Goal: Task Accomplishment & Management: Manage account settings

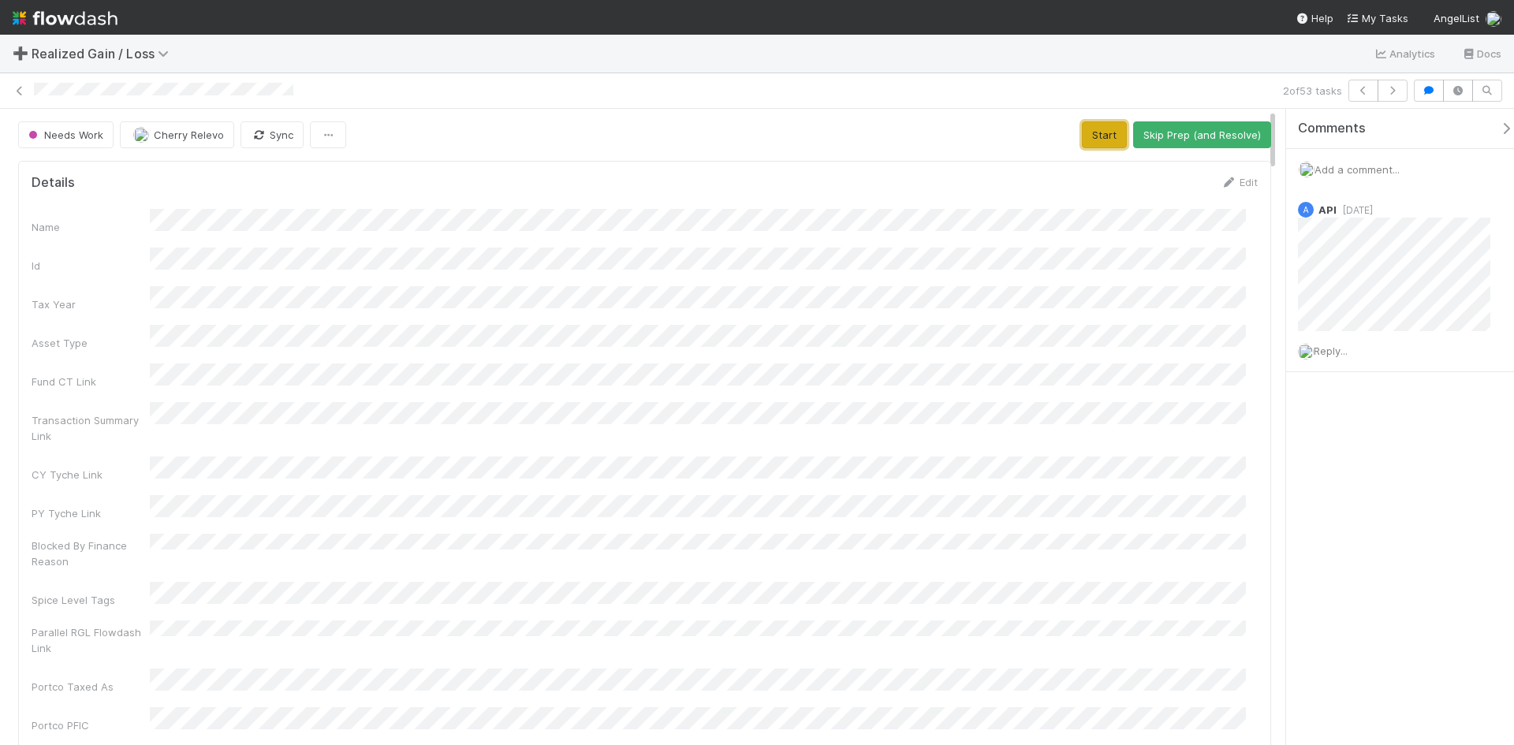
click at [1090, 132] on button "Start" at bounding box center [1104, 134] width 45 height 27
click at [1169, 136] on button "Request Review (and Resolve)" at bounding box center [1186, 134] width 170 height 27
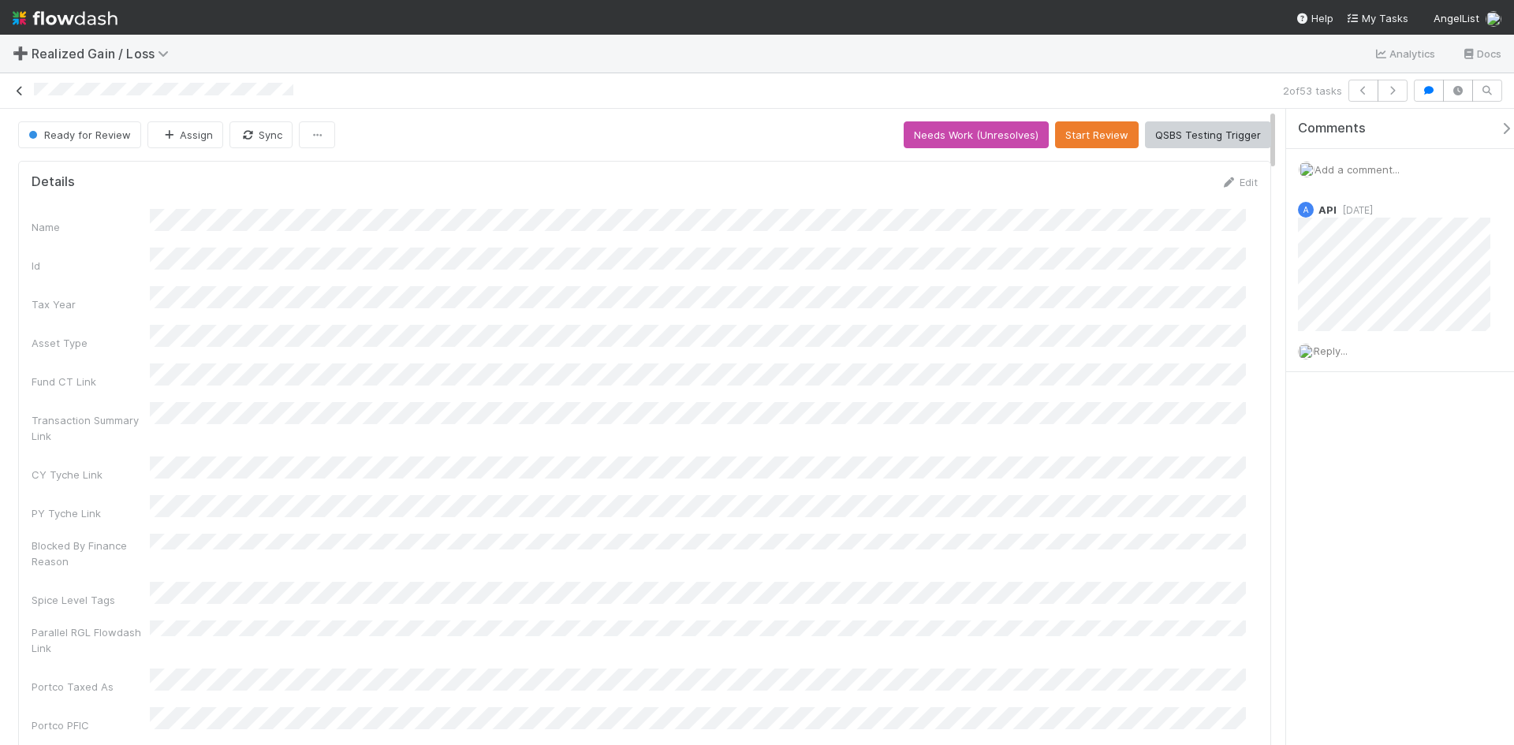
click at [21, 89] on icon at bounding box center [20, 91] width 16 height 10
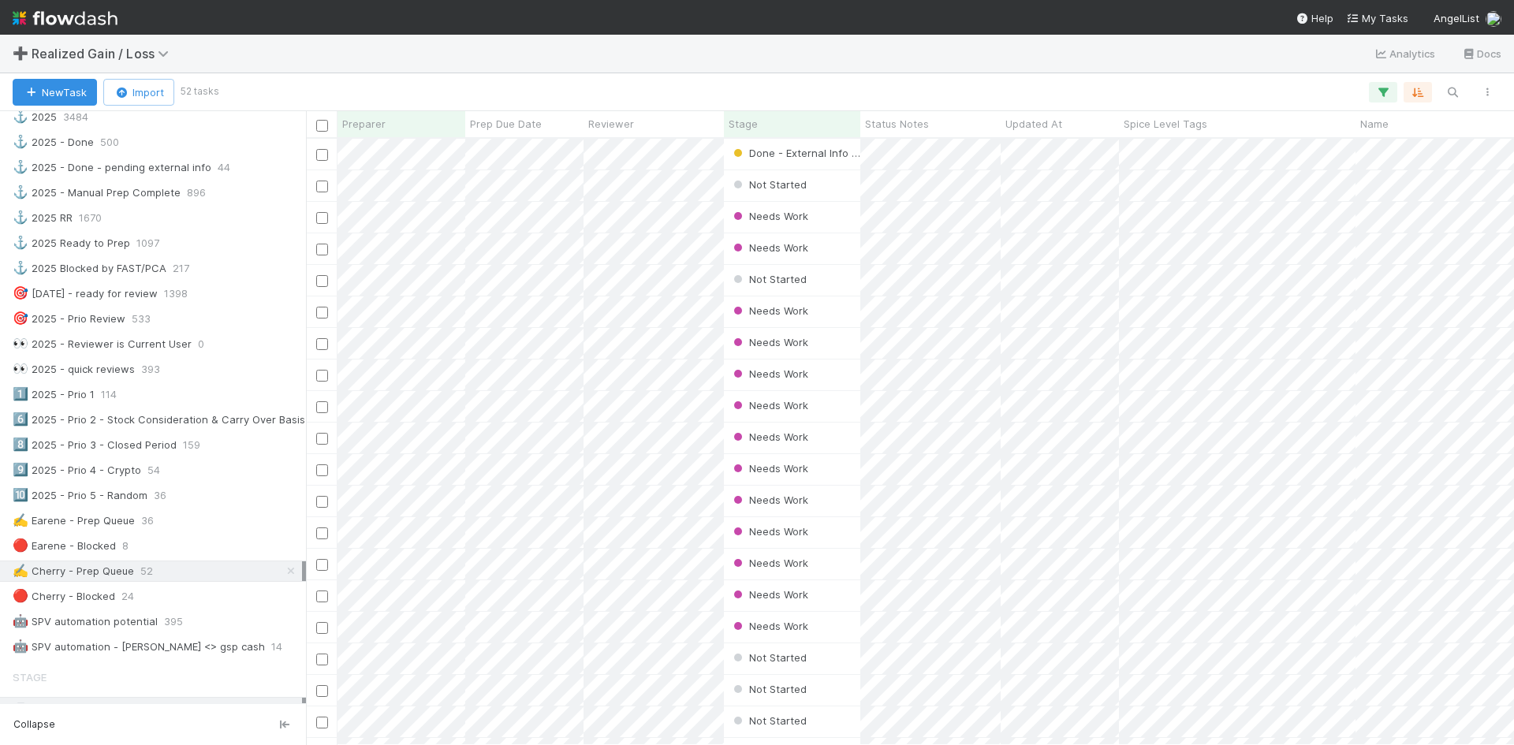
scroll to position [552, 0]
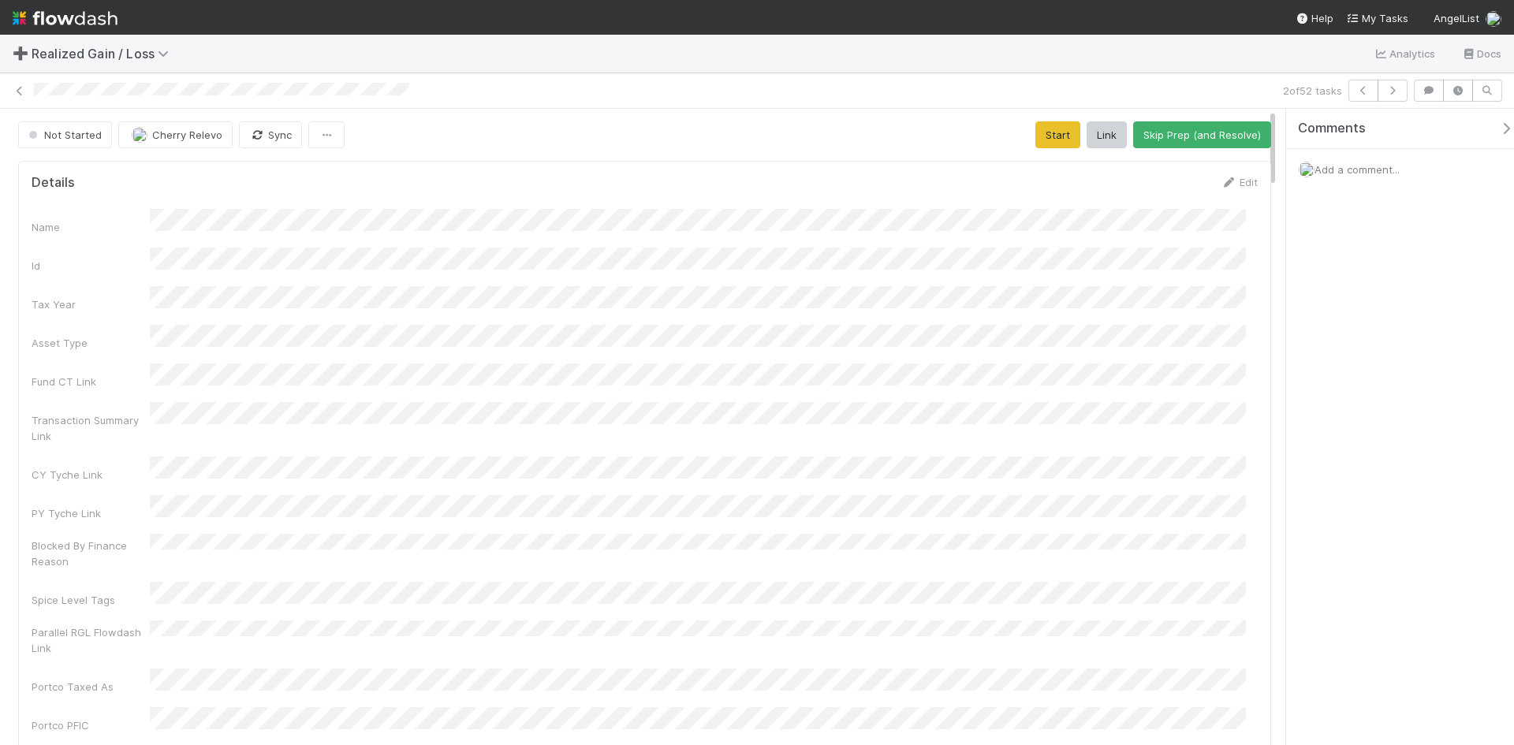
click at [1366, 166] on span "Add a comment..." at bounding box center [1356, 169] width 85 height 13
click at [1389, 657] on div "Comments Add a comment... Attach files: Choose or drag and drop file(s) Add Com…" at bounding box center [1400, 427] width 228 height 636
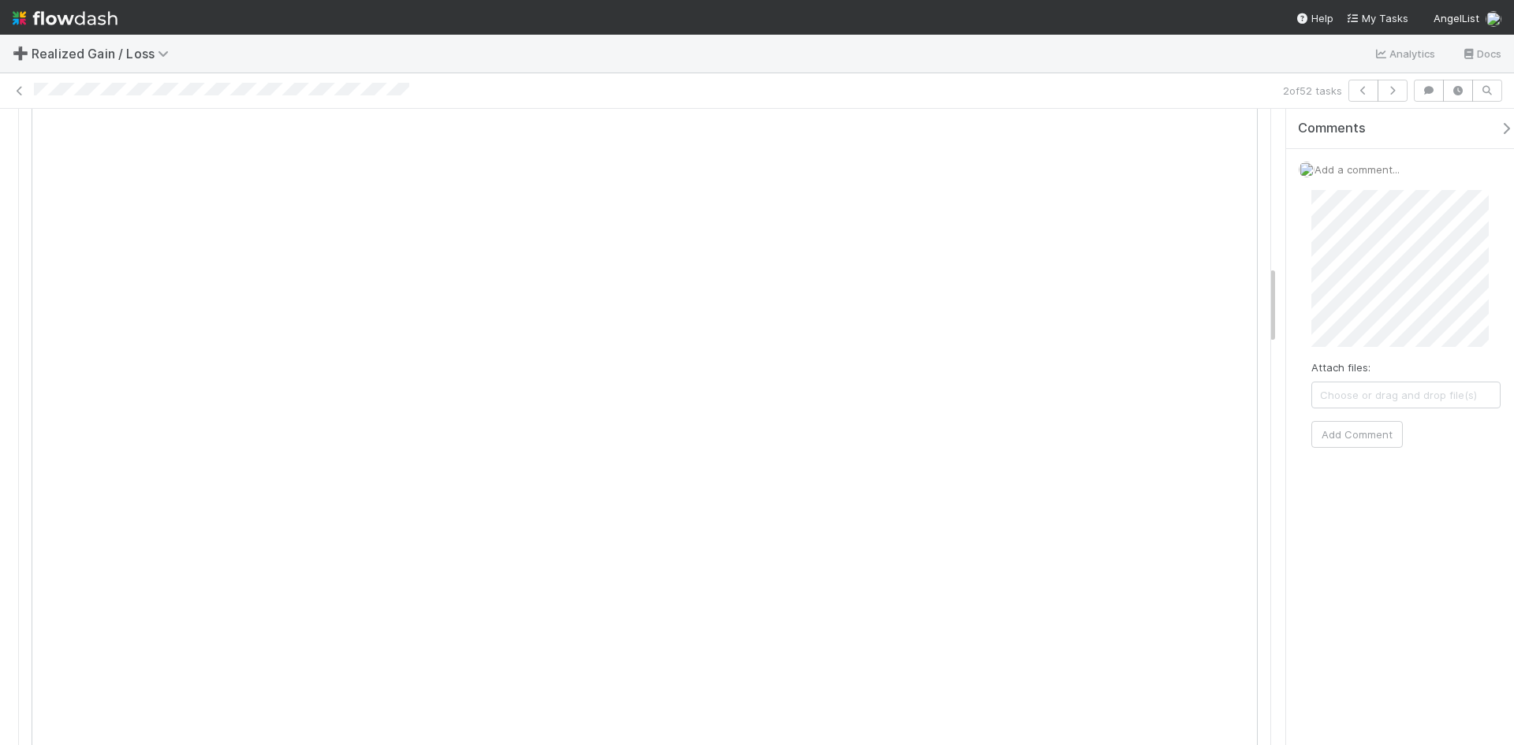
scroll to position [1261, 0]
click at [1351, 459] on button "Add Comment" at bounding box center [1356, 462] width 91 height 27
click at [1374, 579] on div "Comments Add a comment... Cherry Relevo right now Reply..." at bounding box center [1400, 427] width 228 height 636
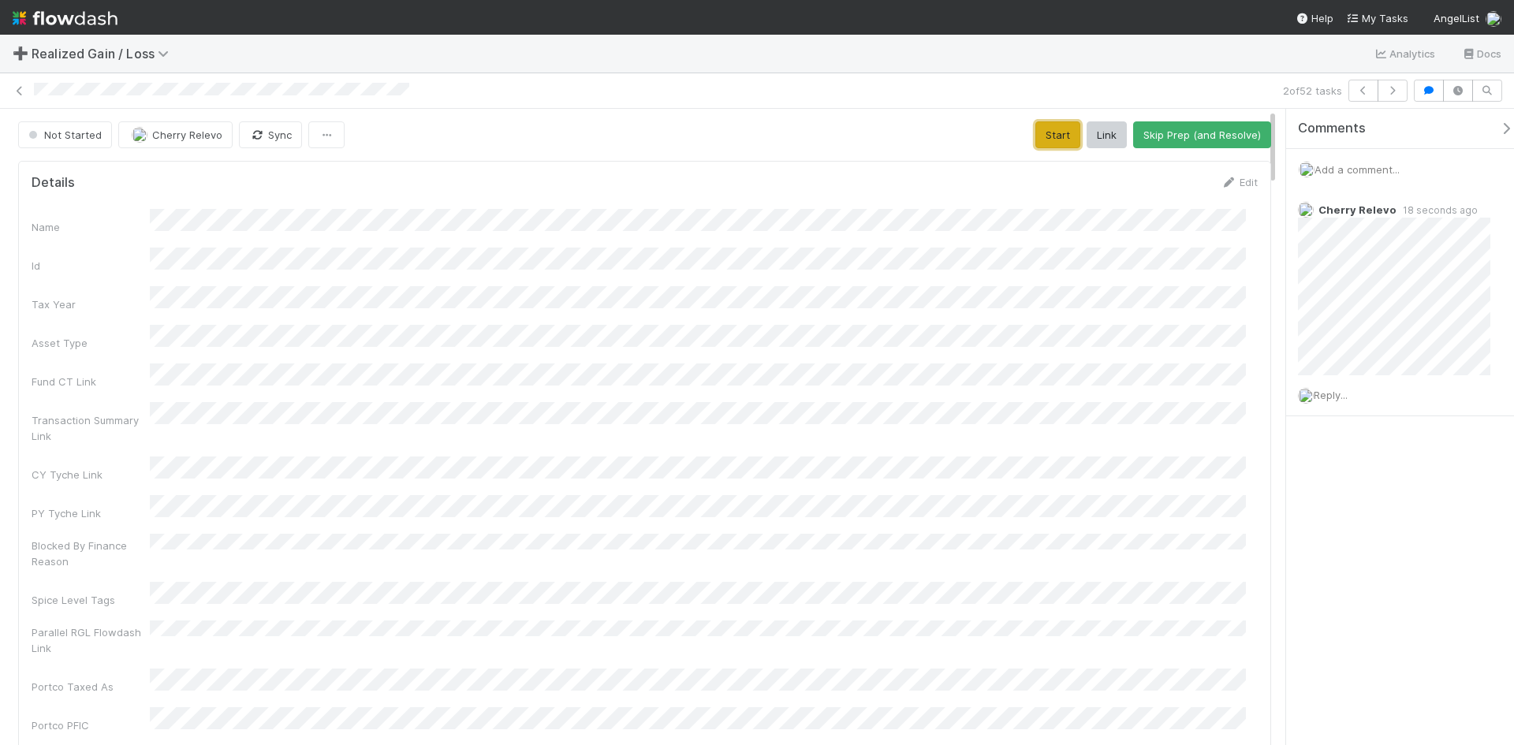
click at [1045, 136] on button "Start" at bounding box center [1057, 134] width 45 height 27
click at [1177, 133] on button "Request Review (and Resolve)" at bounding box center [1186, 134] width 170 height 27
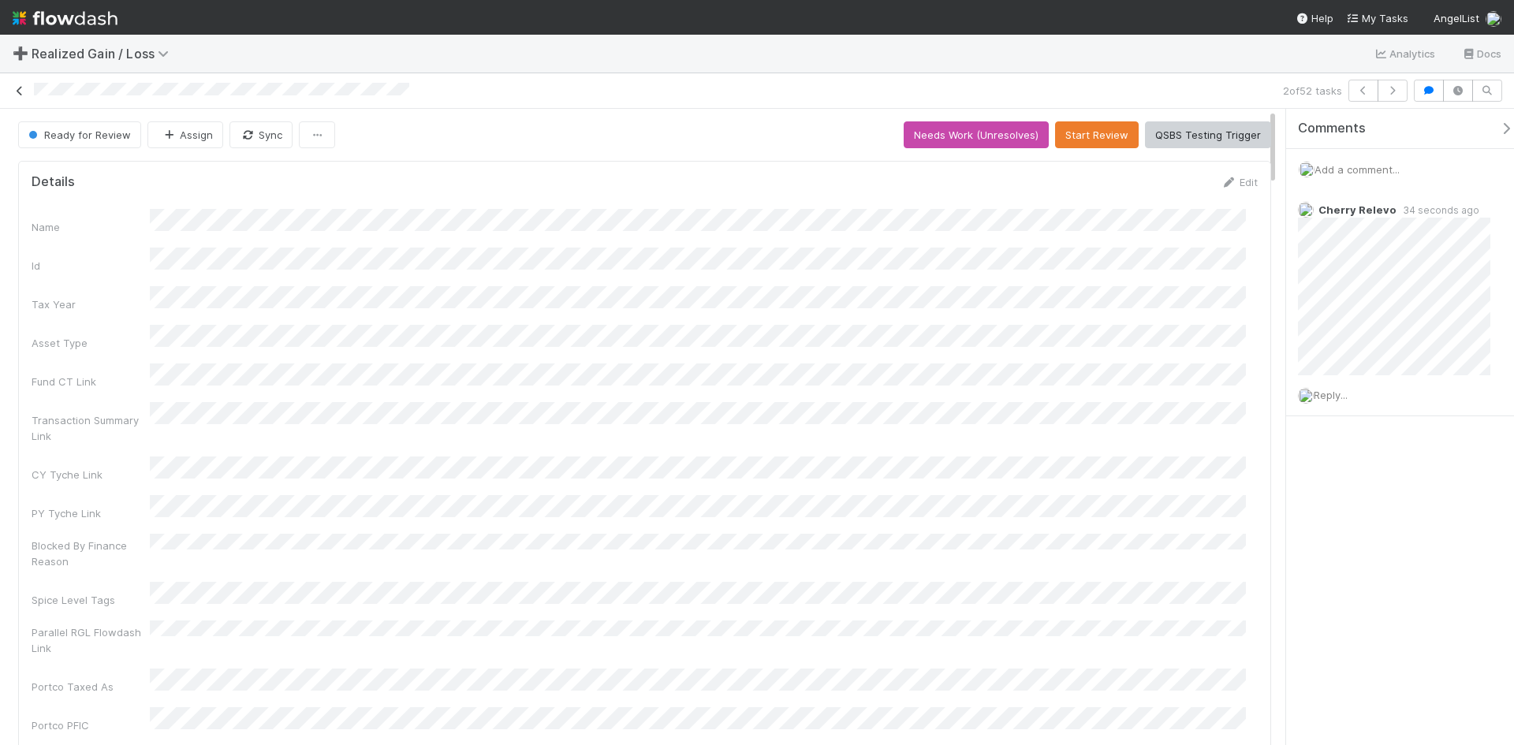
click at [19, 91] on icon at bounding box center [20, 91] width 16 height 10
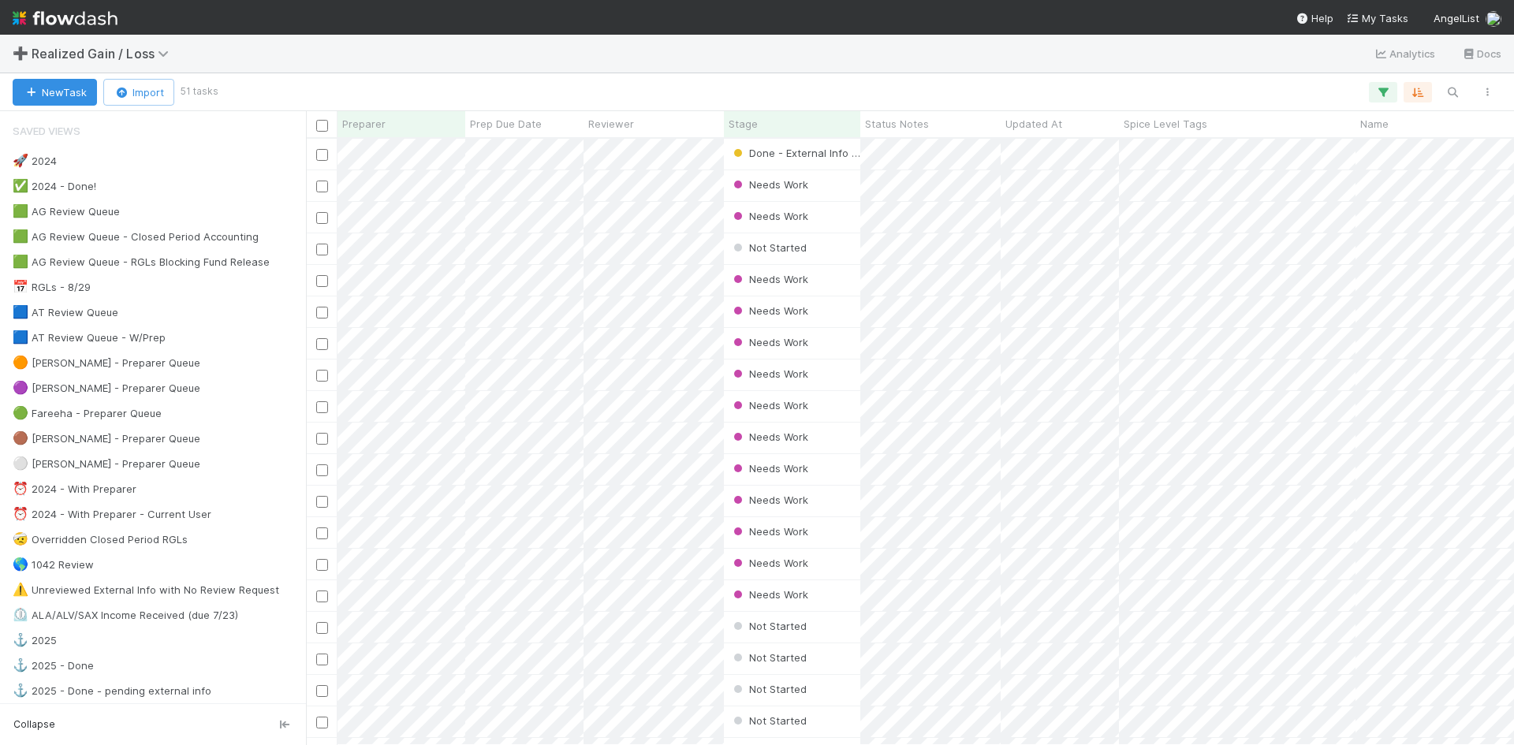
scroll to position [594, 1196]
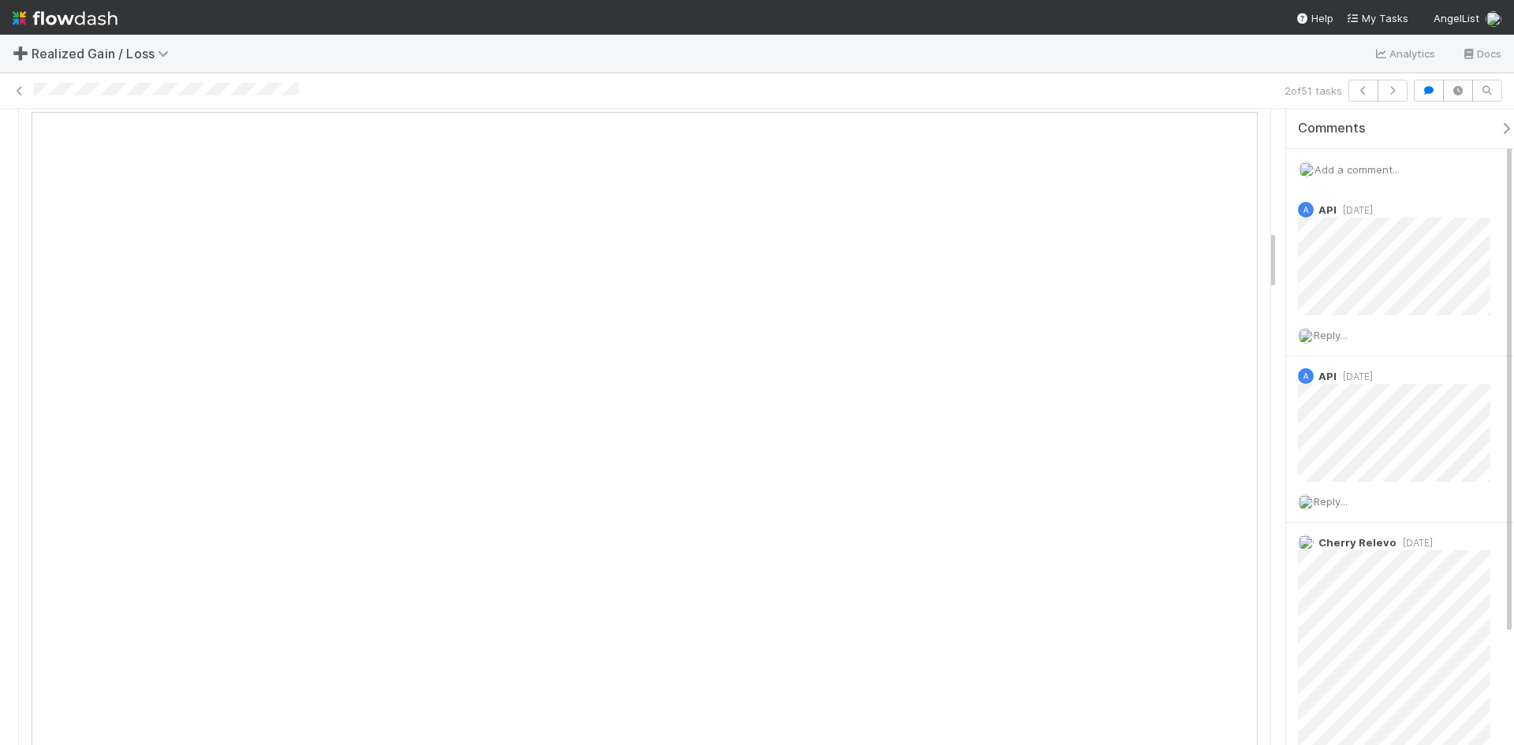
scroll to position [1340, 0]
click at [1472, 545] on icon at bounding box center [1480, 543] width 16 height 10
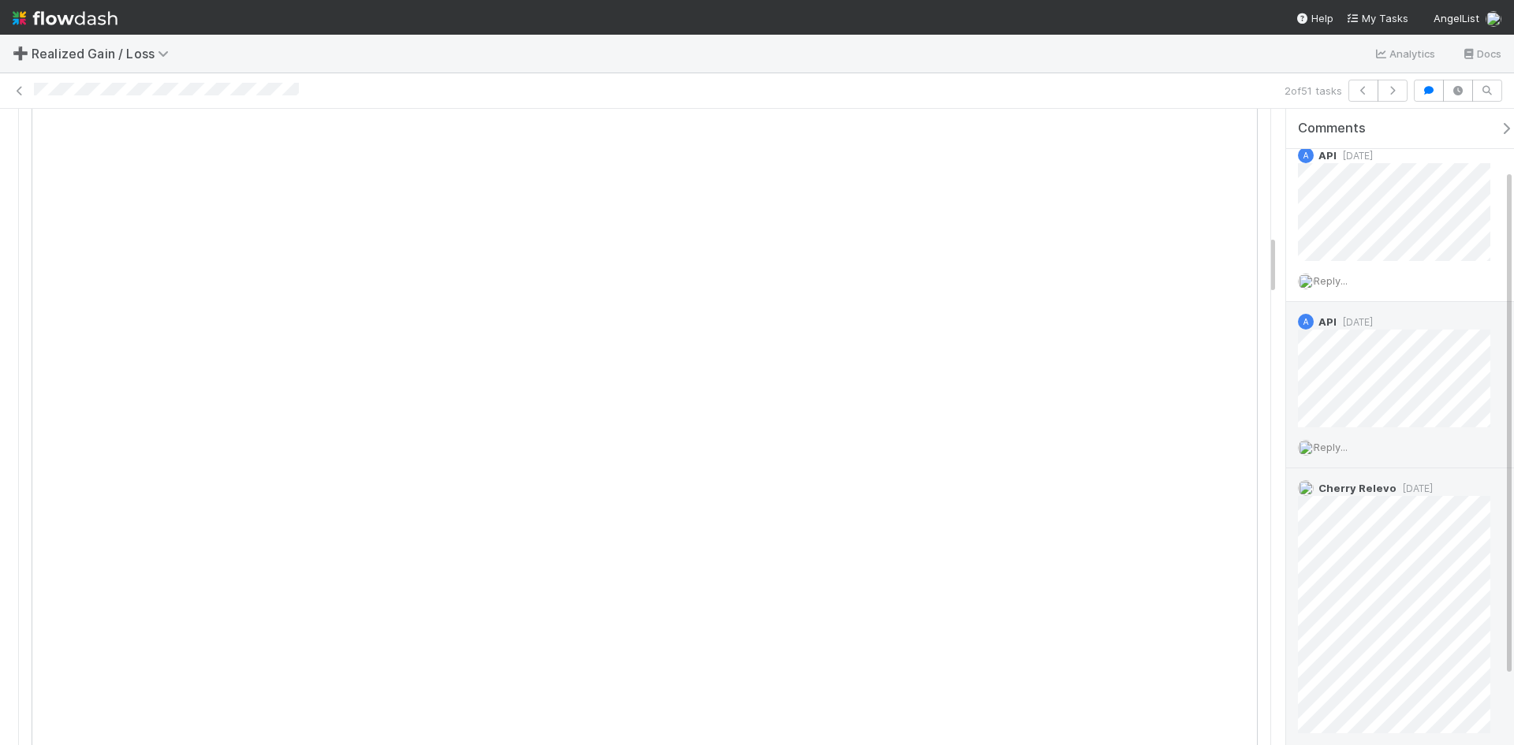
scroll to position [79, 0]
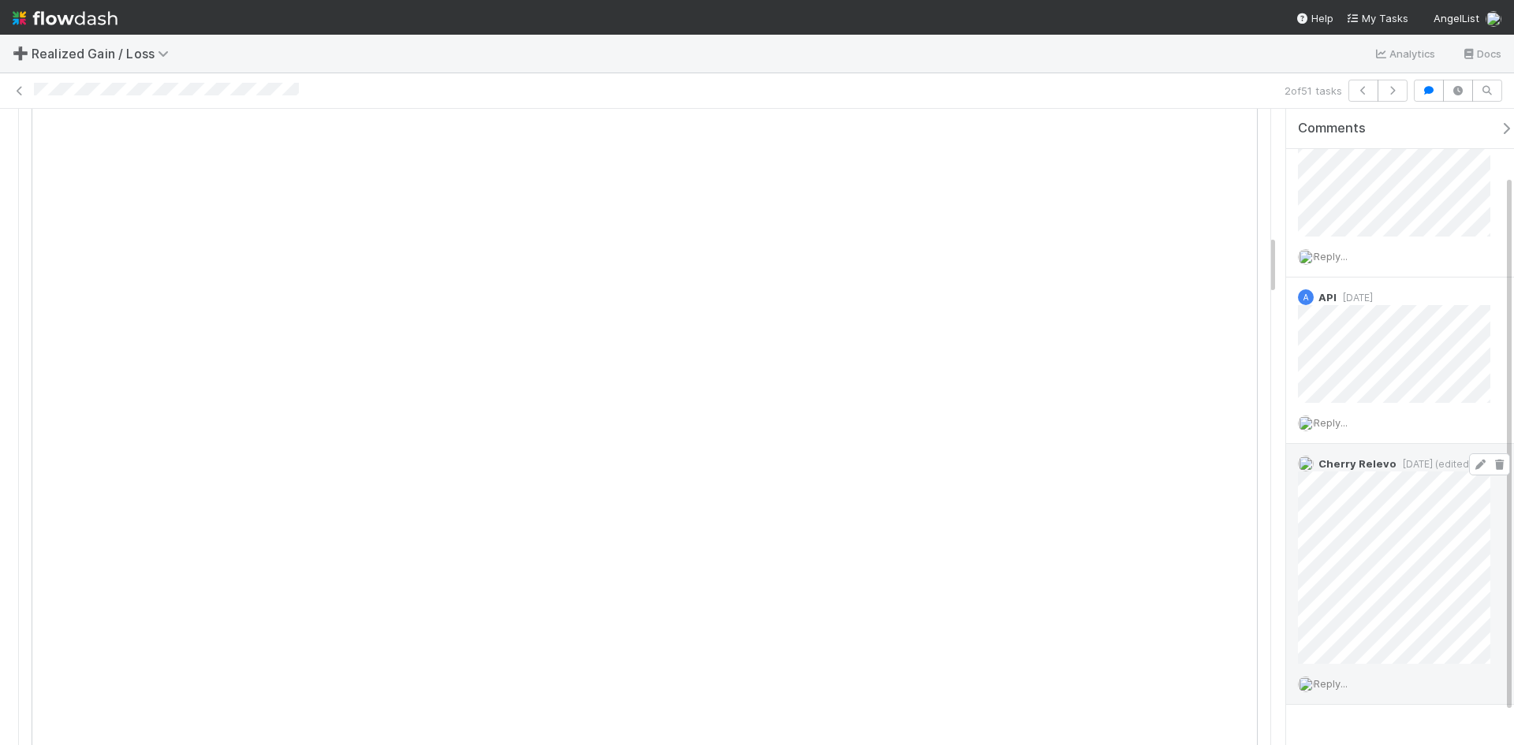
drag, startPoint x: 1340, startPoint y: 683, endPoint x: 1351, endPoint y: 699, distance: 19.7
click at [1340, 683] on span "Reply..." at bounding box center [1331, 683] width 34 height 13
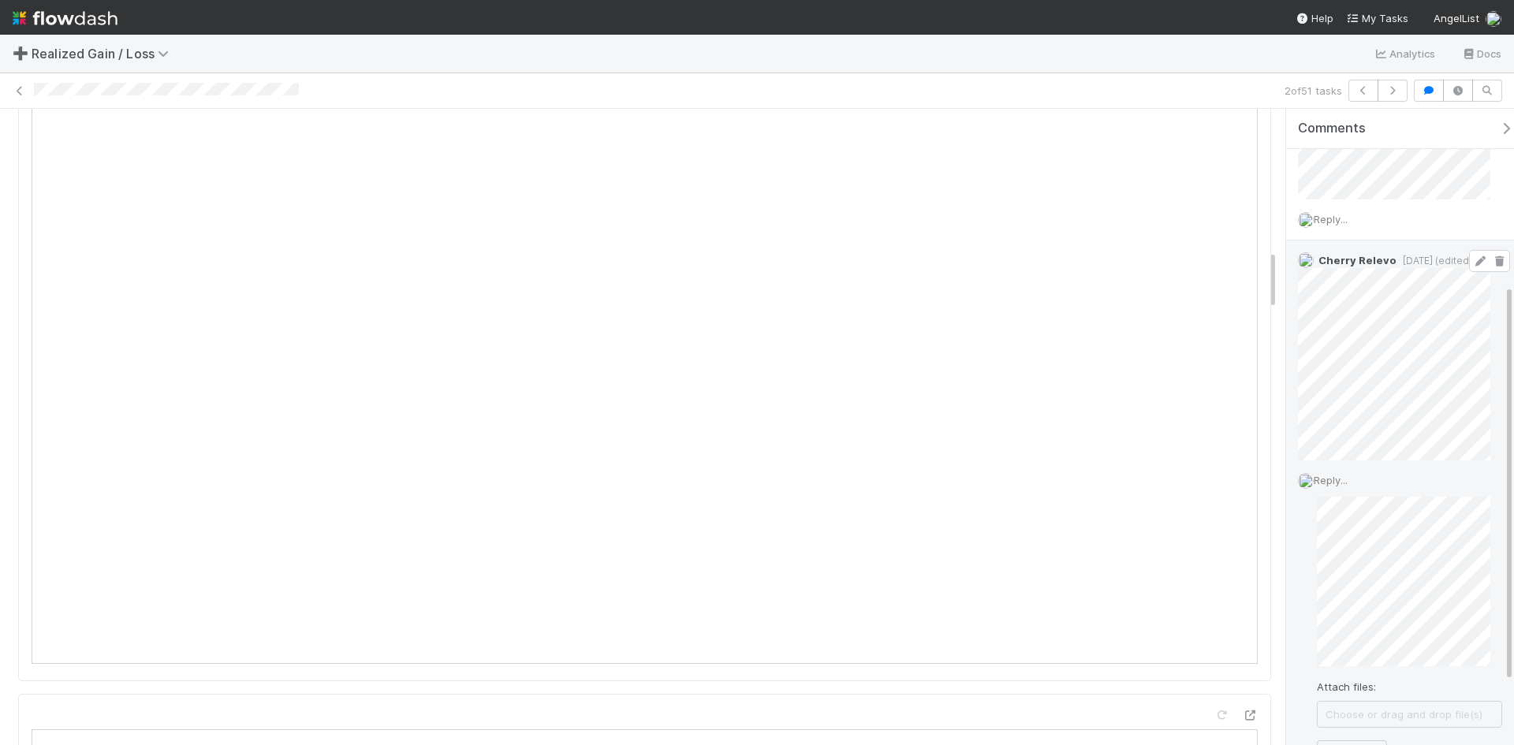
scroll to position [396, 0]
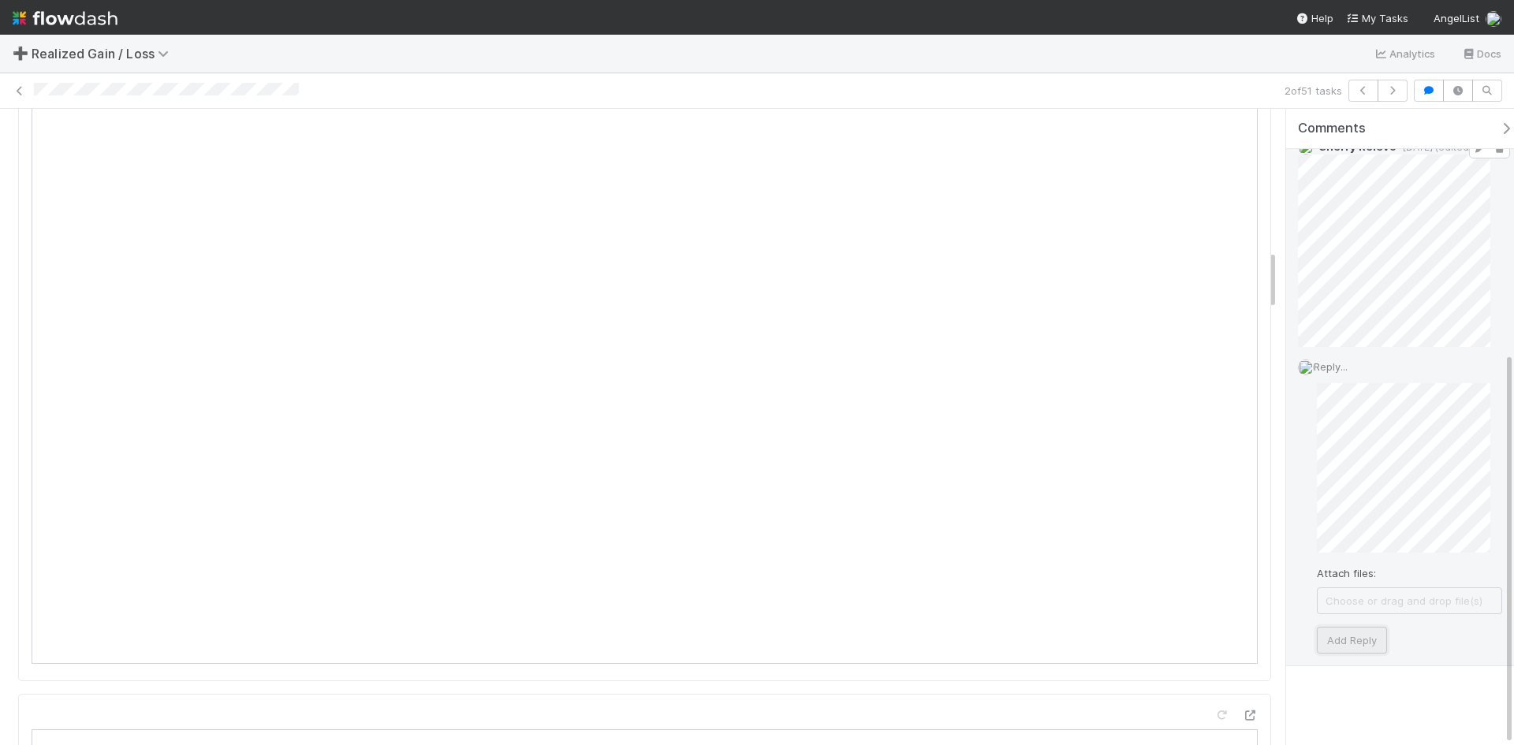
click at [1358, 643] on button "Add Reply" at bounding box center [1352, 640] width 70 height 27
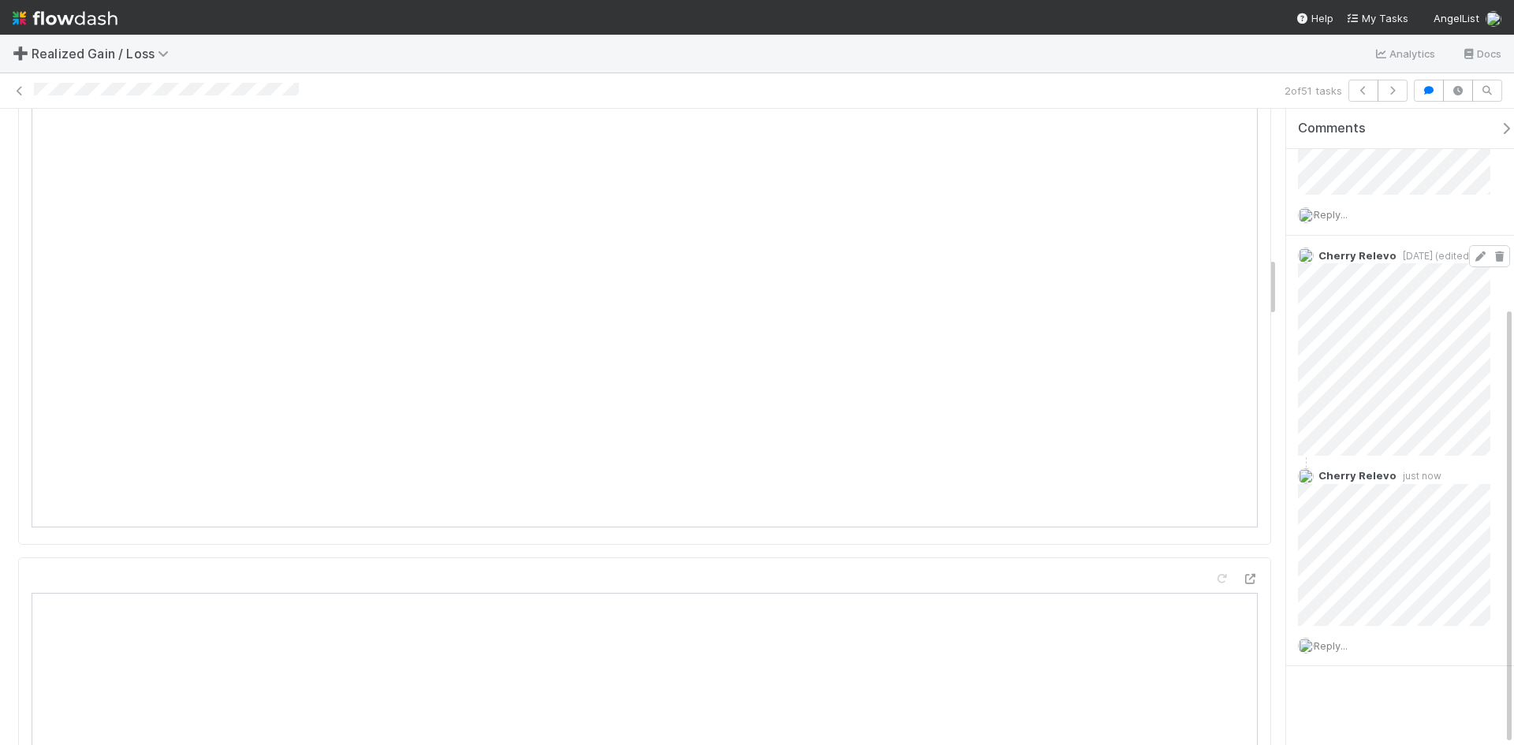
scroll to position [1577, 0]
click at [1343, 645] on span "Reply..." at bounding box center [1331, 645] width 34 height 13
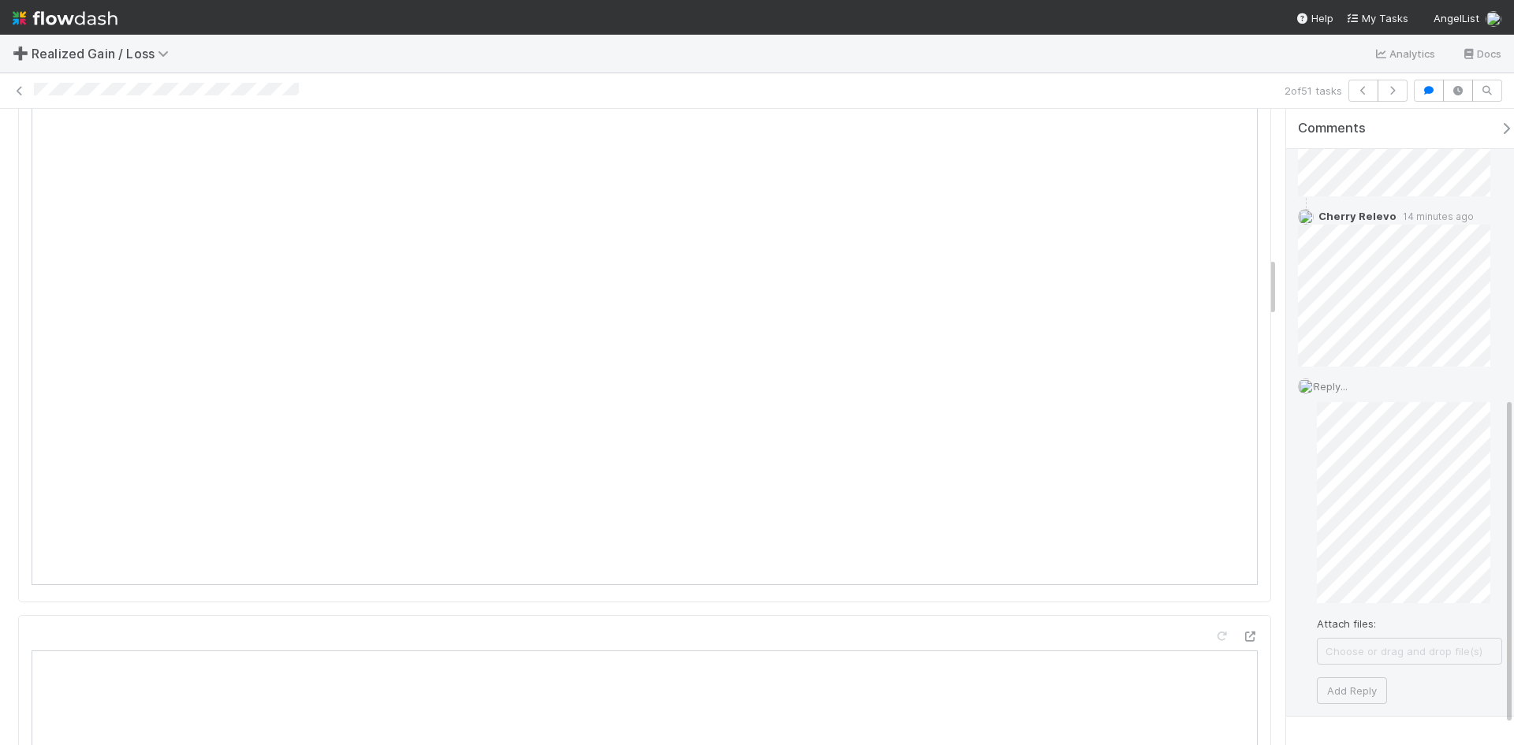
scroll to position [559, 0]
click at [1356, 678] on button "Add Reply" at bounding box center [1352, 678] width 70 height 27
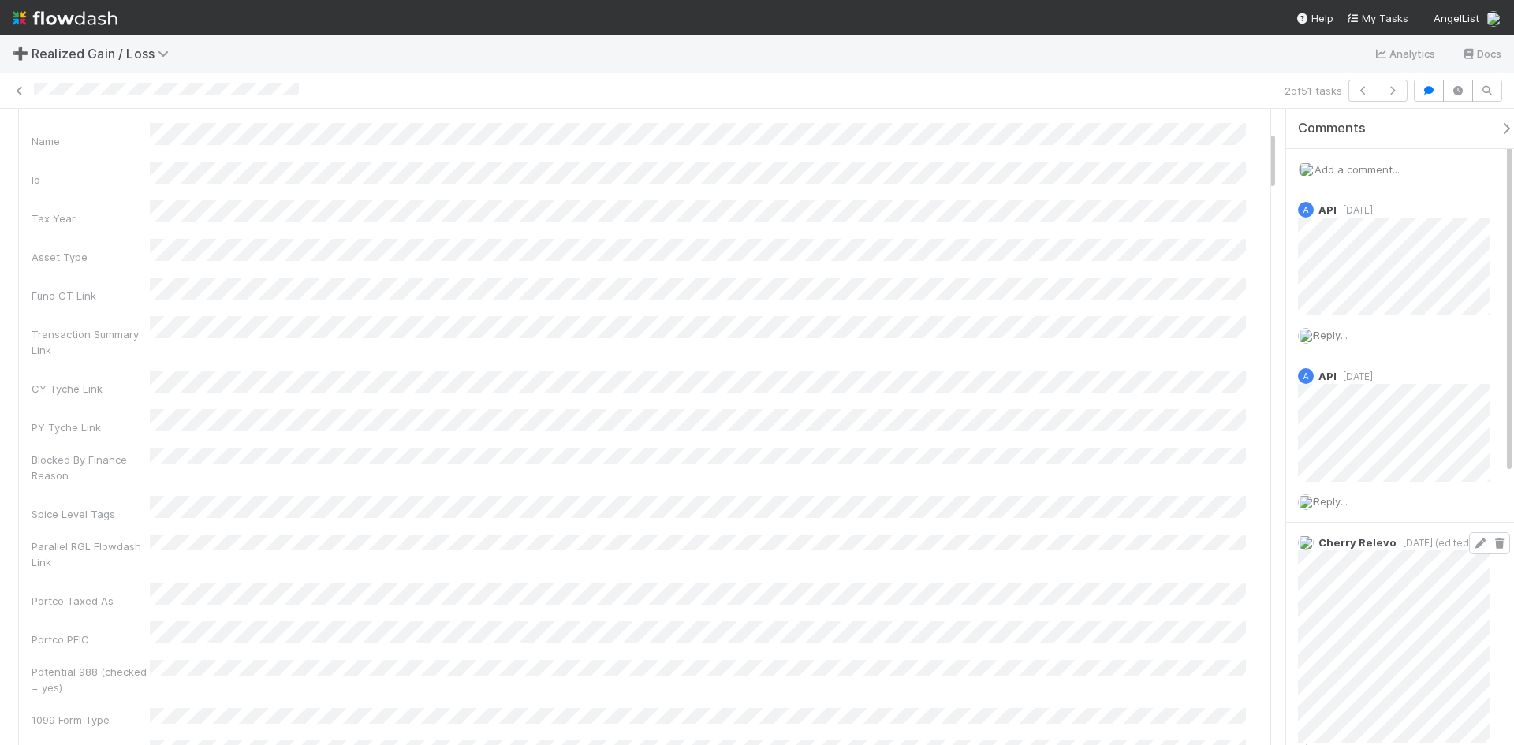
scroll to position [0, 0]
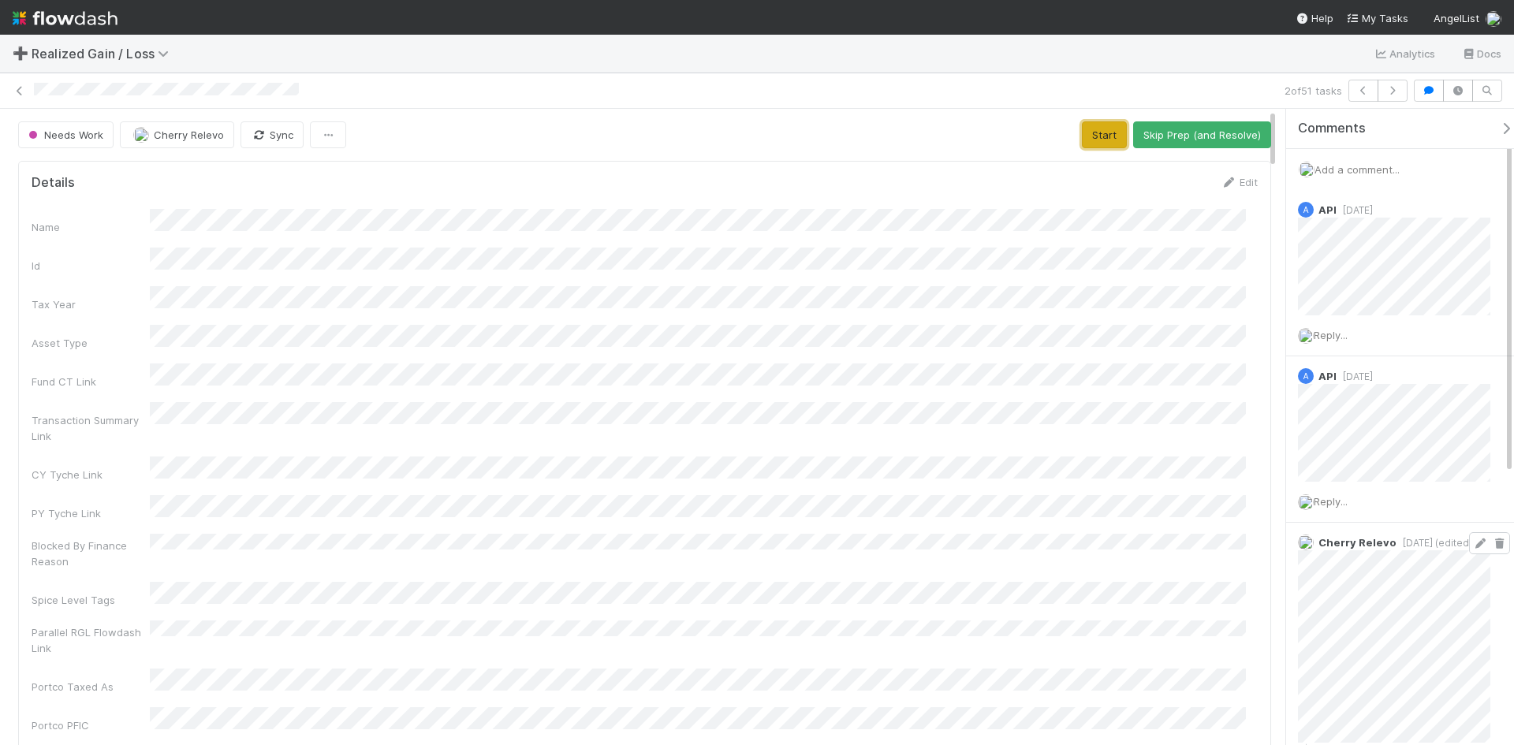
click at [1093, 131] on button "Start" at bounding box center [1104, 134] width 45 height 27
click at [1215, 135] on button "Request Review (and Resolve)" at bounding box center [1186, 134] width 170 height 27
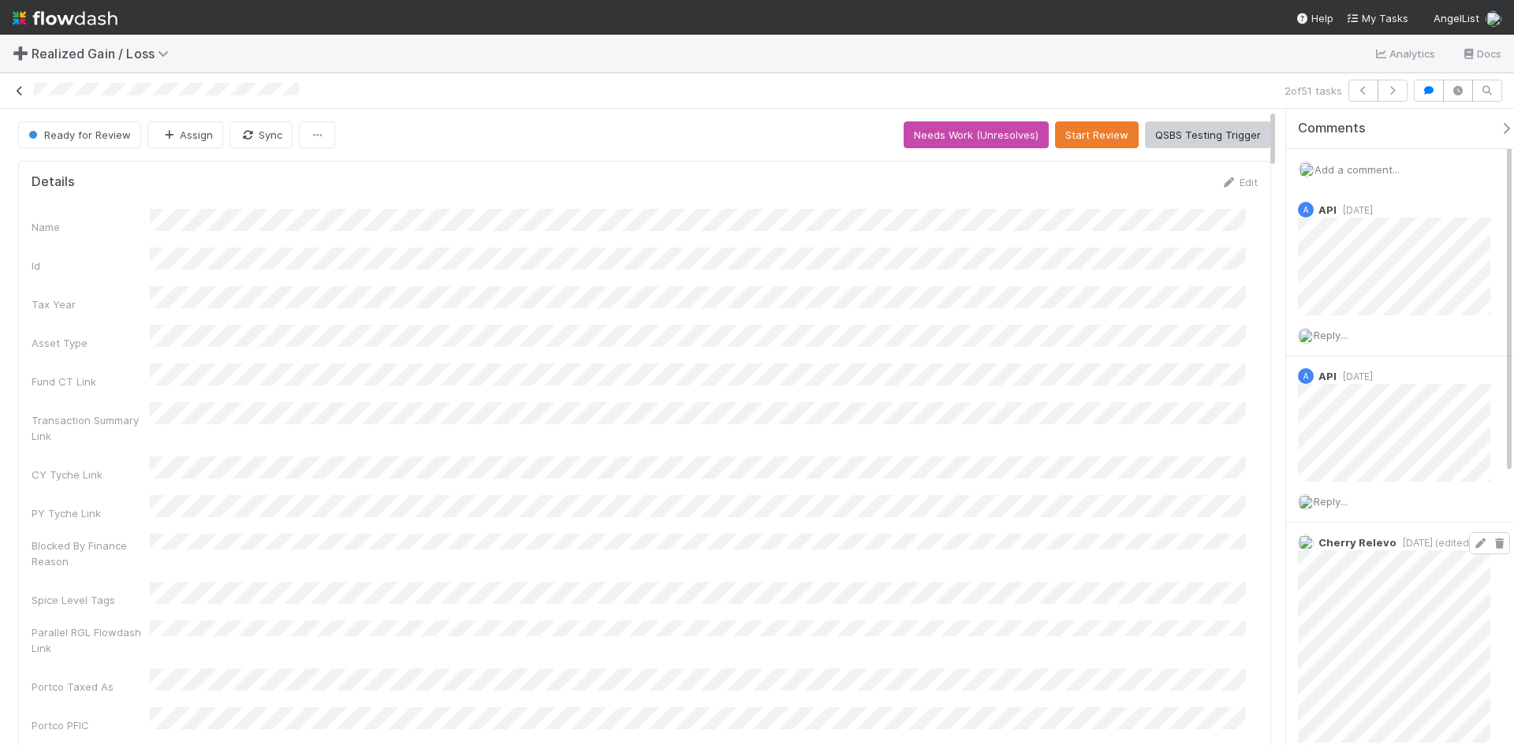
click at [22, 88] on icon at bounding box center [20, 91] width 16 height 10
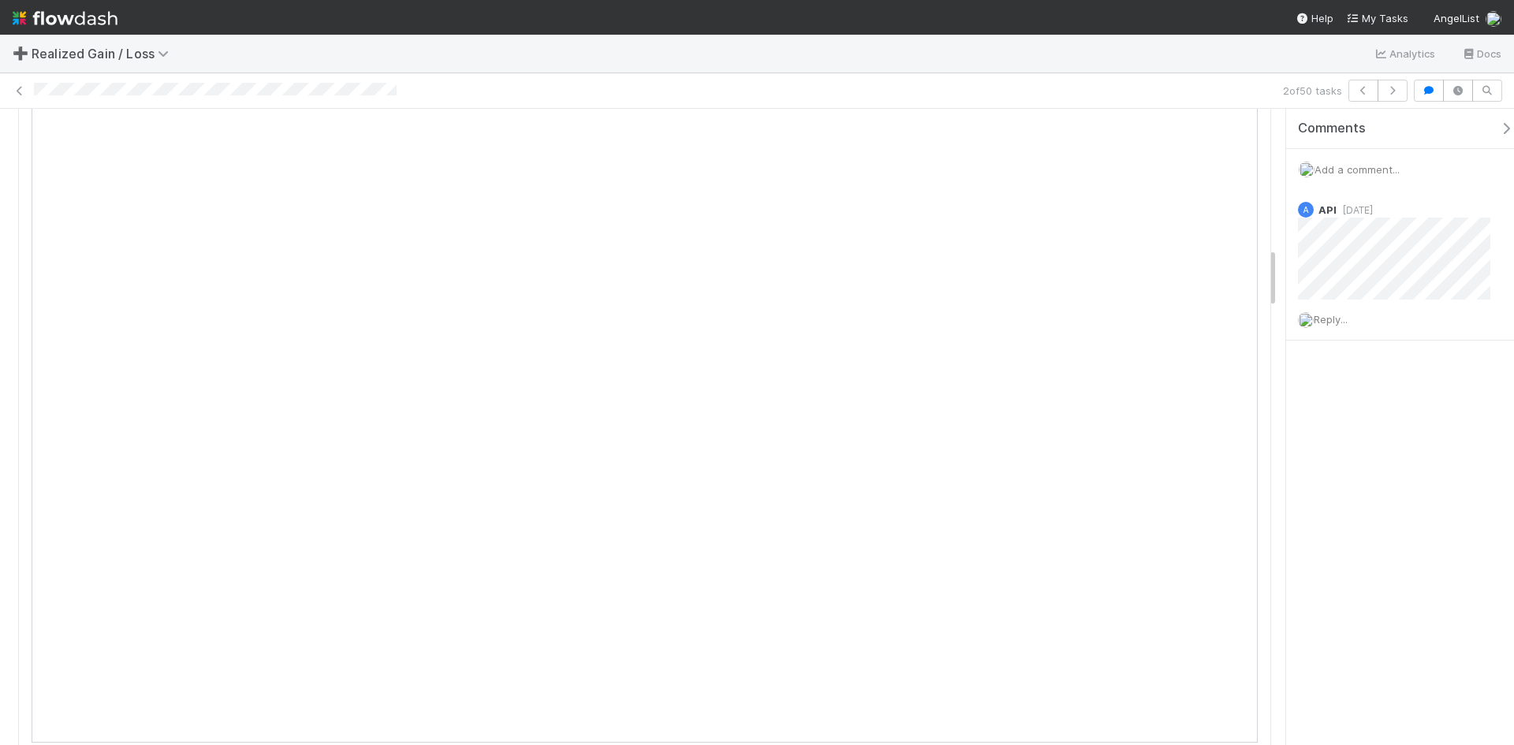
scroll to position [1498, 0]
drag, startPoint x: 1269, startPoint y: 571, endPoint x: 1248, endPoint y: 583, distance: 24.1
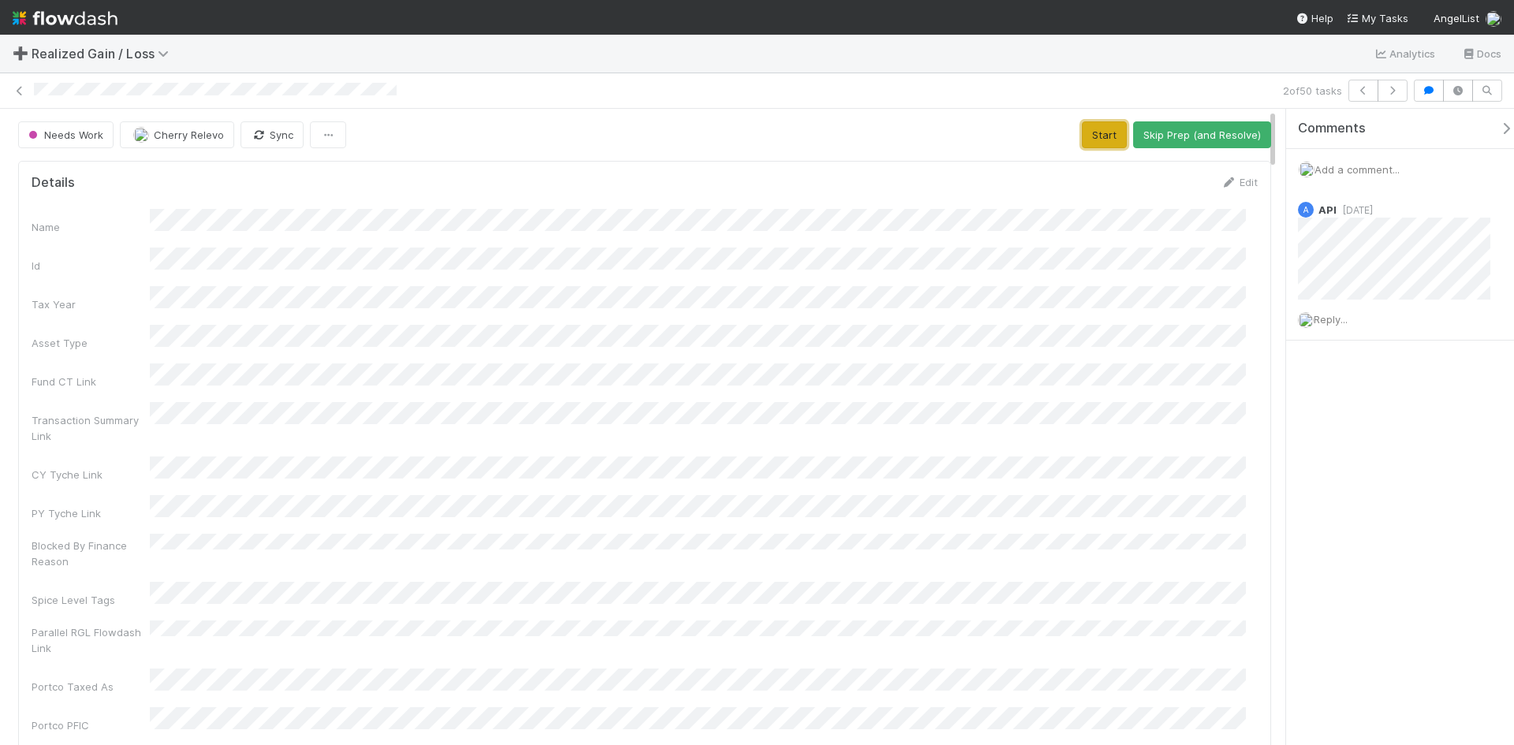
click at [1092, 139] on button "Start" at bounding box center [1104, 134] width 45 height 27
drag, startPoint x: 1212, startPoint y: 129, endPoint x: 1471, endPoint y: 132, distance: 259.4
click at [1214, 129] on button "Request Review (and Resolve)" at bounding box center [1186, 134] width 170 height 27
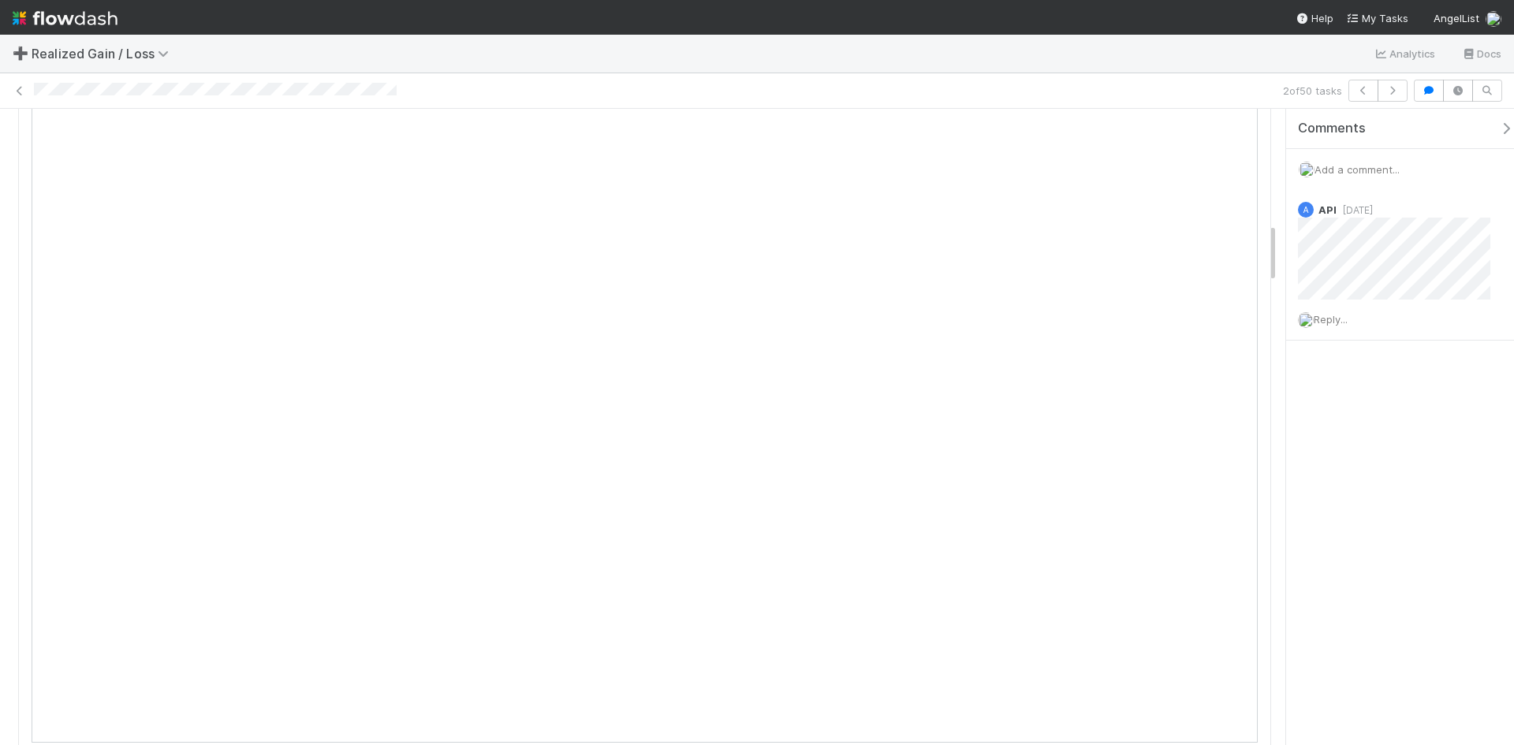
scroll to position [946, 0]
click at [20, 90] on icon at bounding box center [20, 91] width 16 height 10
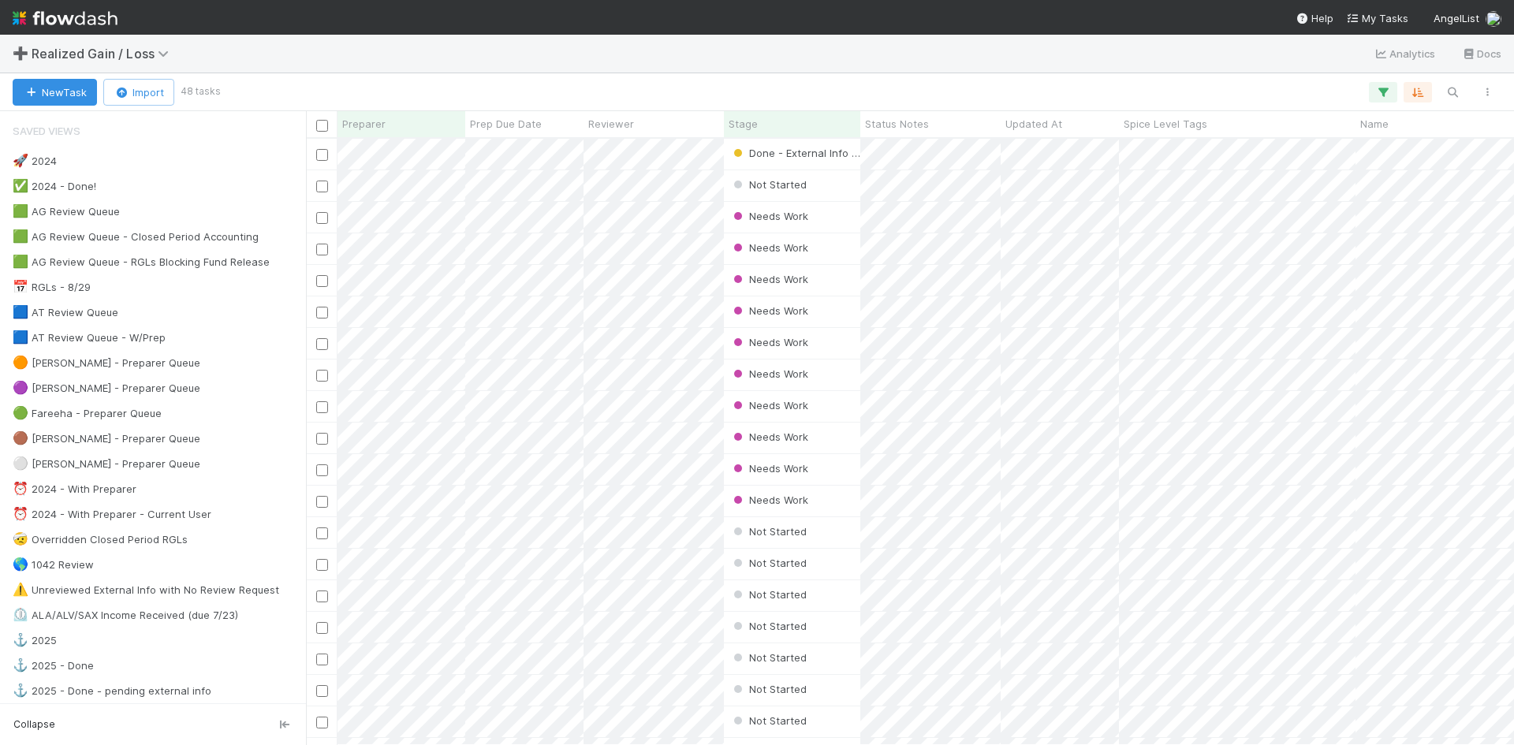
scroll to position [594, 1196]
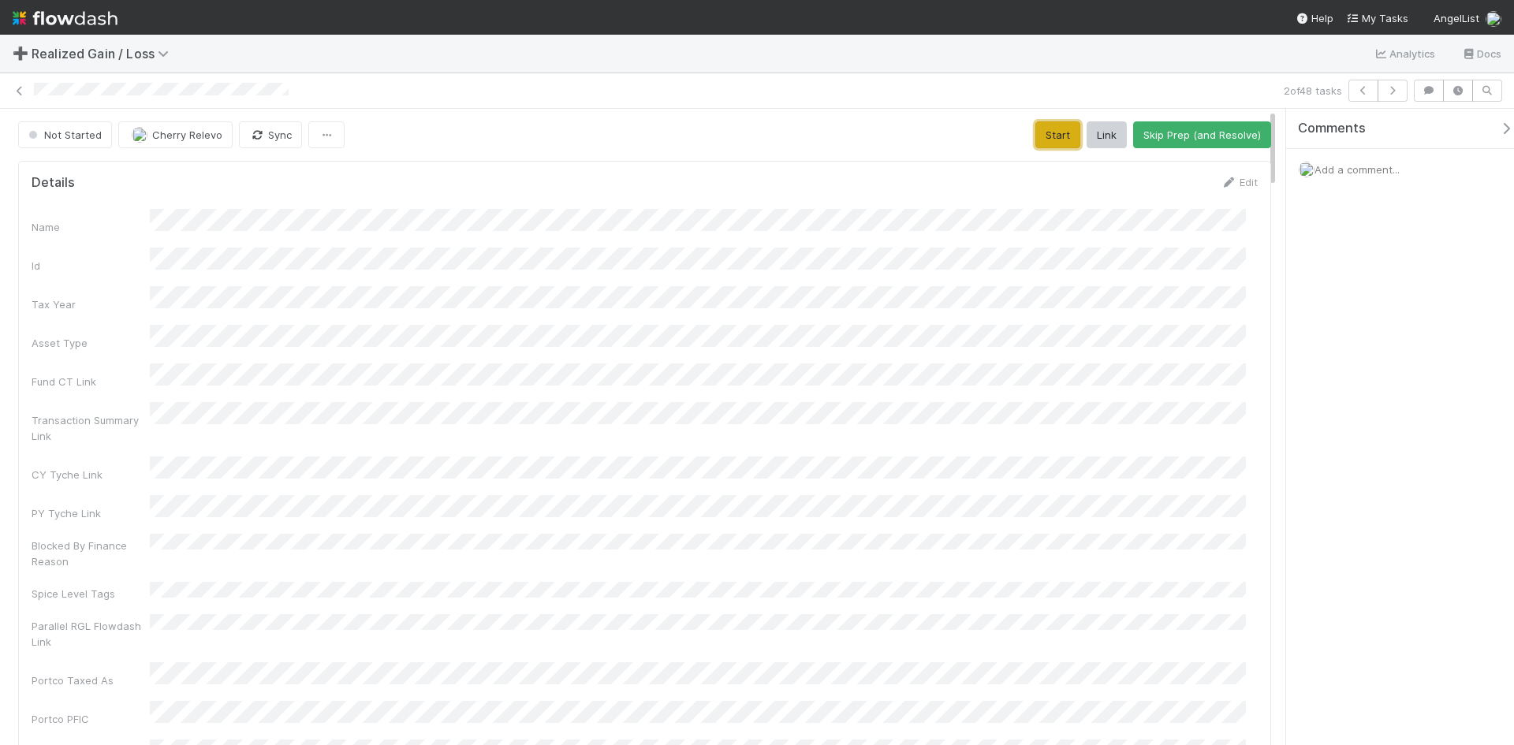
click at [1046, 132] on button "Start" at bounding box center [1057, 134] width 45 height 27
click at [1175, 137] on button "Request Review (and Resolve)" at bounding box center [1186, 134] width 170 height 27
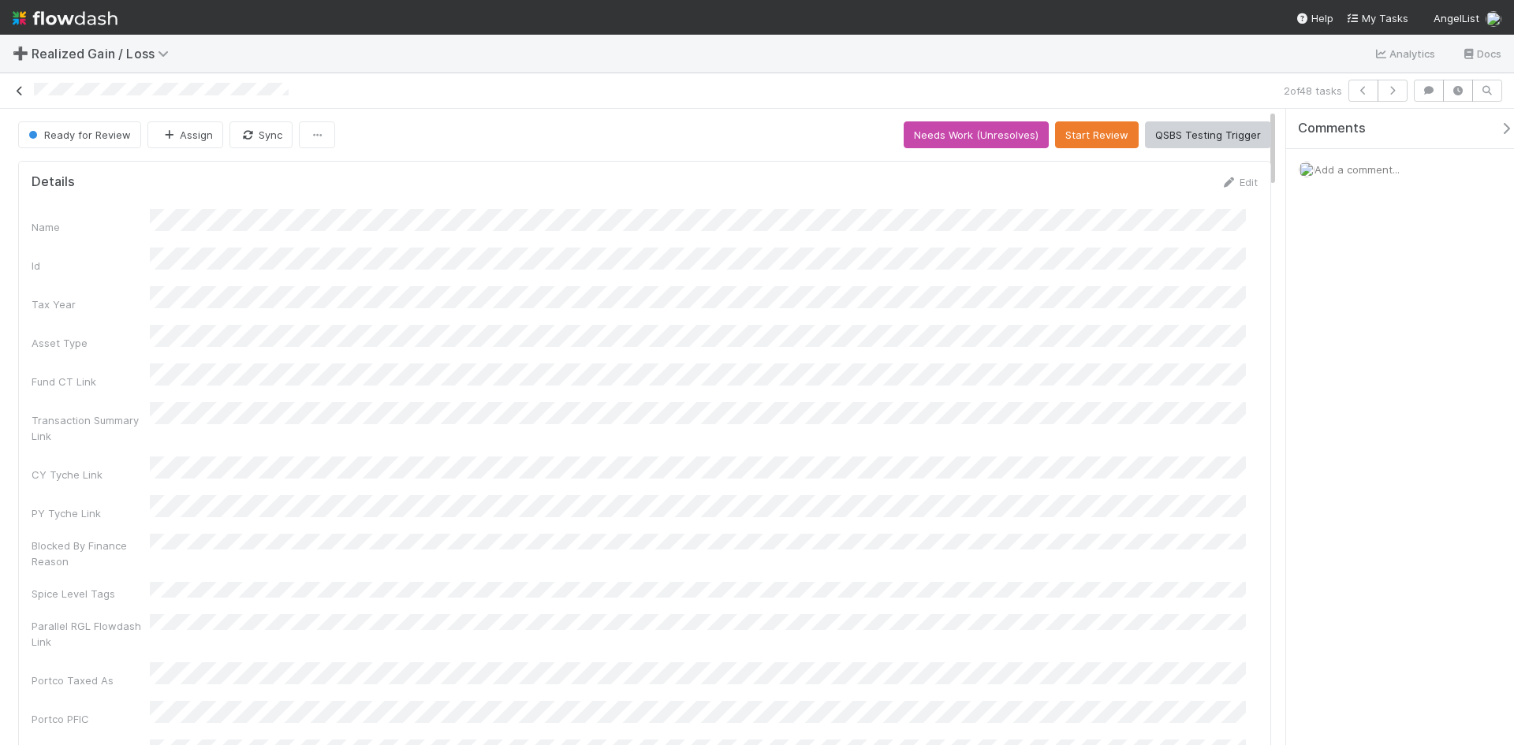
click at [17, 90] on icon at bounding box center [20, 91] width 16 height 10
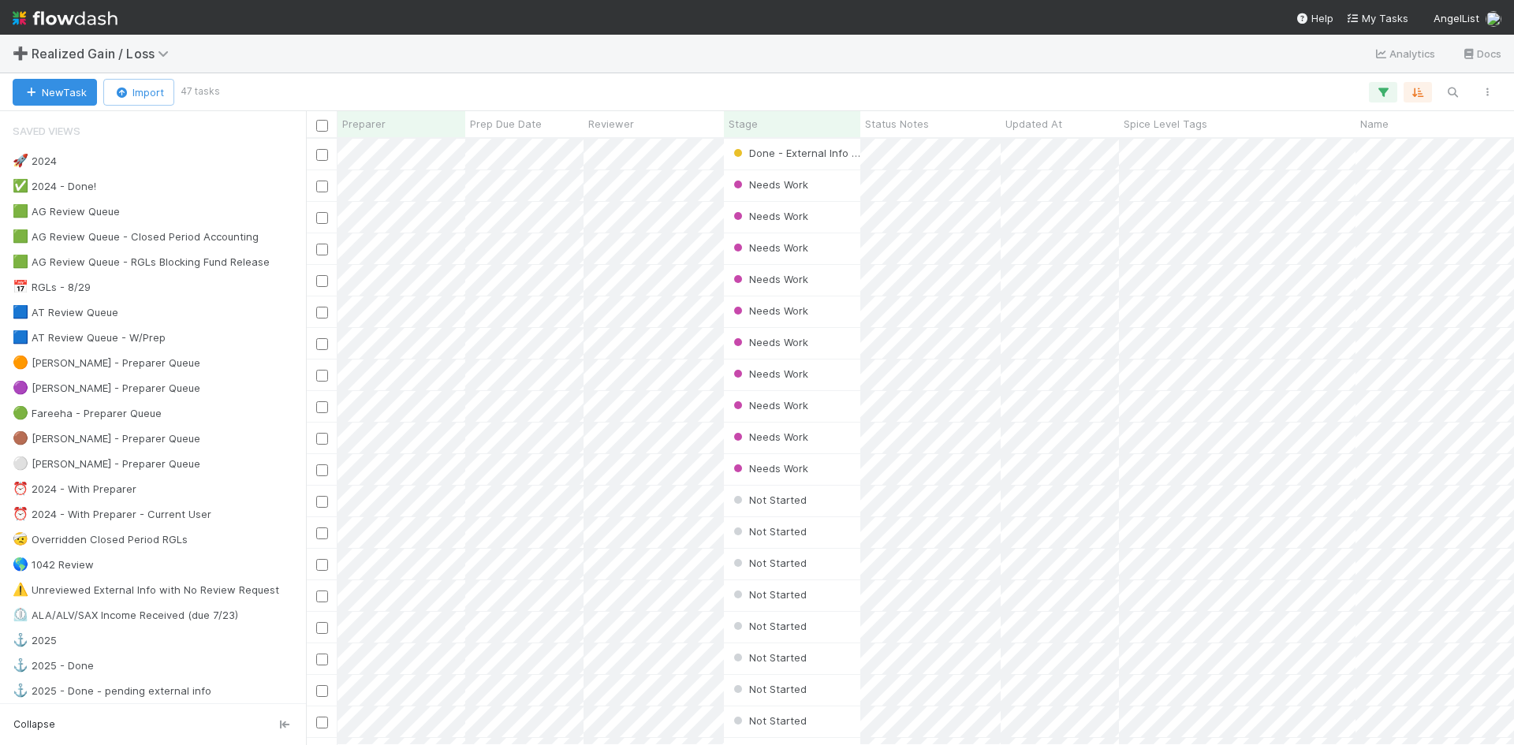
scroll to position [594, 1196]
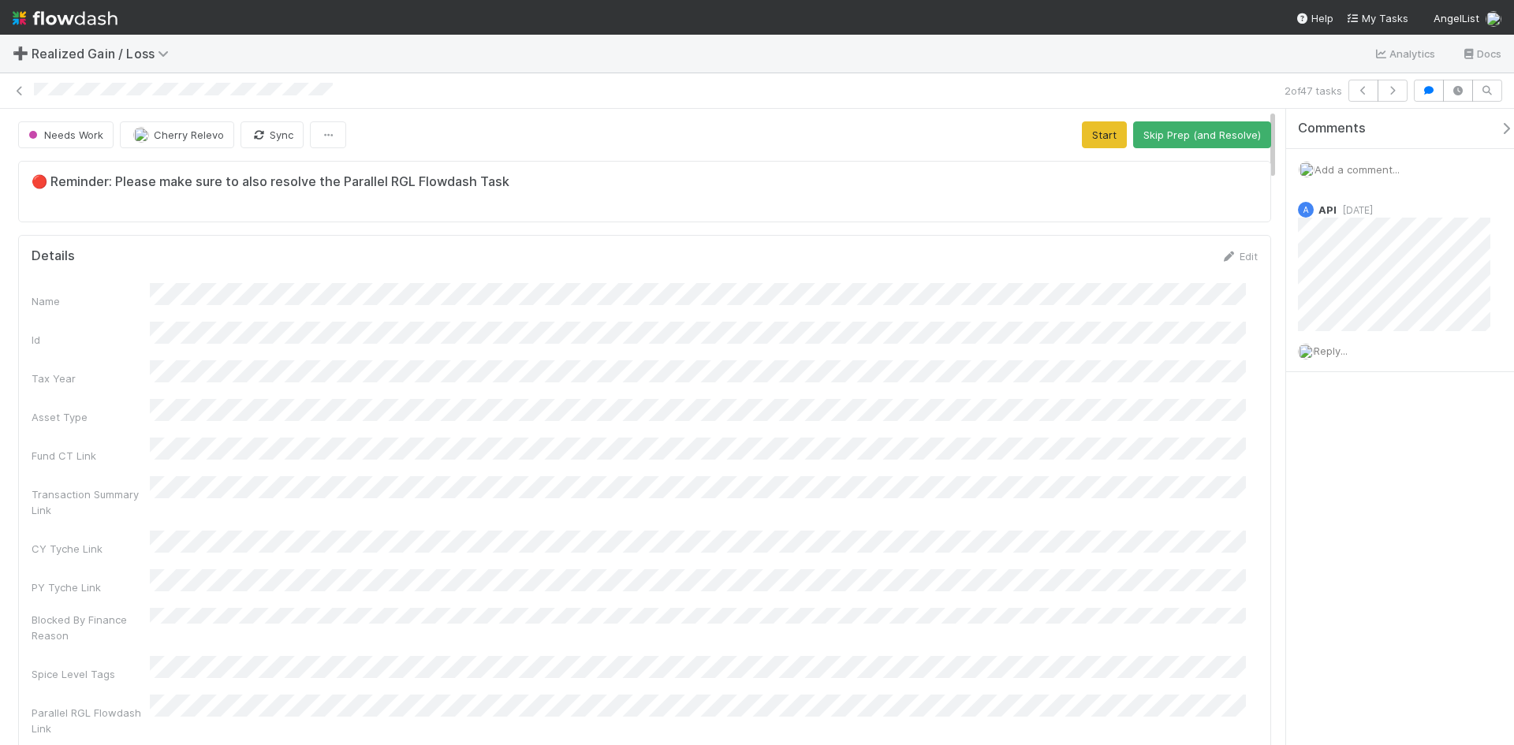
click at [1346, 561] on div "Comments Add a comment... A API 4 months ago Reply..." at bounding box center [1400, 427] width 228 height 636
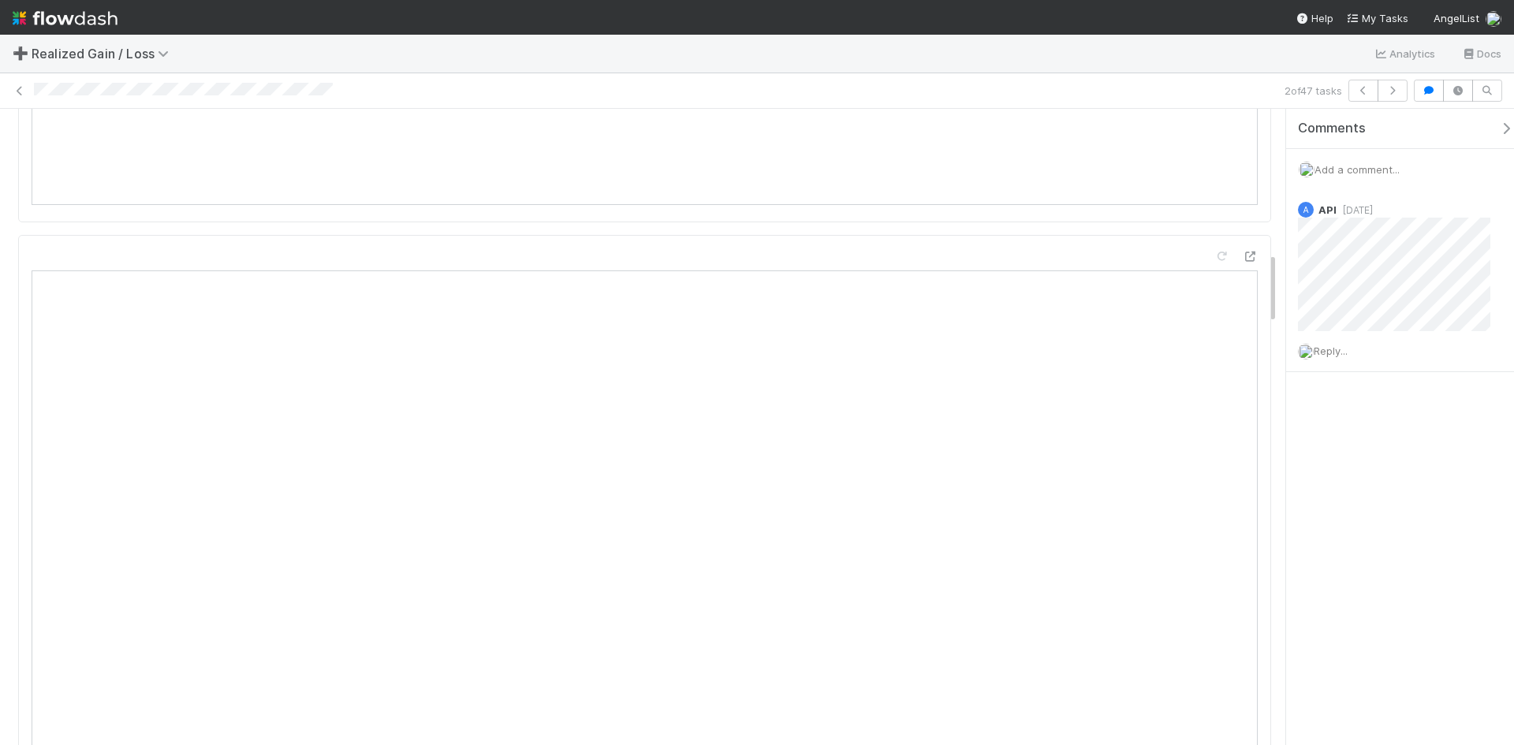
scroll to position [1104, 0]
drag, startPoint x: 1354, startPoint y: 165, endPoint x: 1358, endPoint y: 172, distance: 8.5
click at [1354, 165] on span "Add a comment..." at bounding box center [1356, 169] width 85 height 13
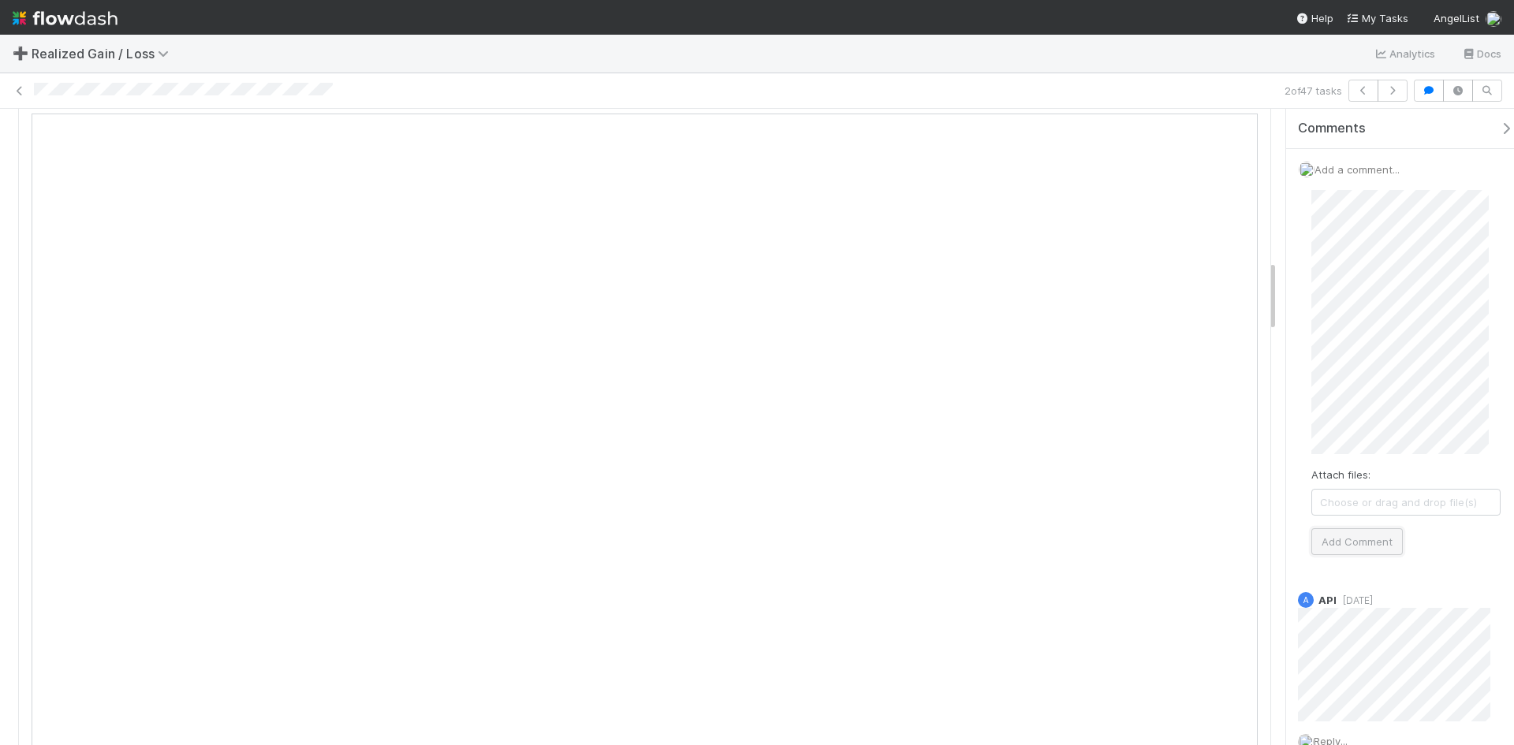
click at [1372, 543] on button "Add Comment" at bounding box center [1356, 541] width 91 height 27
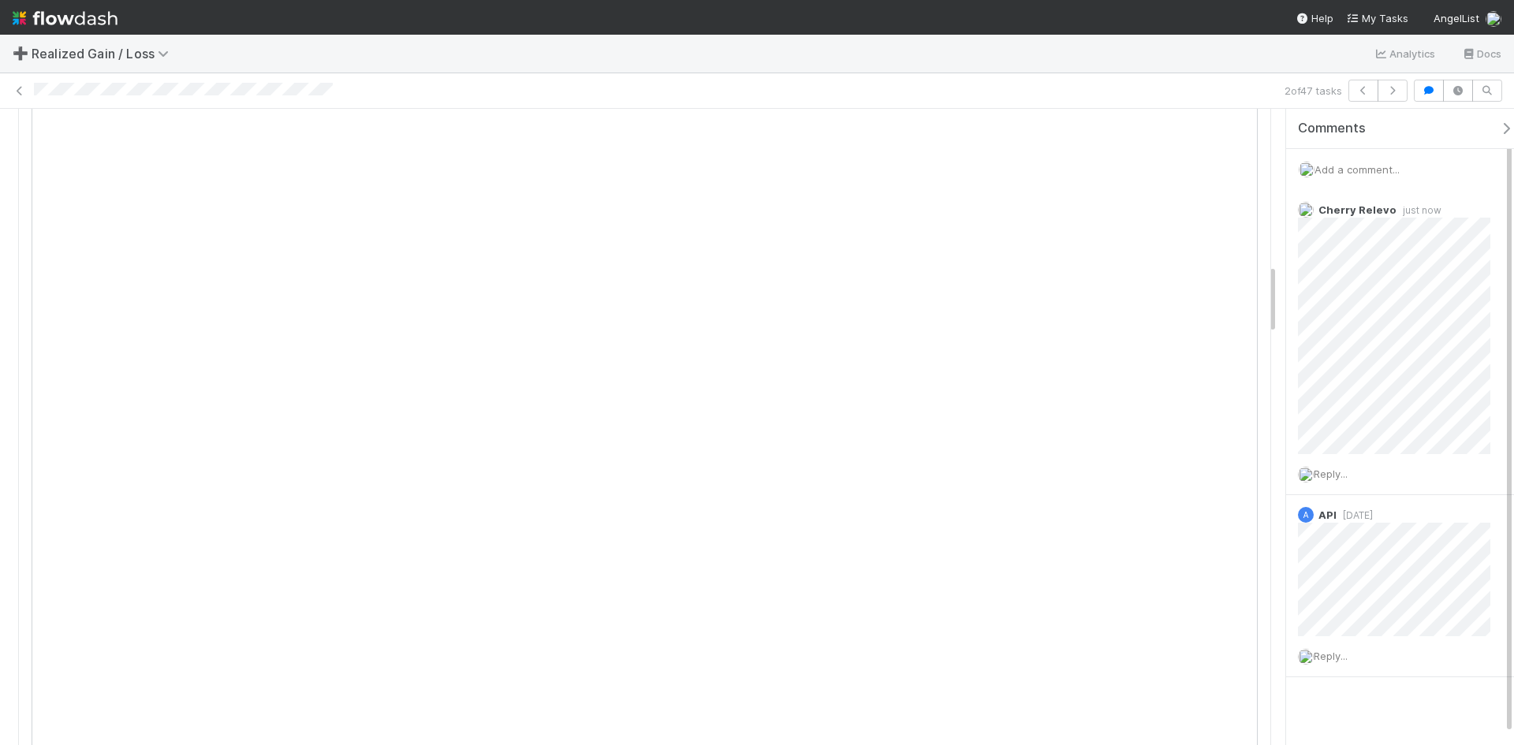
scroll to position [1419, 0]
drag, startPoint x: 1390, startPoint y: 711, endPoint x: 1306, endPoint y: 706, distance: 84.5
click at [1390, 712] on div "Comments Add a comment... Cherry Relevo just now Reply... A API 4 months ago Re…" at bounding box center [1406, 432] width 240 height 647
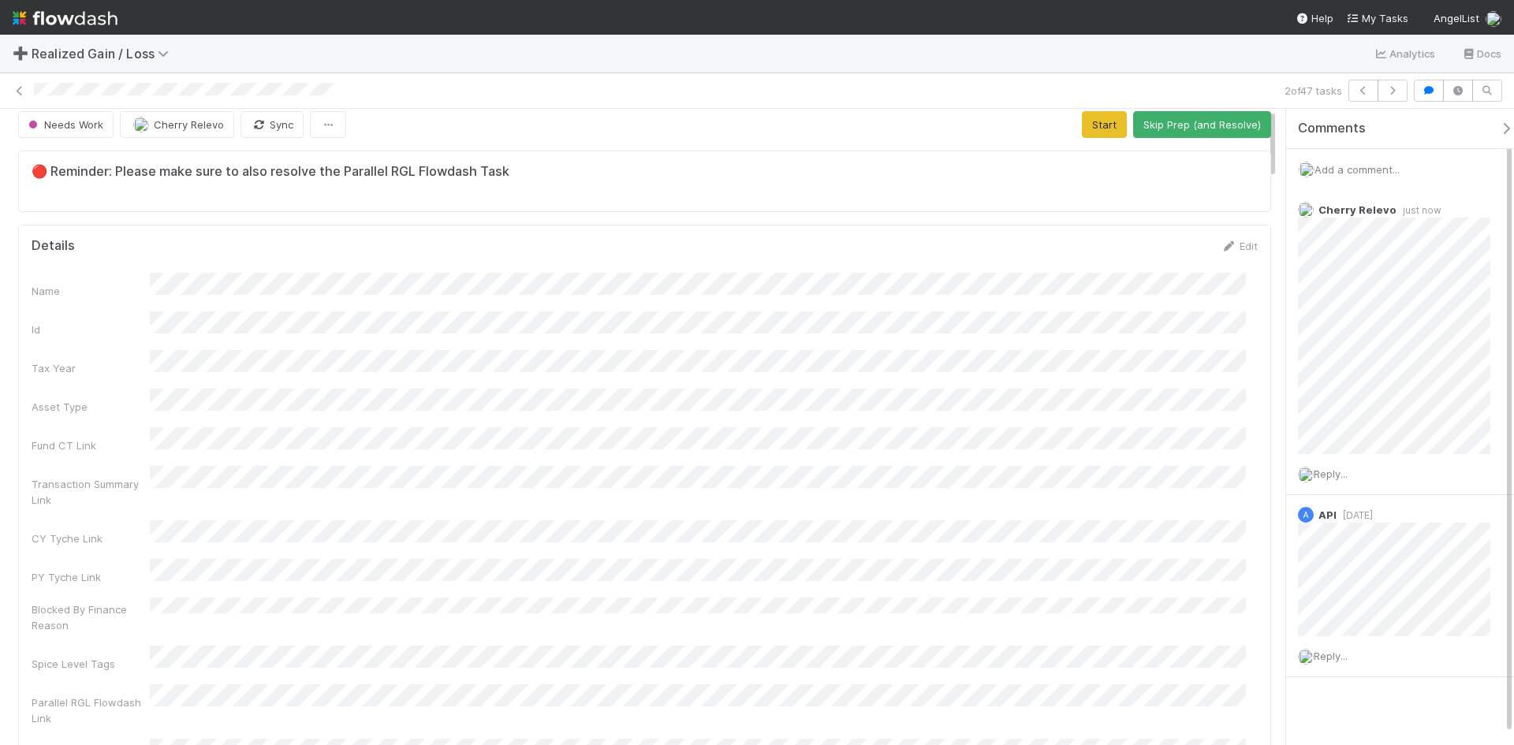
scroll to position [0, 0]
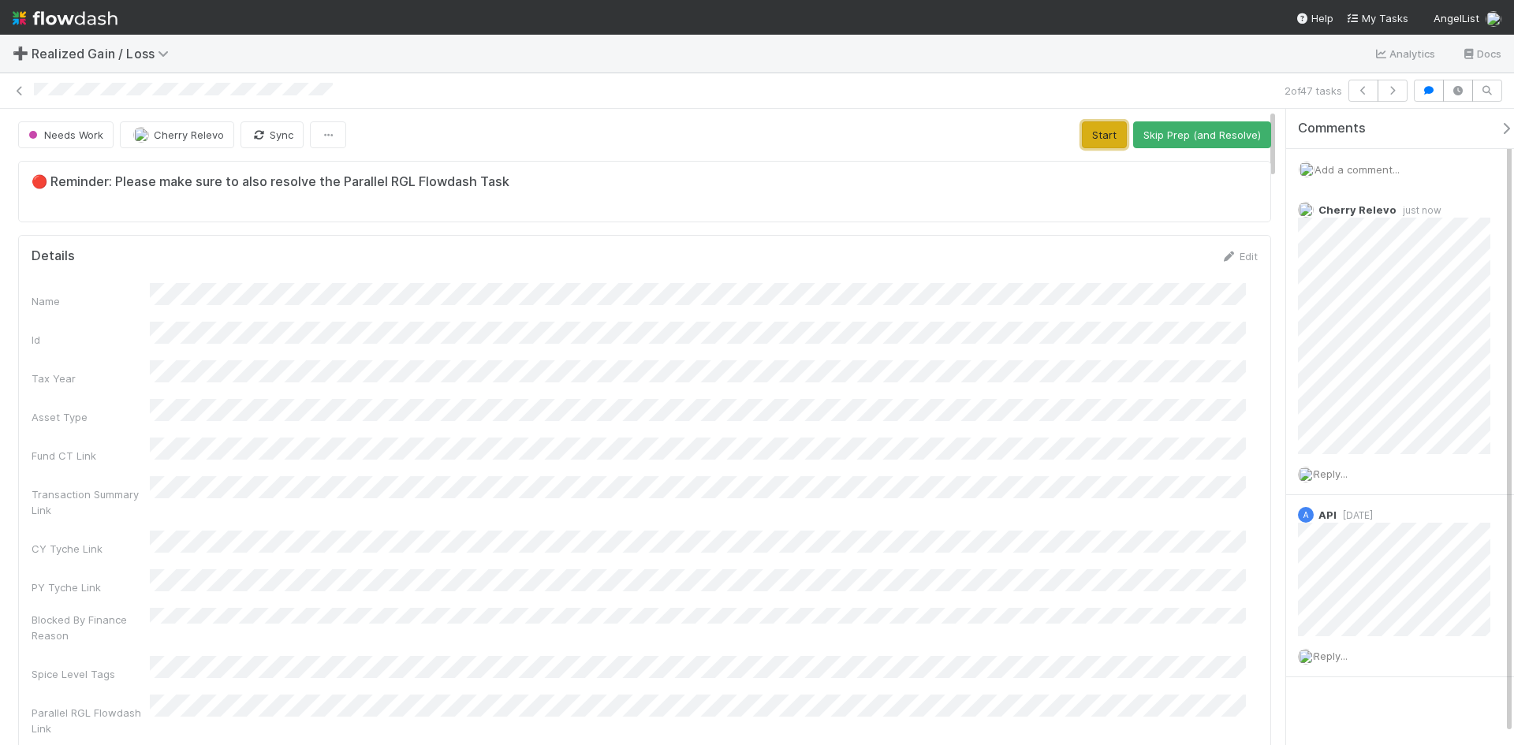
drag, startPoint x: 1104, startPoint y: 135, endPoint x: 1239, endPoint y: 172, distance: 139.8
click at [1104, 135] on button "Start" at bounding box center [1104, 134] width 45 height 27
drag, startPoint x: 1176, startPoint y: 136, endPoint x: 1180, endPoint y: 148, distance: 13.2
click at [1179, 137] on button "Request Review (and Resolve)" at bounding box center [1186, 134] width 170 height 27
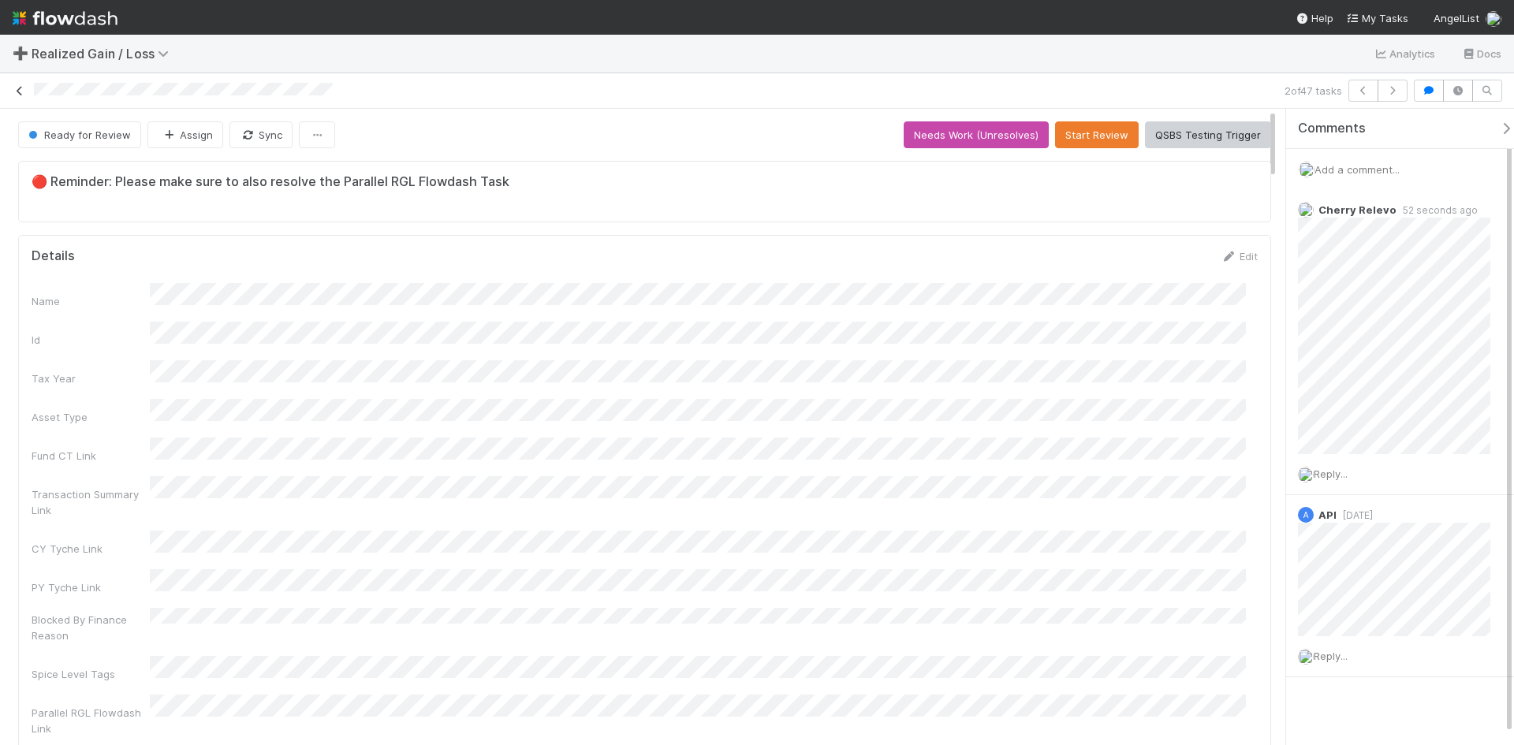
click at [19, 94] on icon at bounding box center [20, 91] width 16 height 10
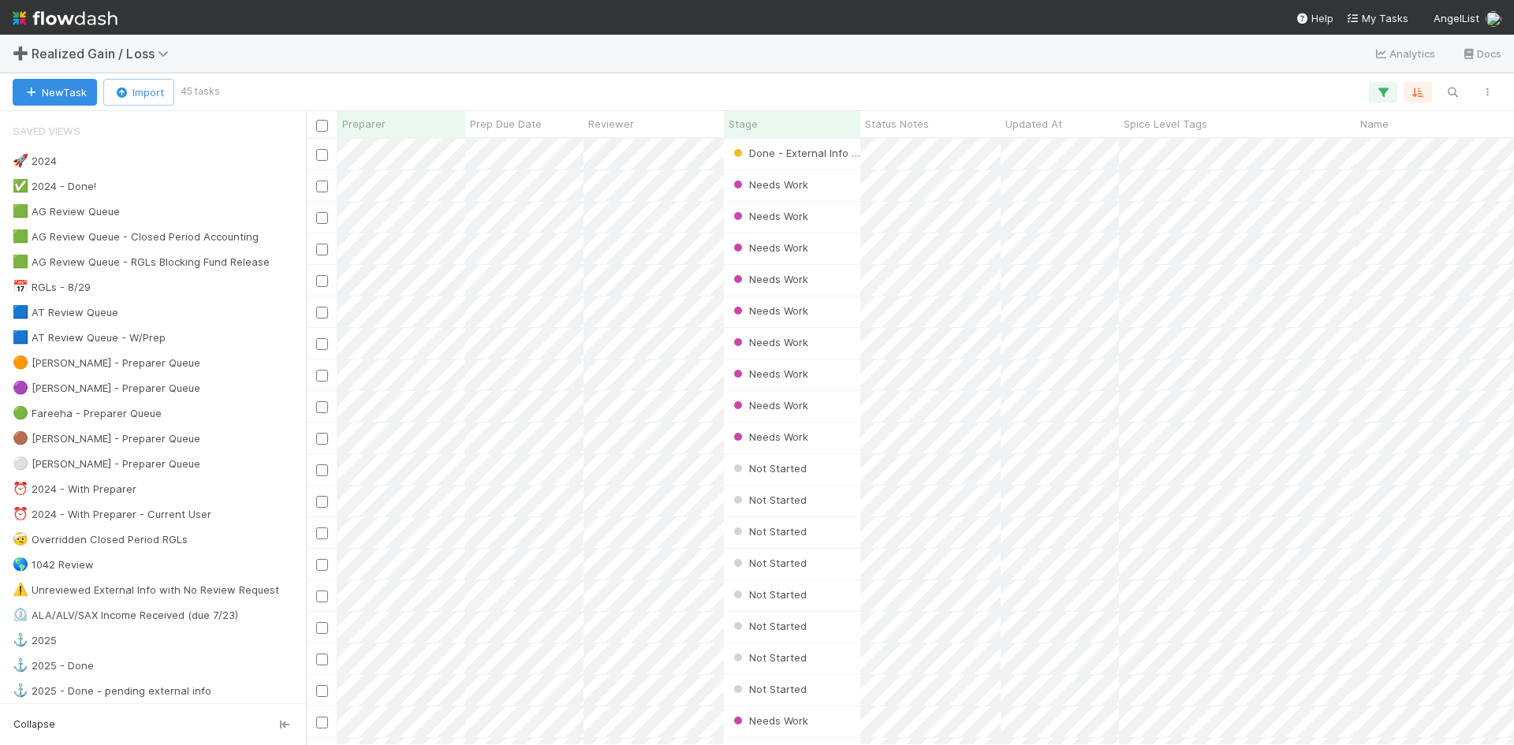
scroll to position [594, 1196]
click at [576, 86] on div at bounding box center [757, 372] width 1514 height 745
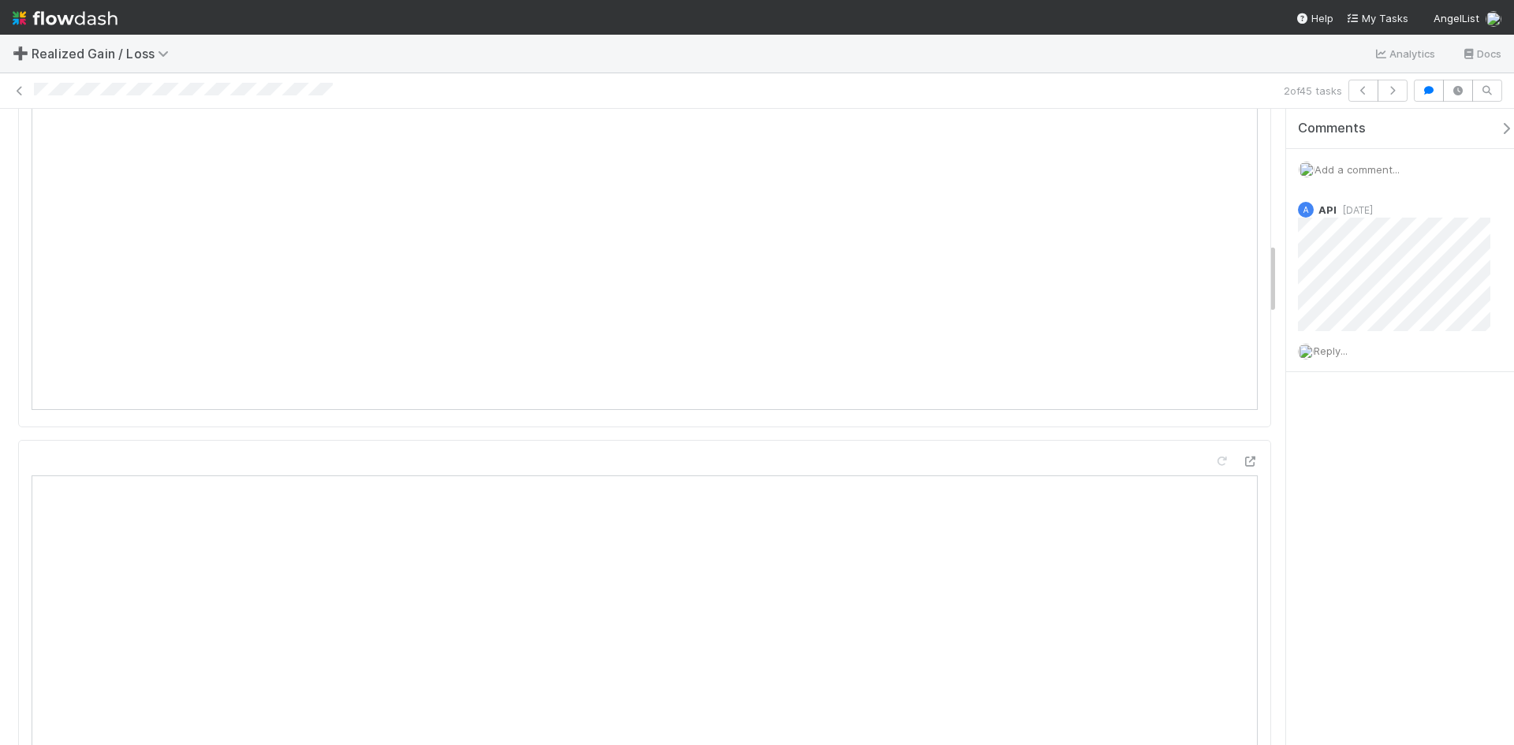
scroll to position [1183, 0]
click at [18, 88] on icon at bounding box center [20, 91] width 16 height 10
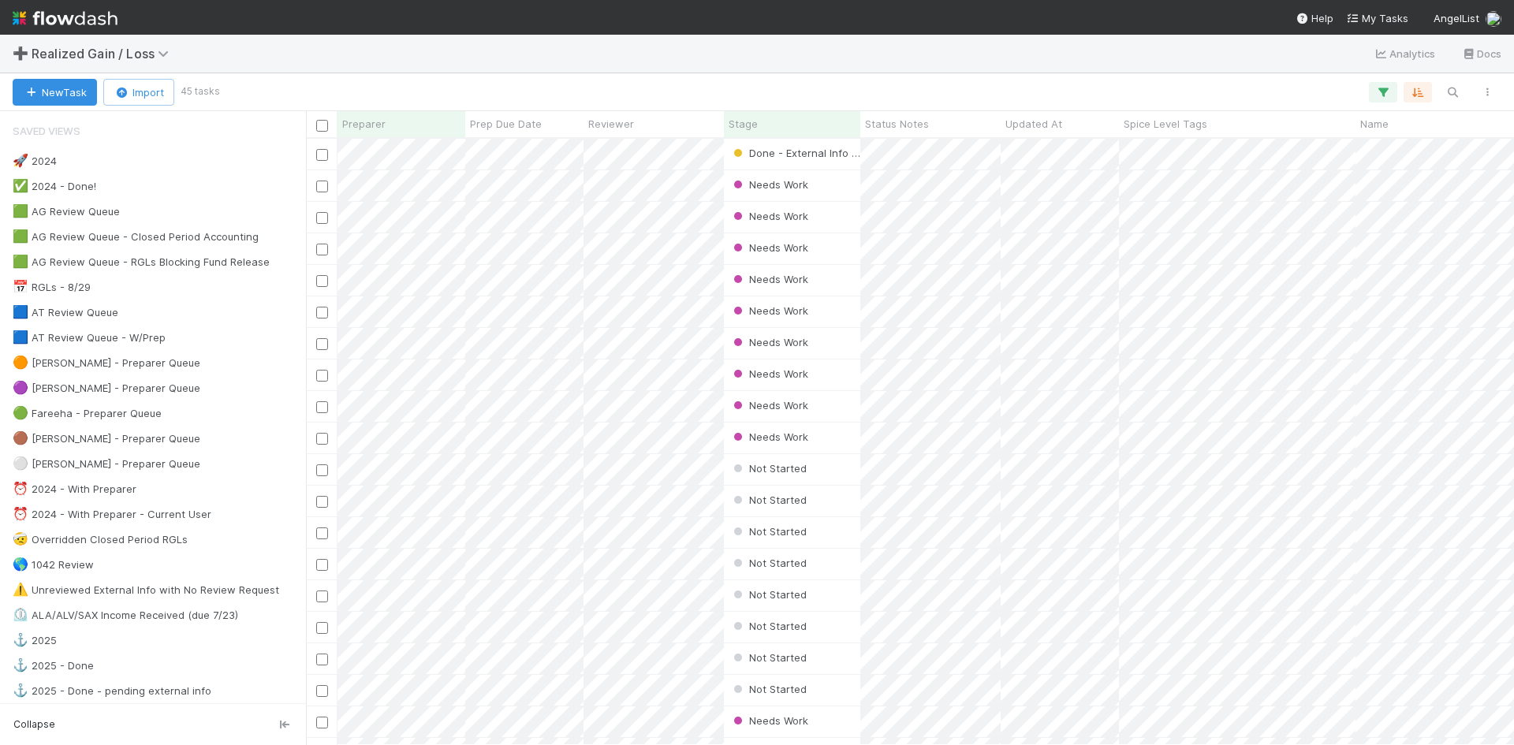
scroll to position [594, 1196]
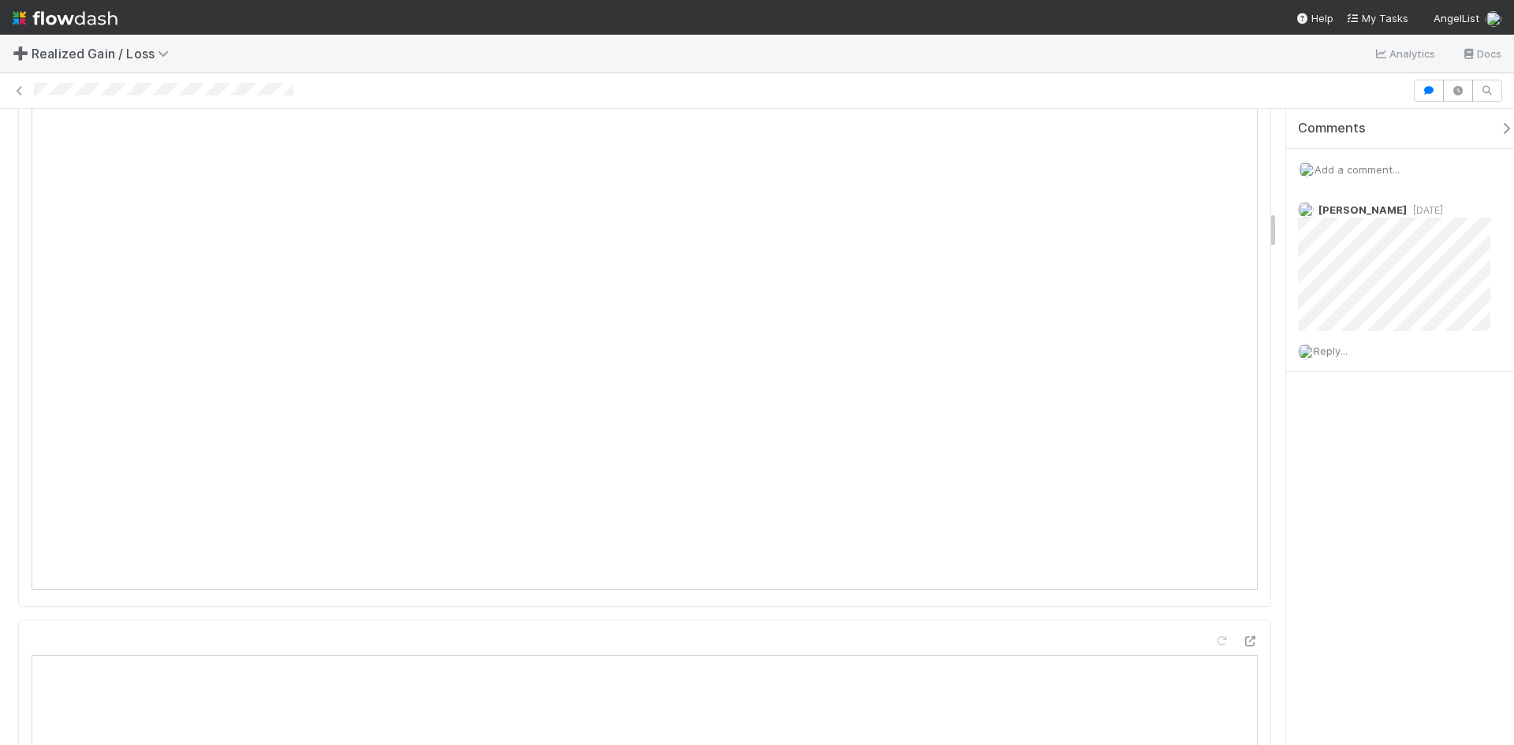
scroll to position [1656, 0]
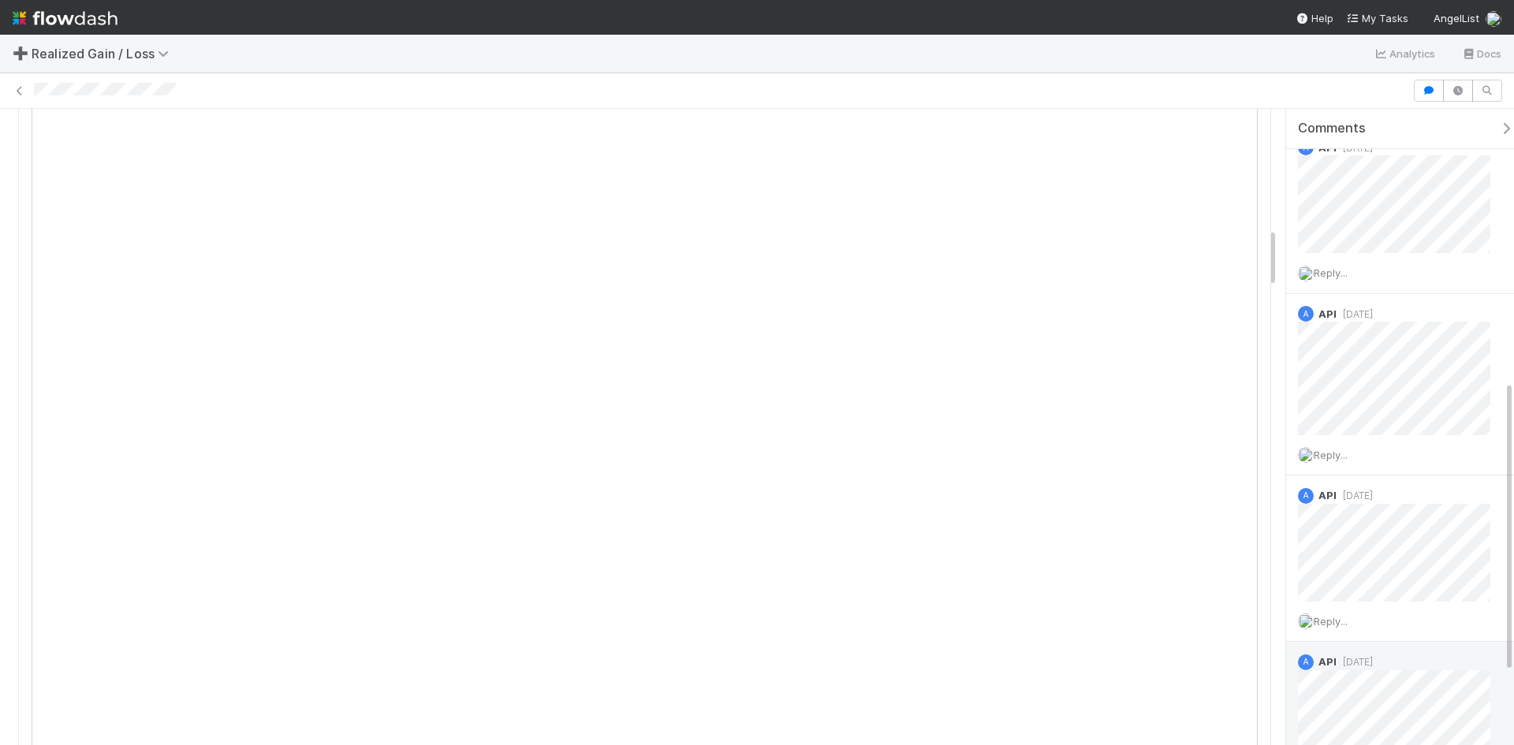
scroll to position [1340, 0]
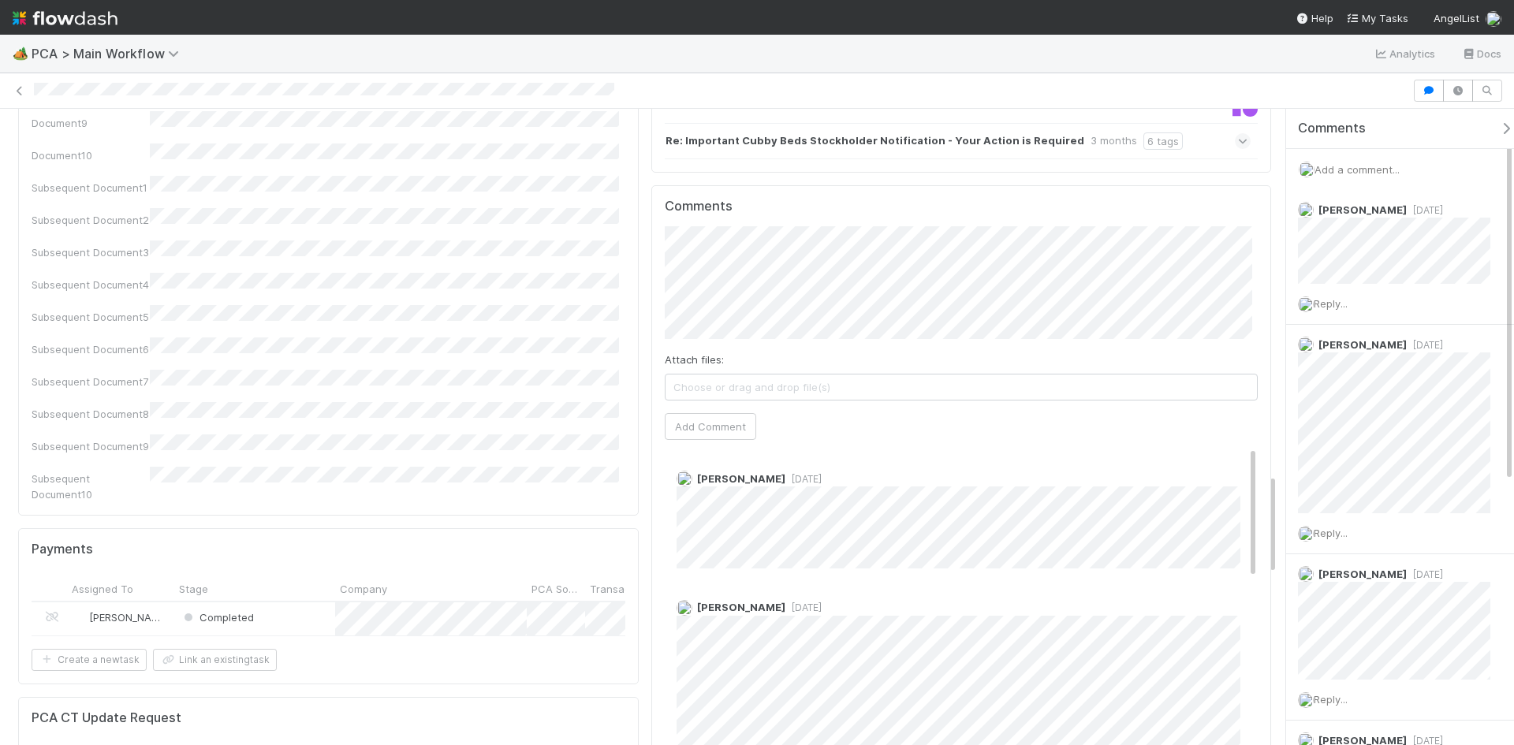
click at [296, 602] on div "Completed" at bounding box center [254, 618] width 161 height 33
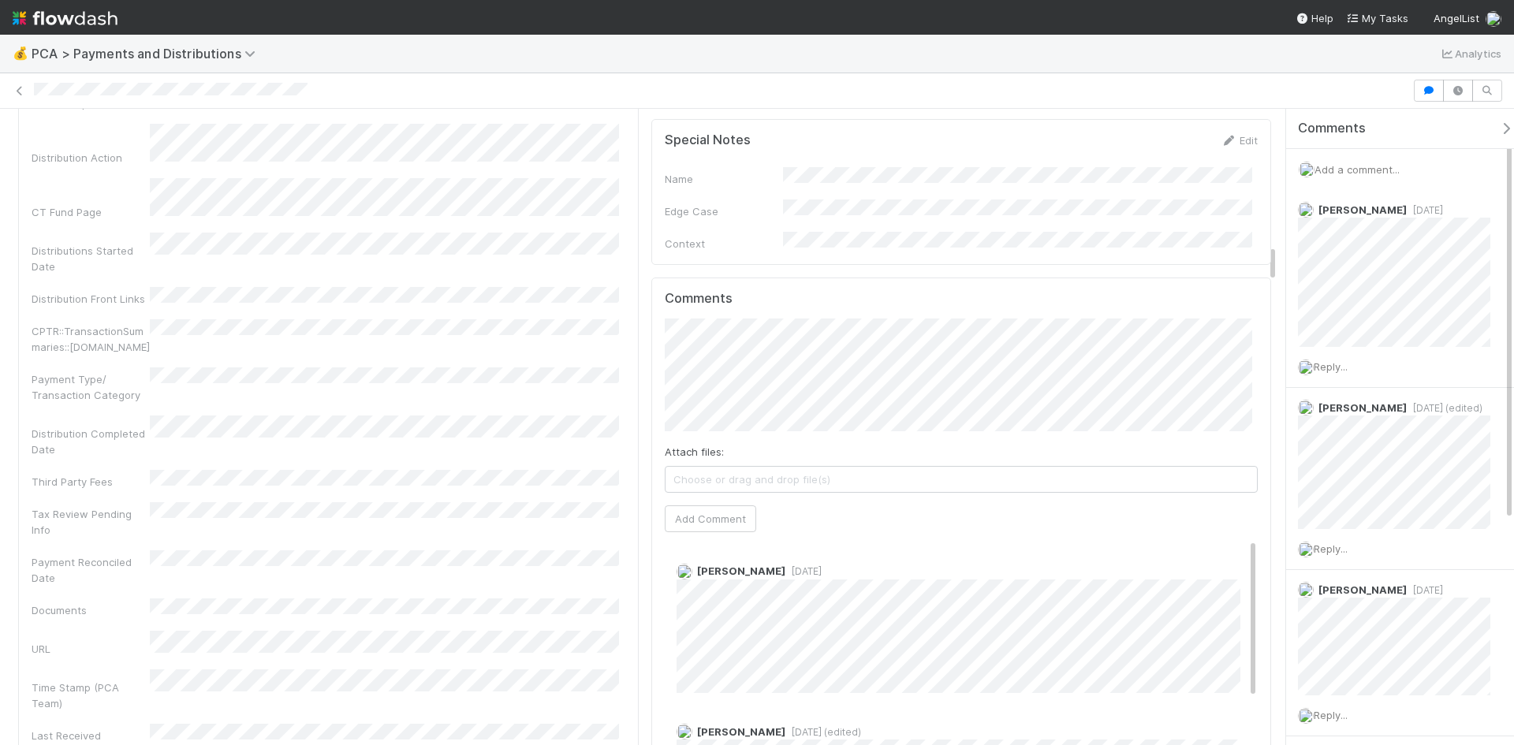
scroll to position [2286, 0]
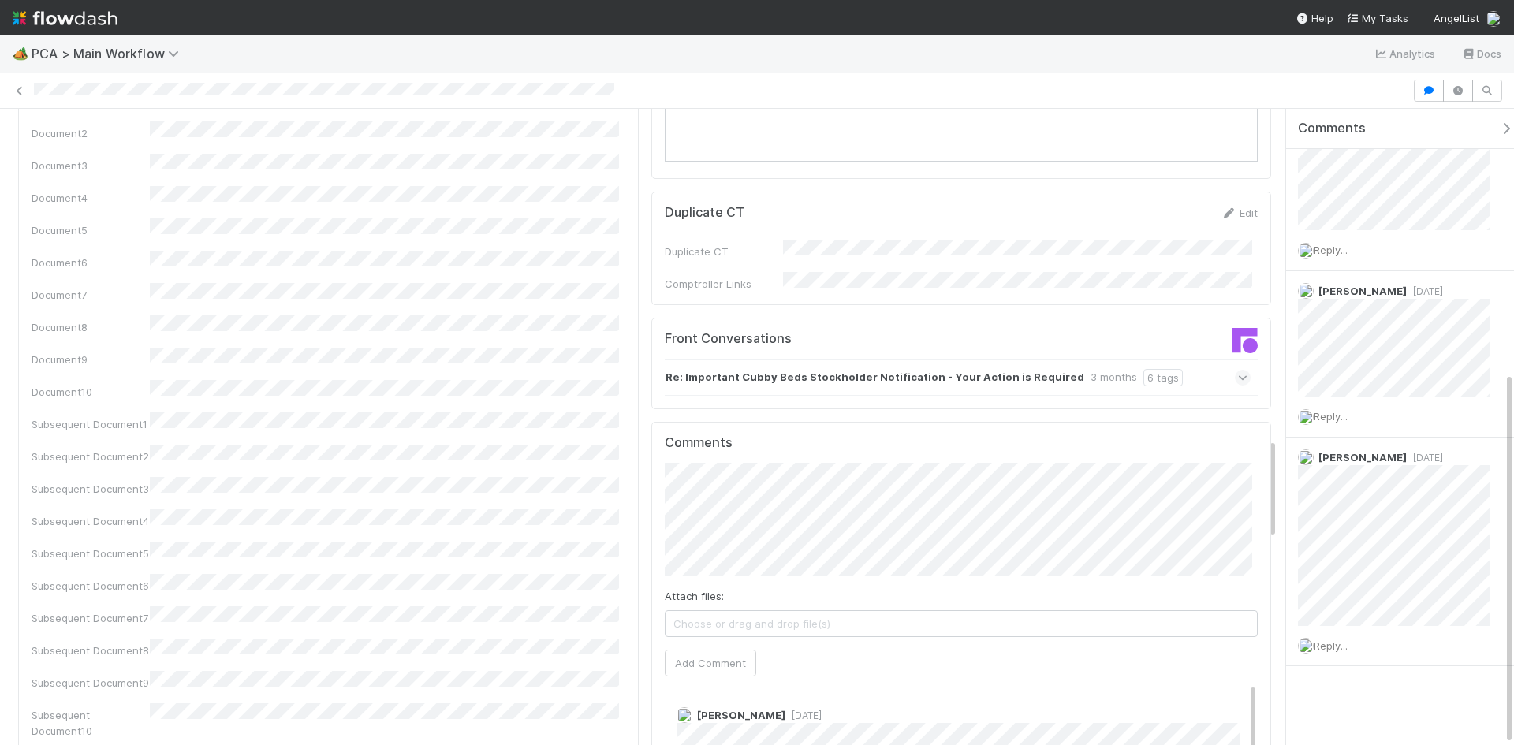
scroll to position [2286, 0]
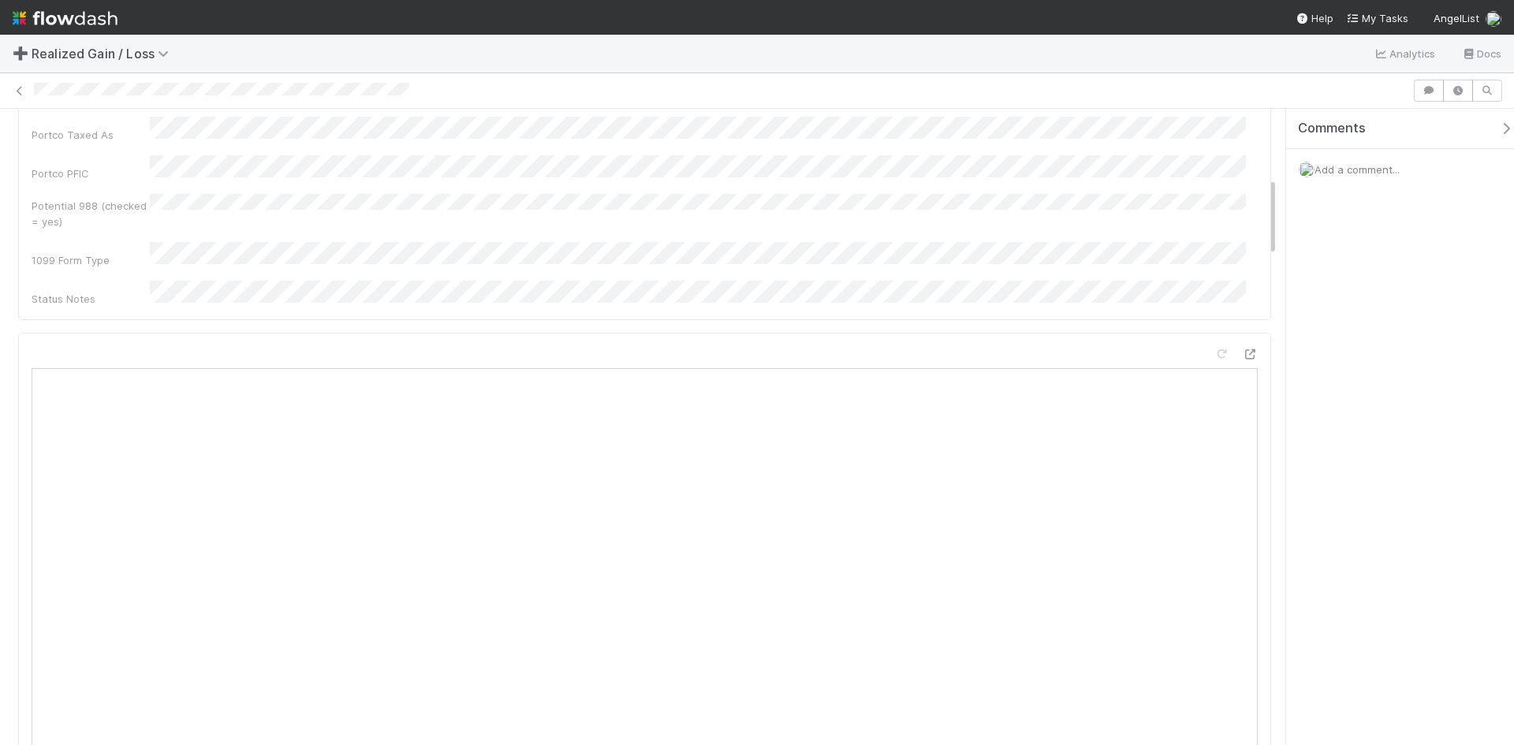
scroll to position [551, 0]
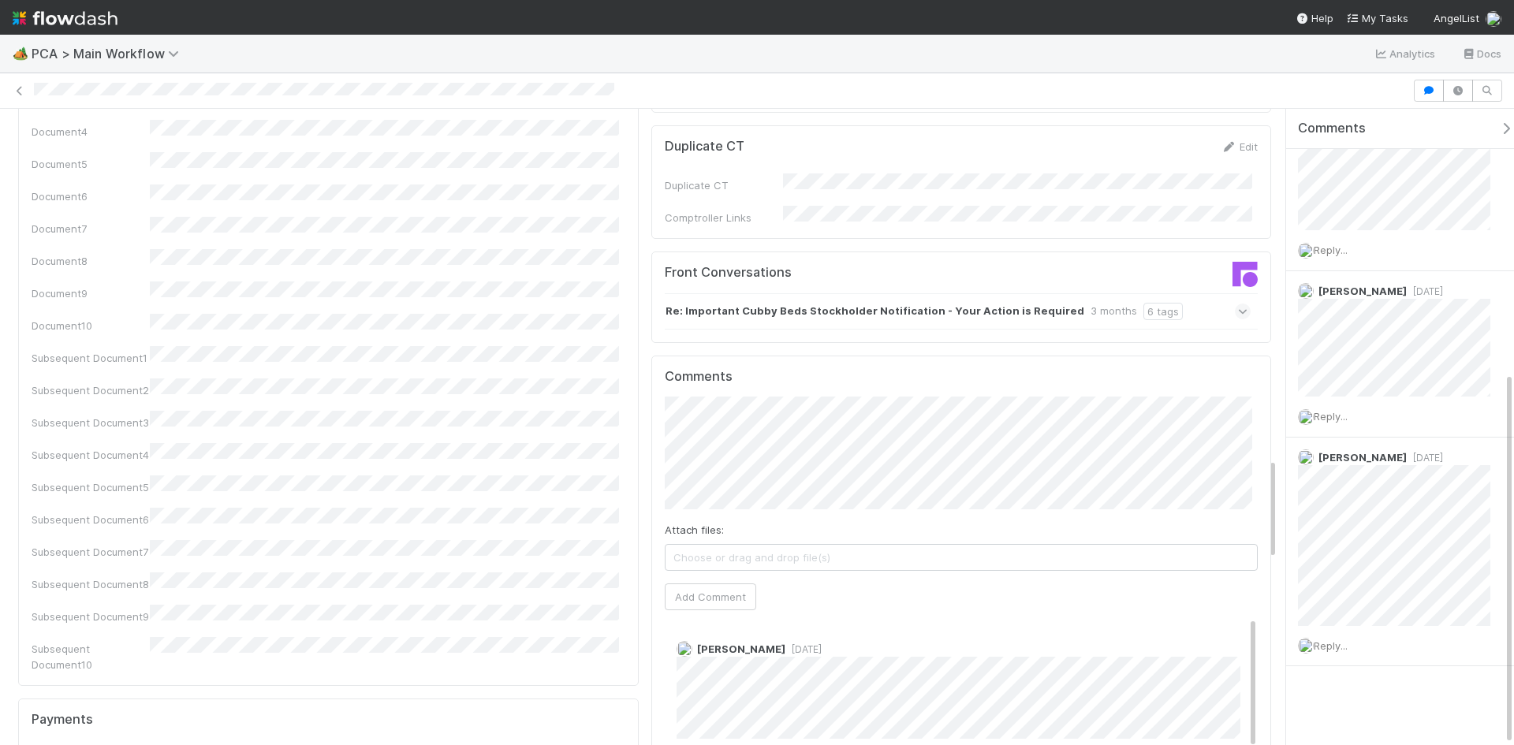
scroll to position [2208, 0]
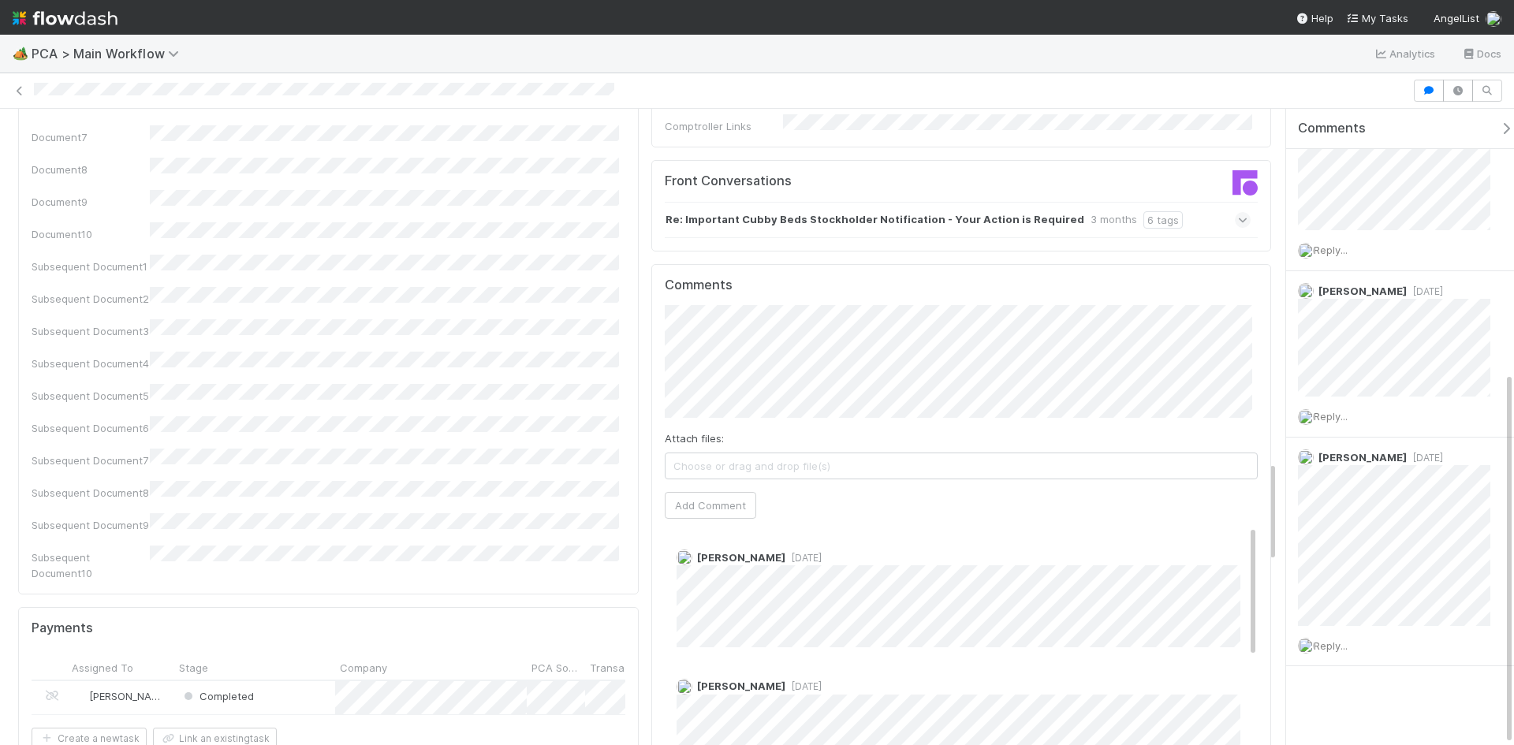
click at [299, 681] on div "Completed" at bounding box center [254, 697] width 161 height 33
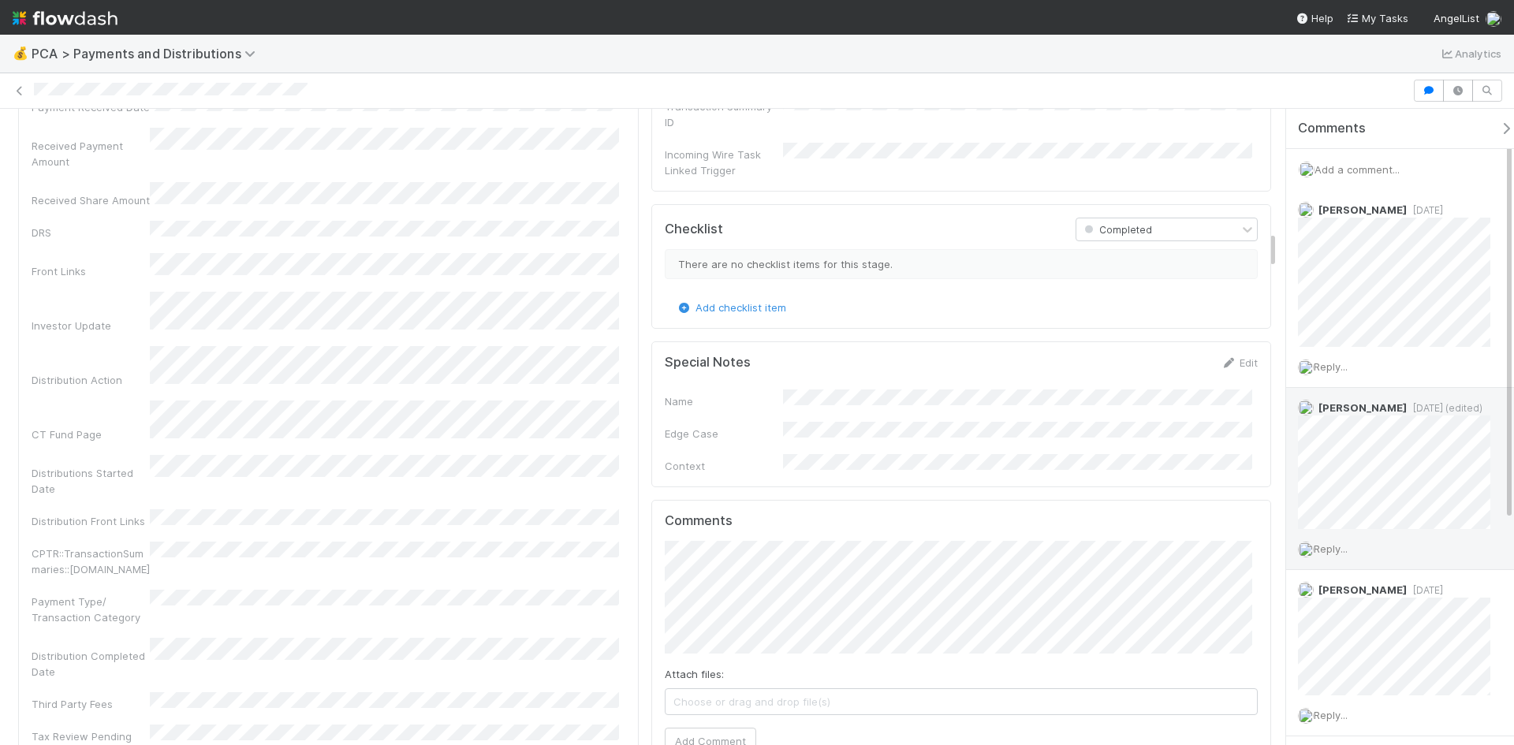
scroll to position [2050, 0]
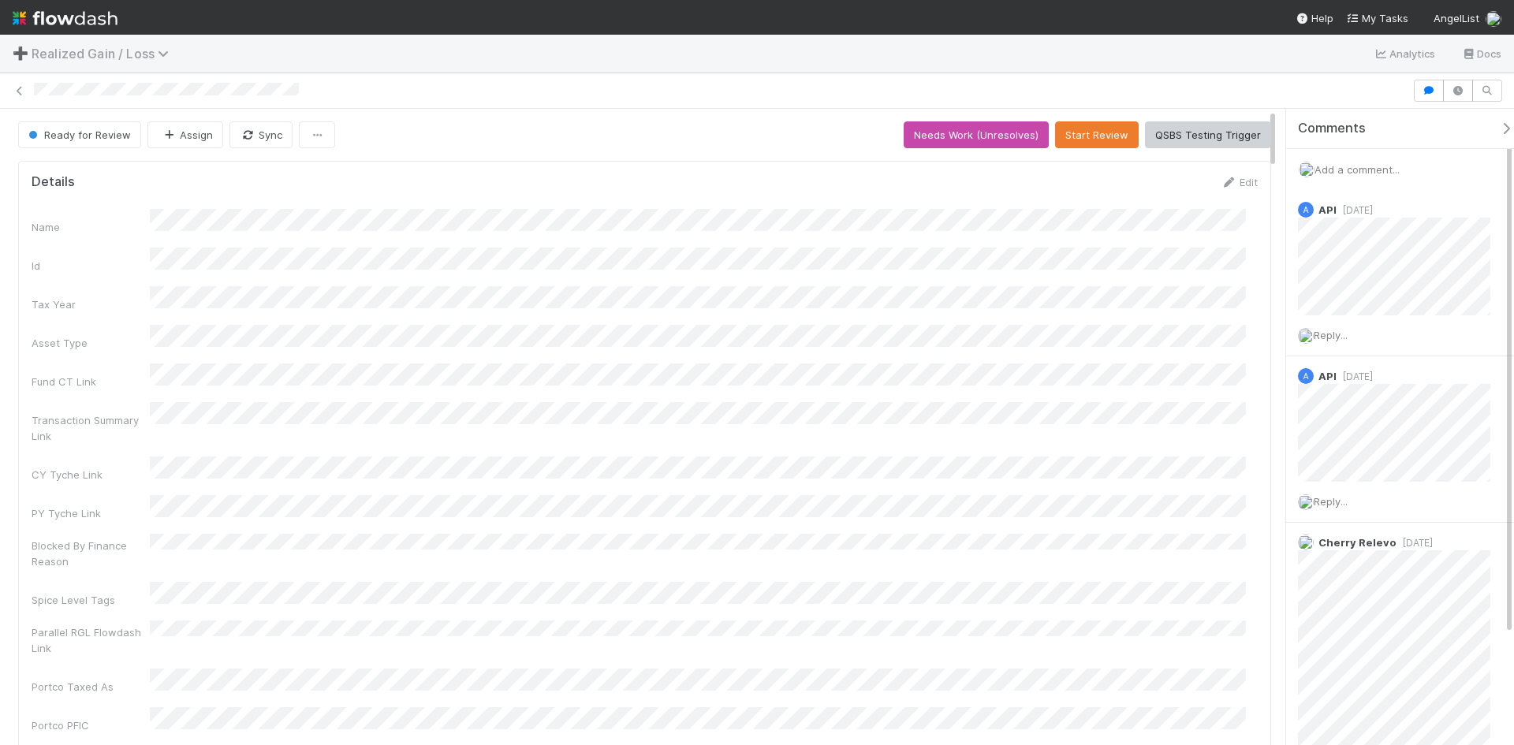
click at [101, 53] on span "Realized Gain / Loss" at bounding box center [104, 54] width 145 height 16
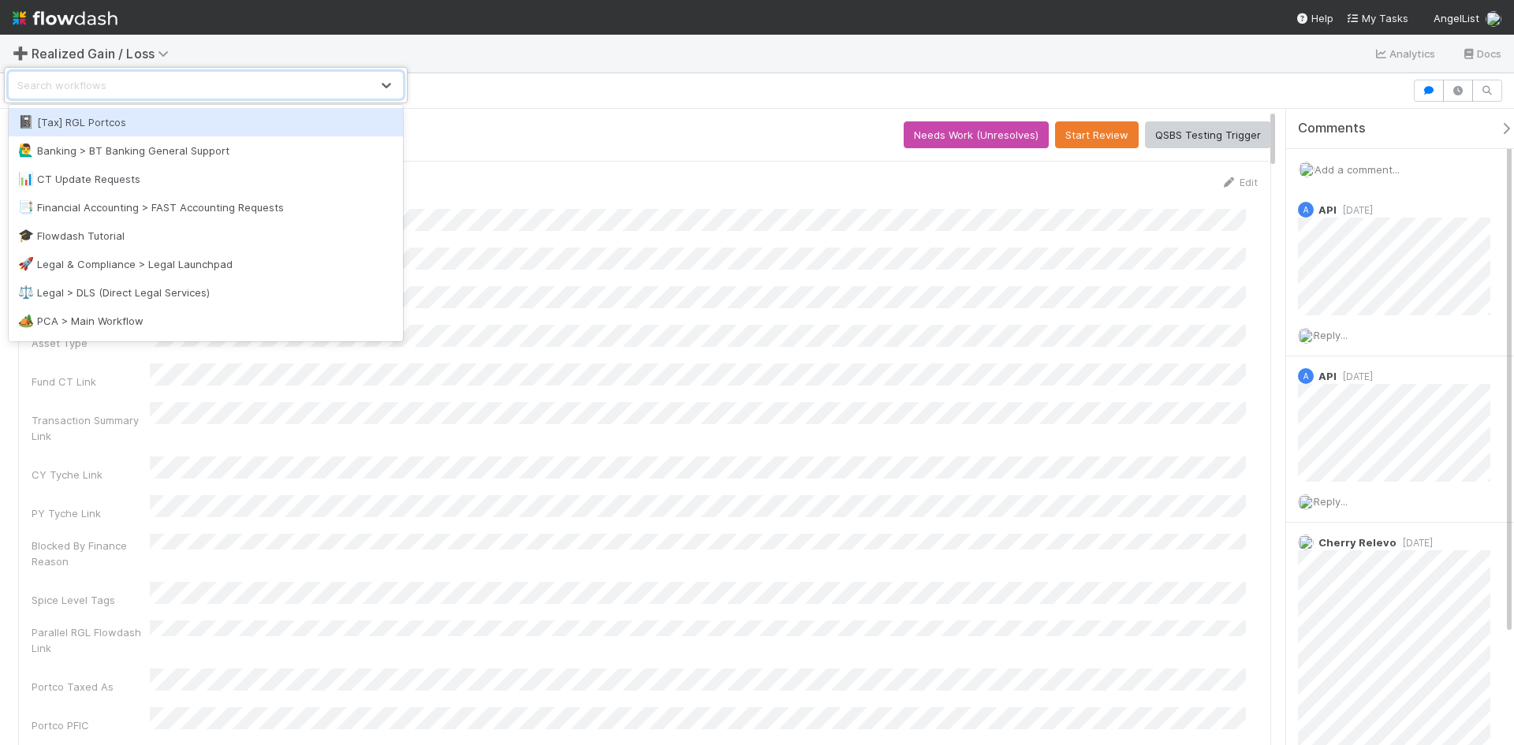
click at [463, 91] on div "option [Tax] RGL Portcos focused, 1 of 28. 28 results available. Use Up and Dow…" at bounding box center [757, 372] width 1514 height 745
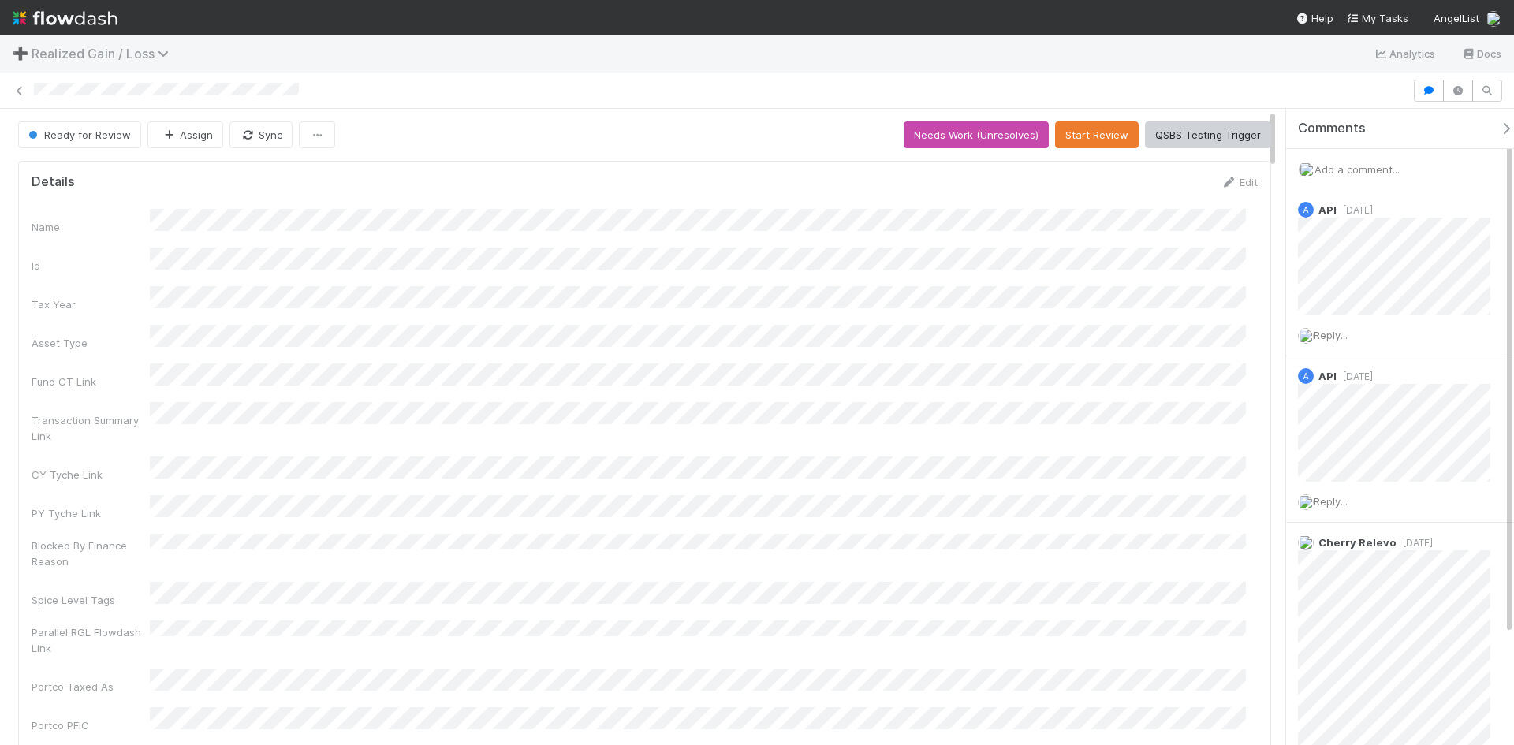
click at [90, 55] on span "Realized Gain / Loss" at bounding box center [104, 54] width 145 height 16
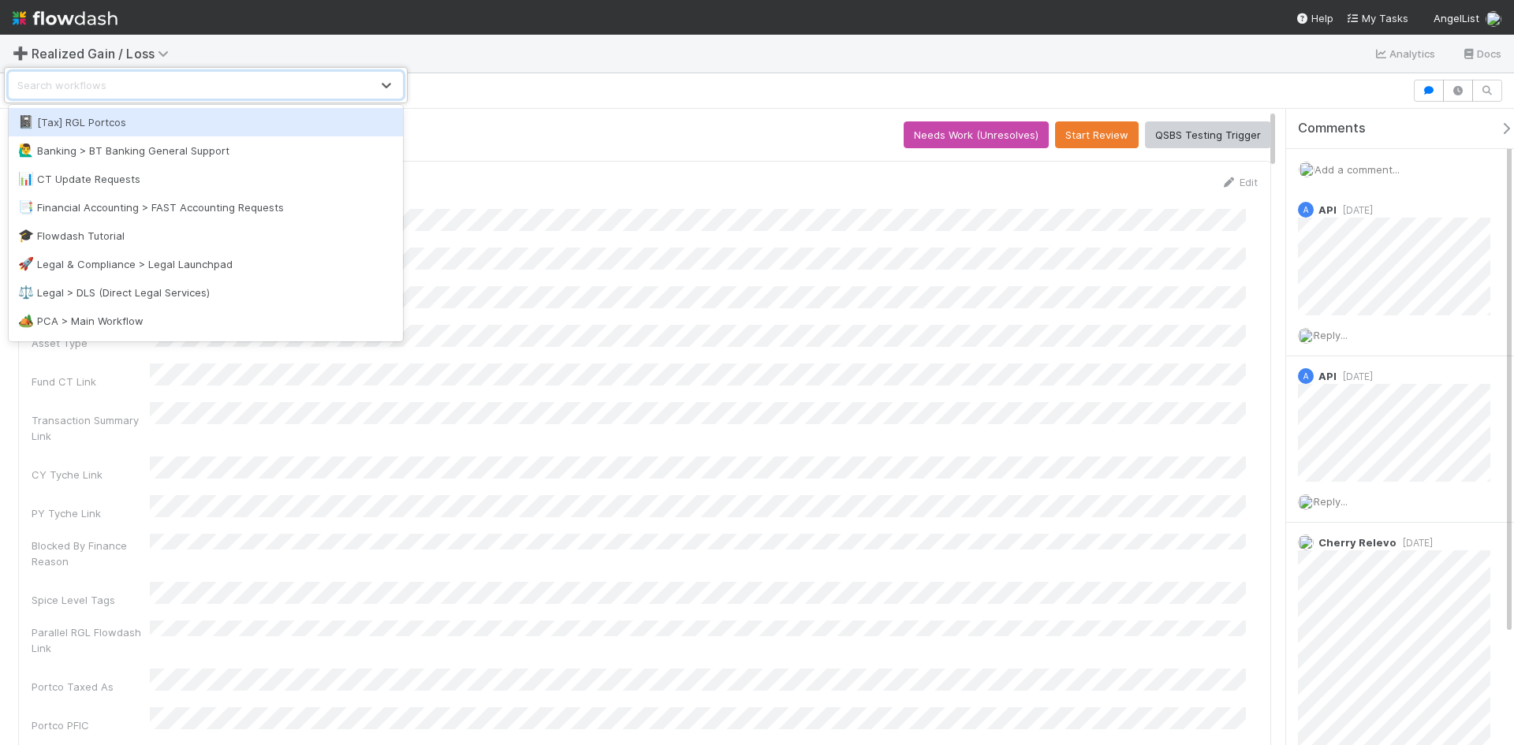
click at [526, 92] on div "option [Tax] RGL Portcos focused, 1 of 28. 28 results available. Use Up and Dow…" at bounding box center [757, 372] width 1514 height 745
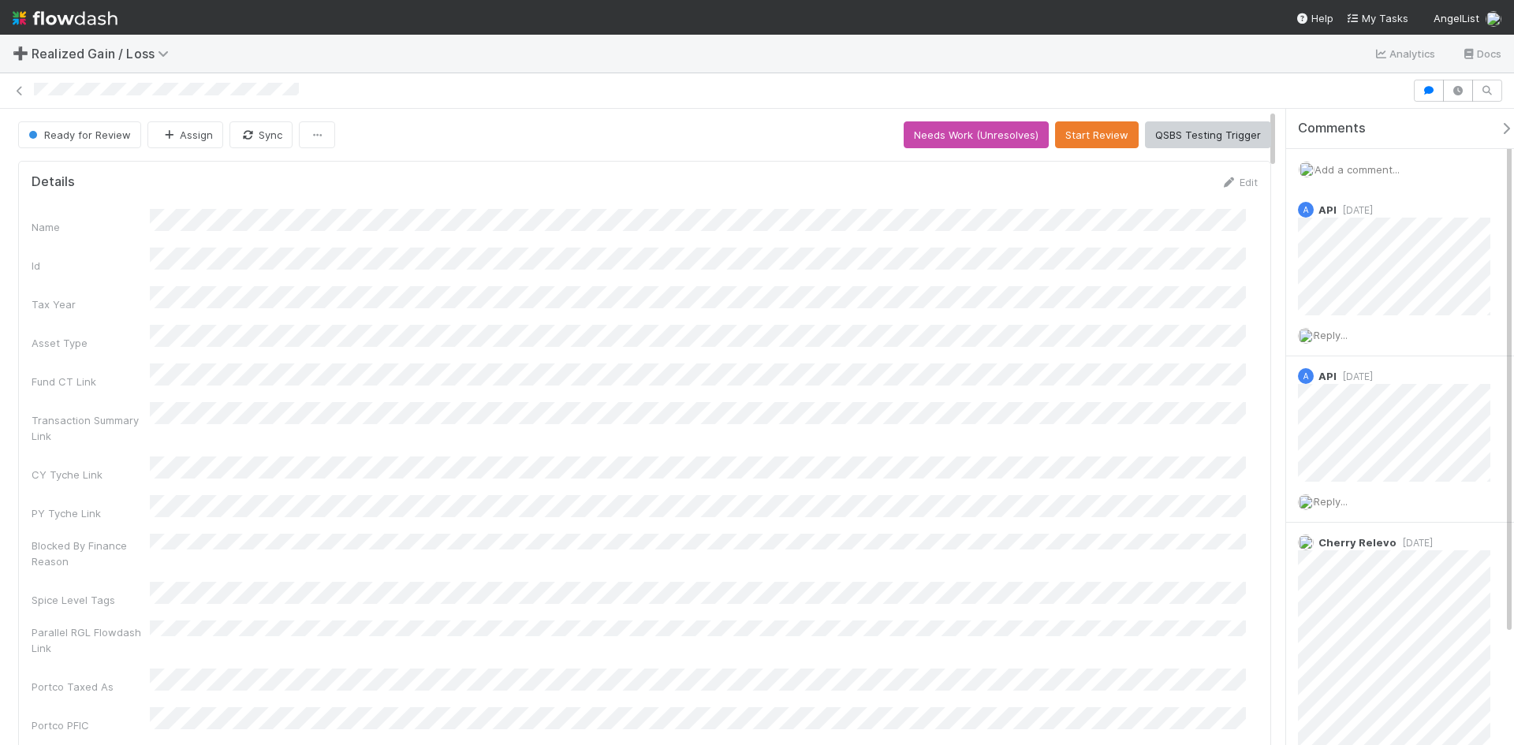
click at [84, 16] on img at bounding box center [65, 18] width 105 height 27
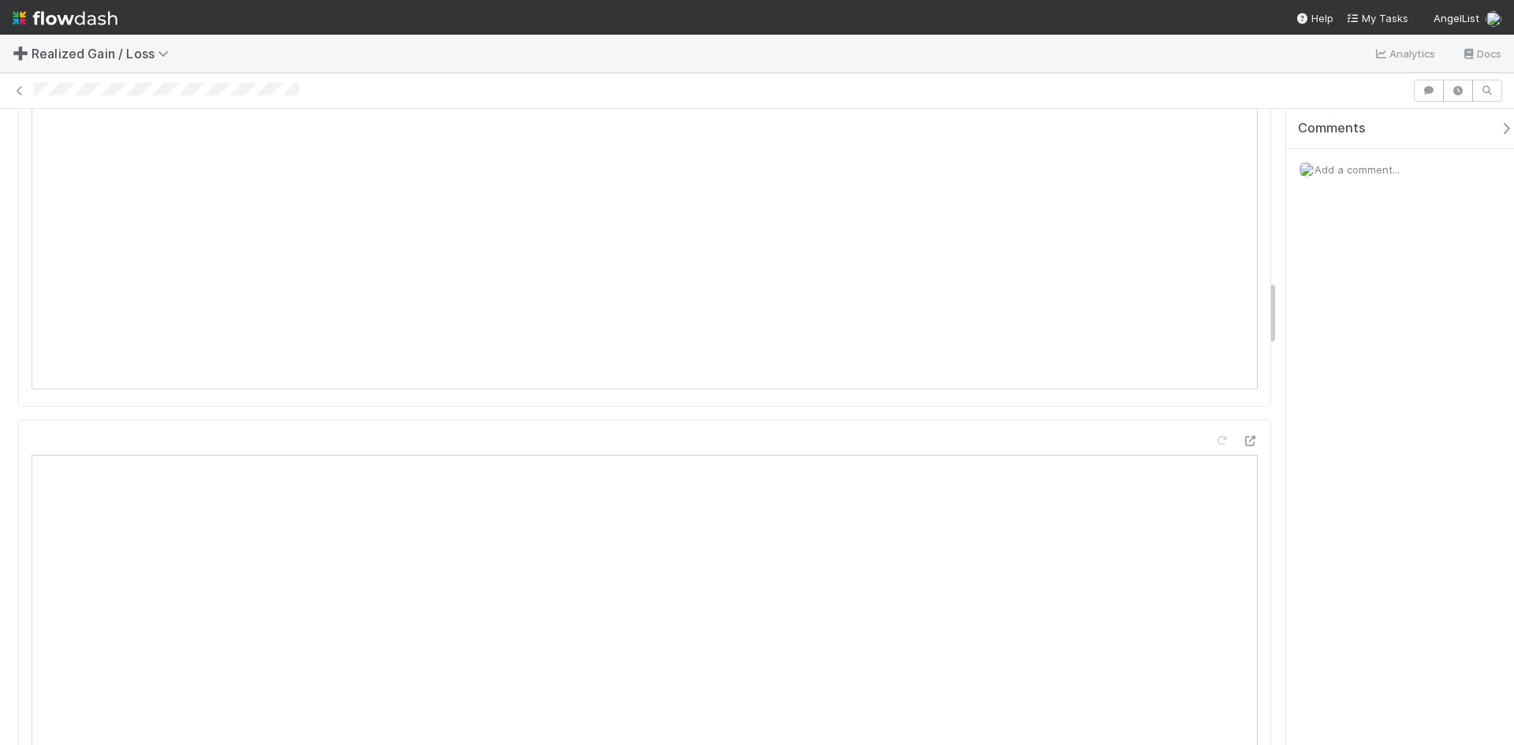
scroll to position [1419, 0]
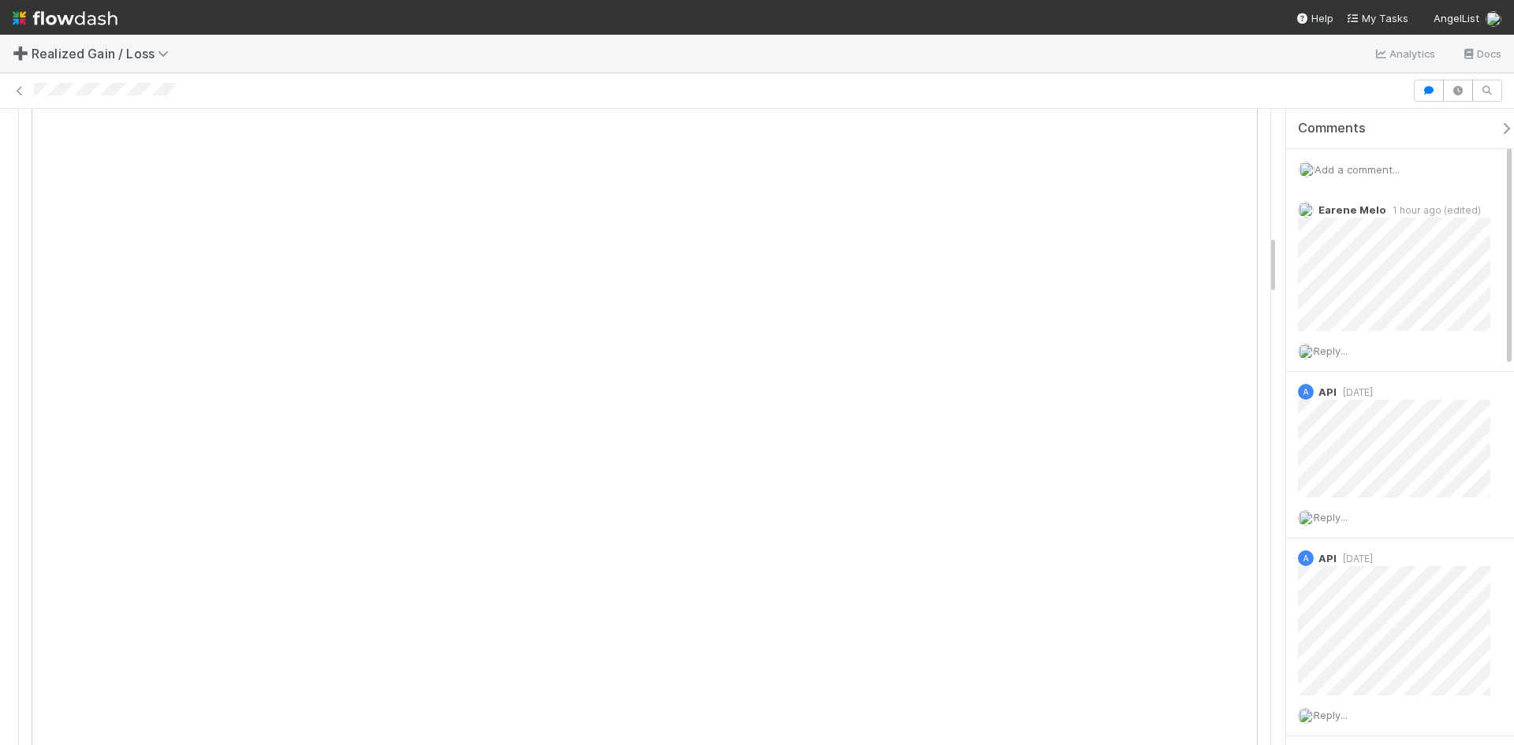
scroll to position [1340, 0]
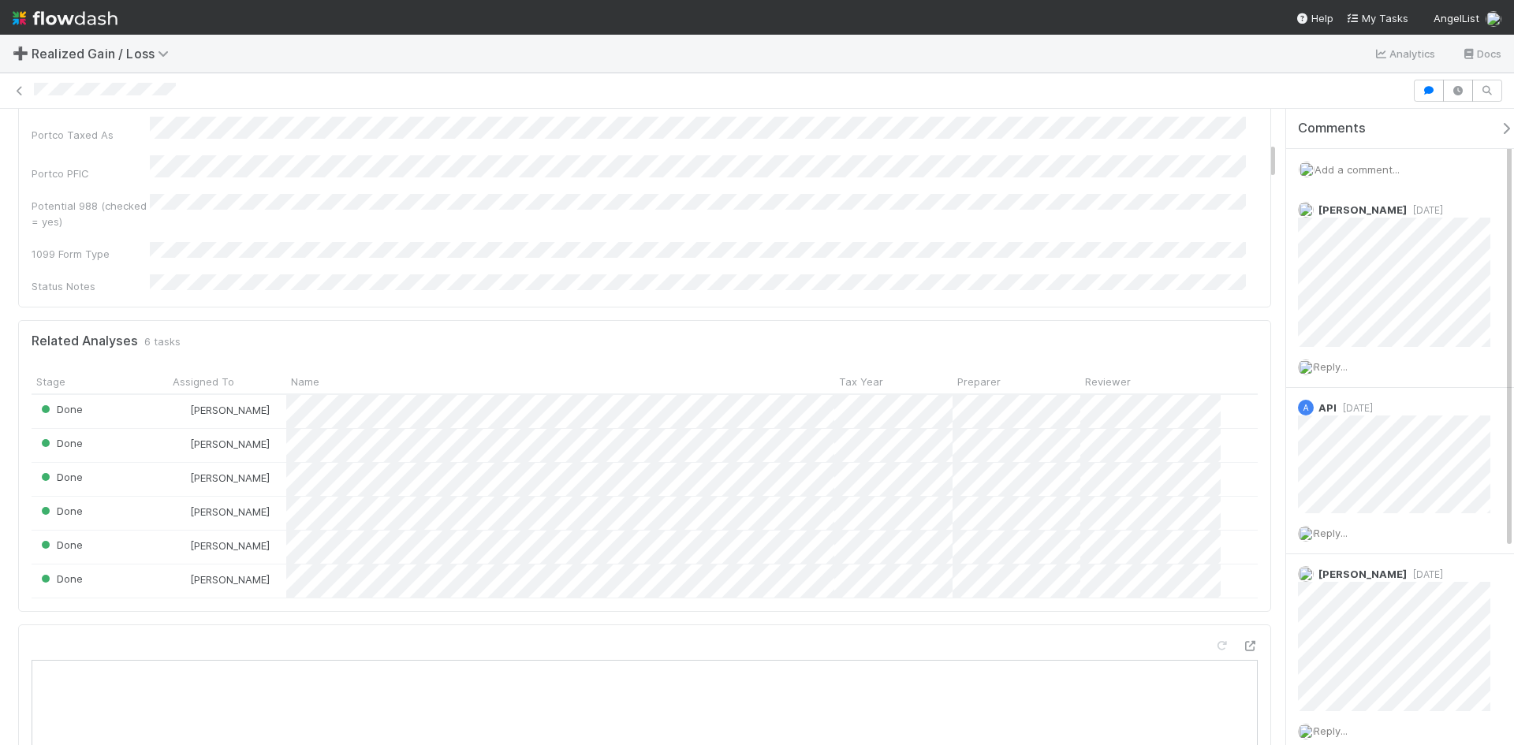
scroll to position [631, 0]
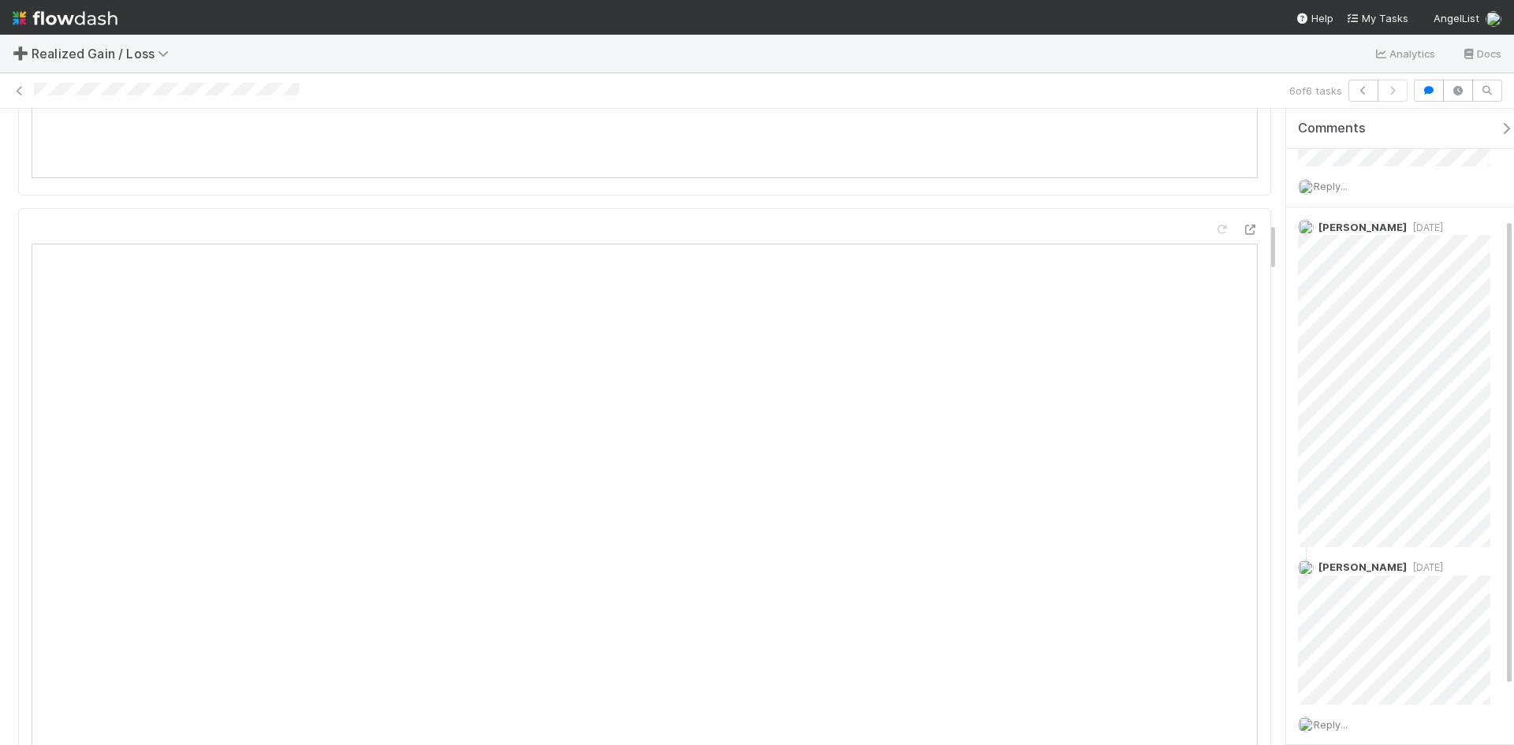
scroll to position [1498, 0]
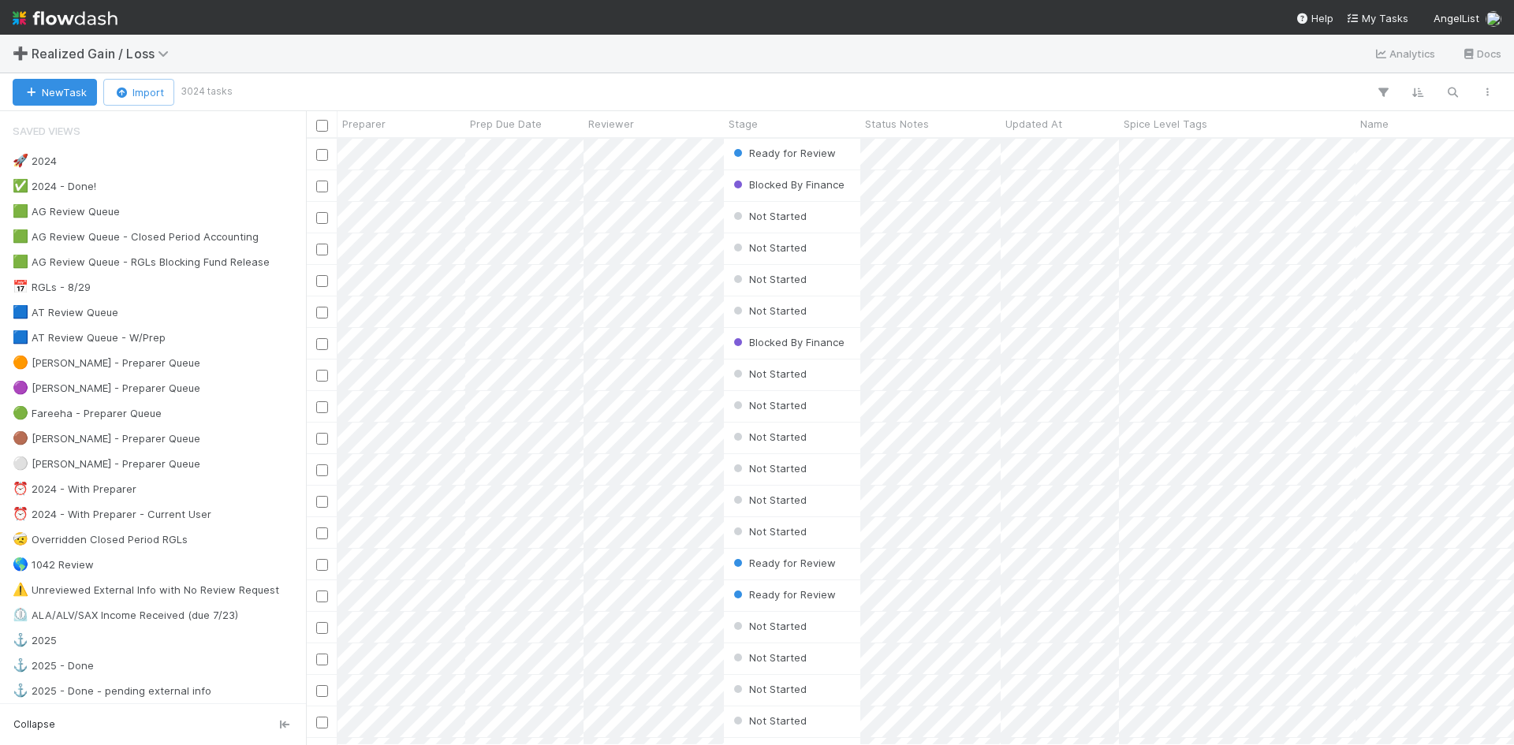
scroll to position [594, 1196]
click at [66, 14] on img at bounding box center [65, 18] width 105 height 27
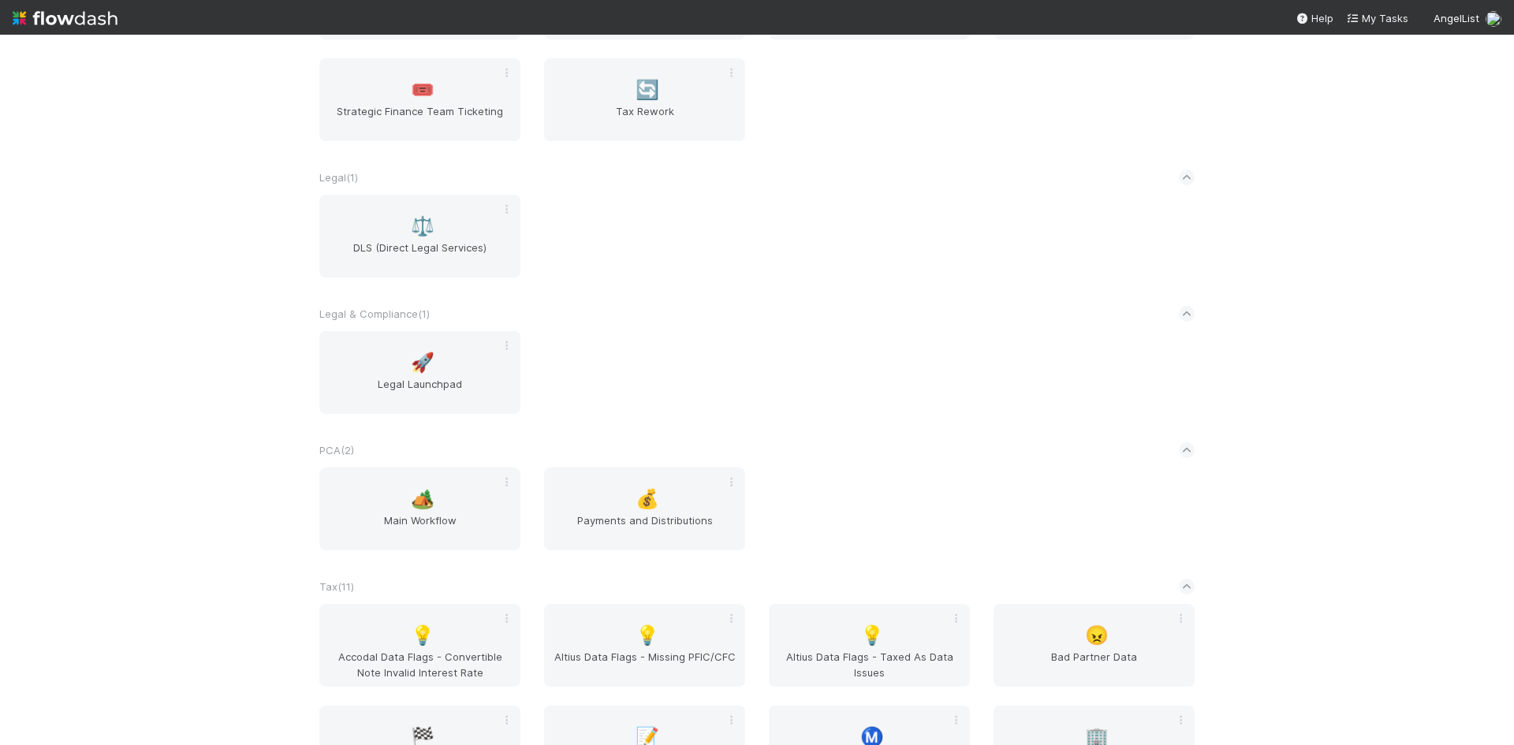
scroll to position [473, 0]
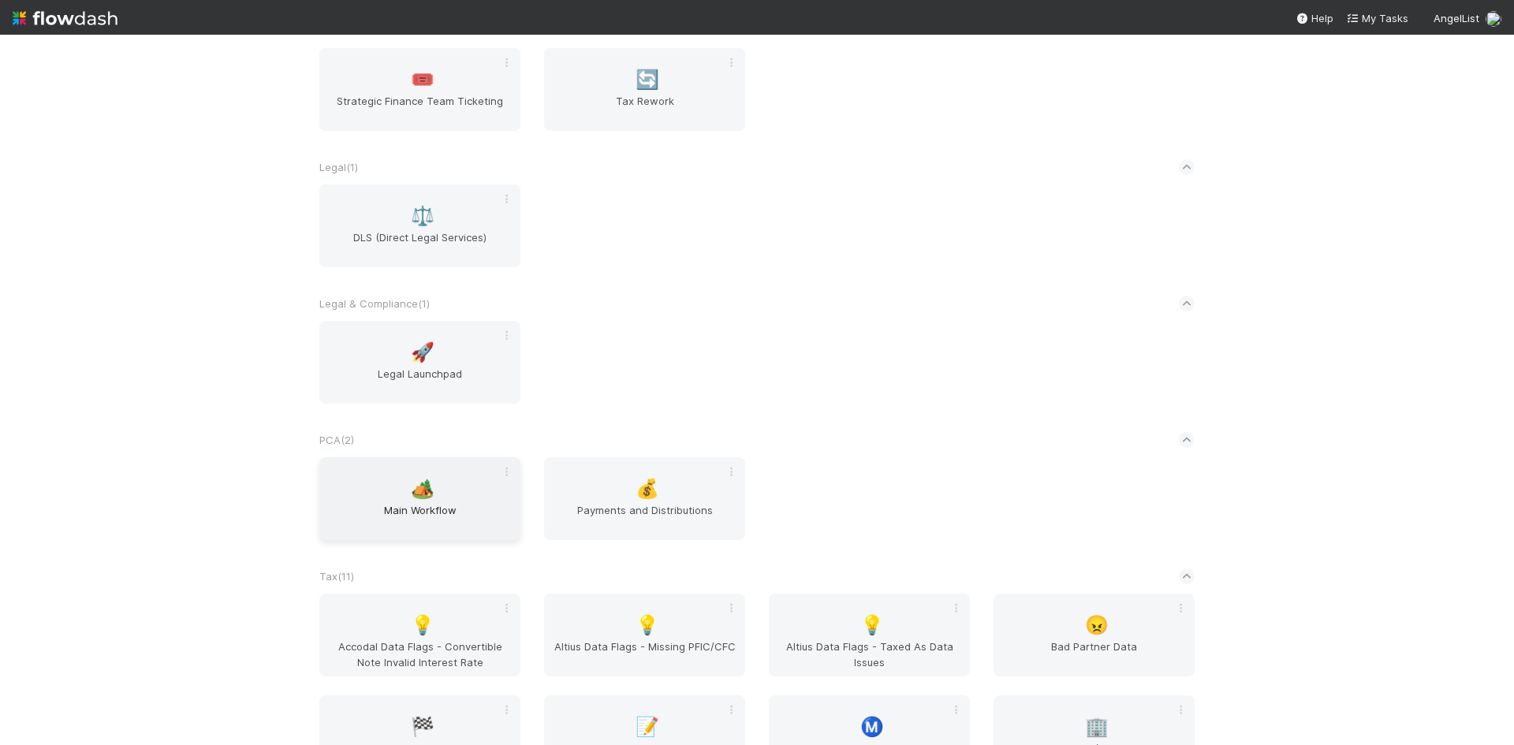
click at [424, 501] on div "🏕️ Main Workflow" at bounding box center [419, 498] width 201 height 83
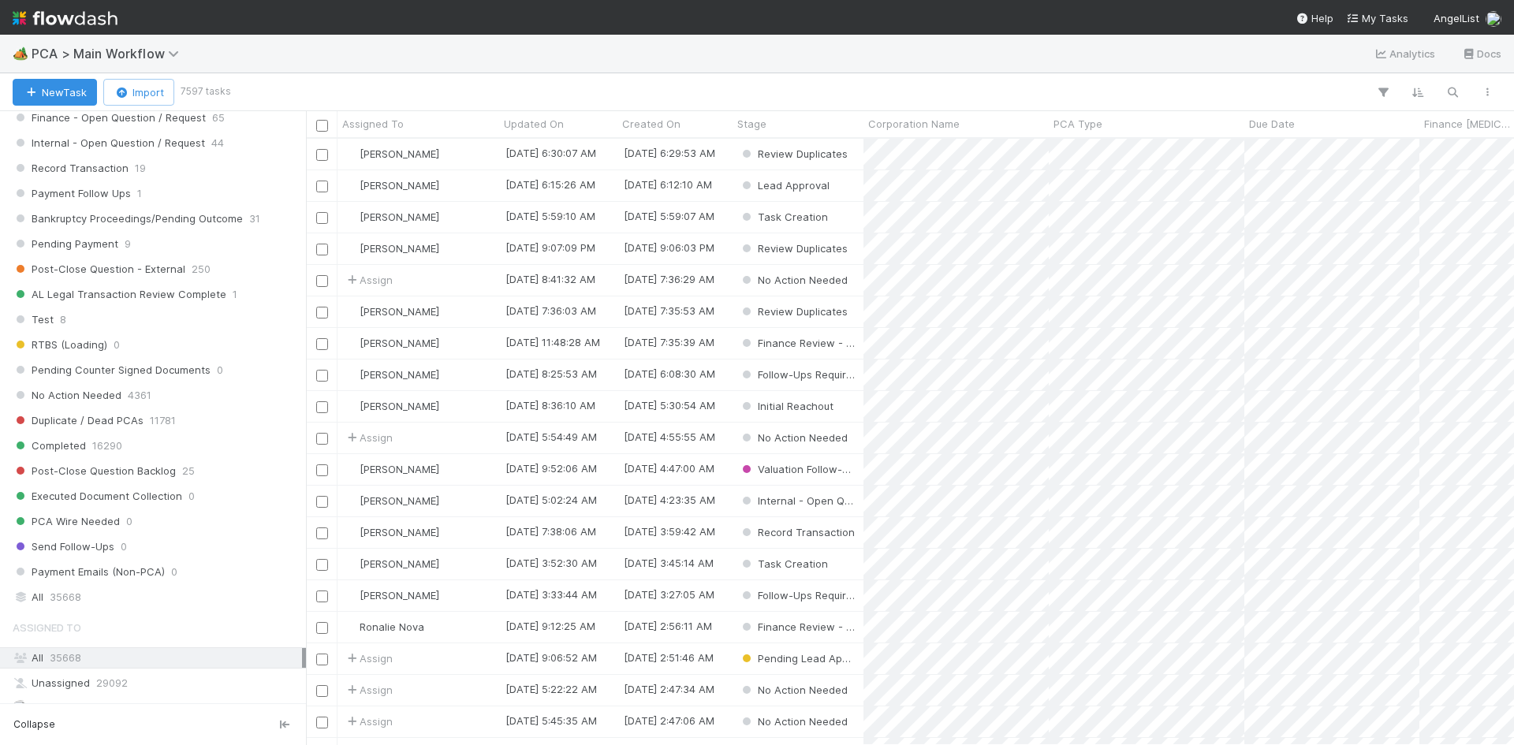
scroll to position [1419, 0]
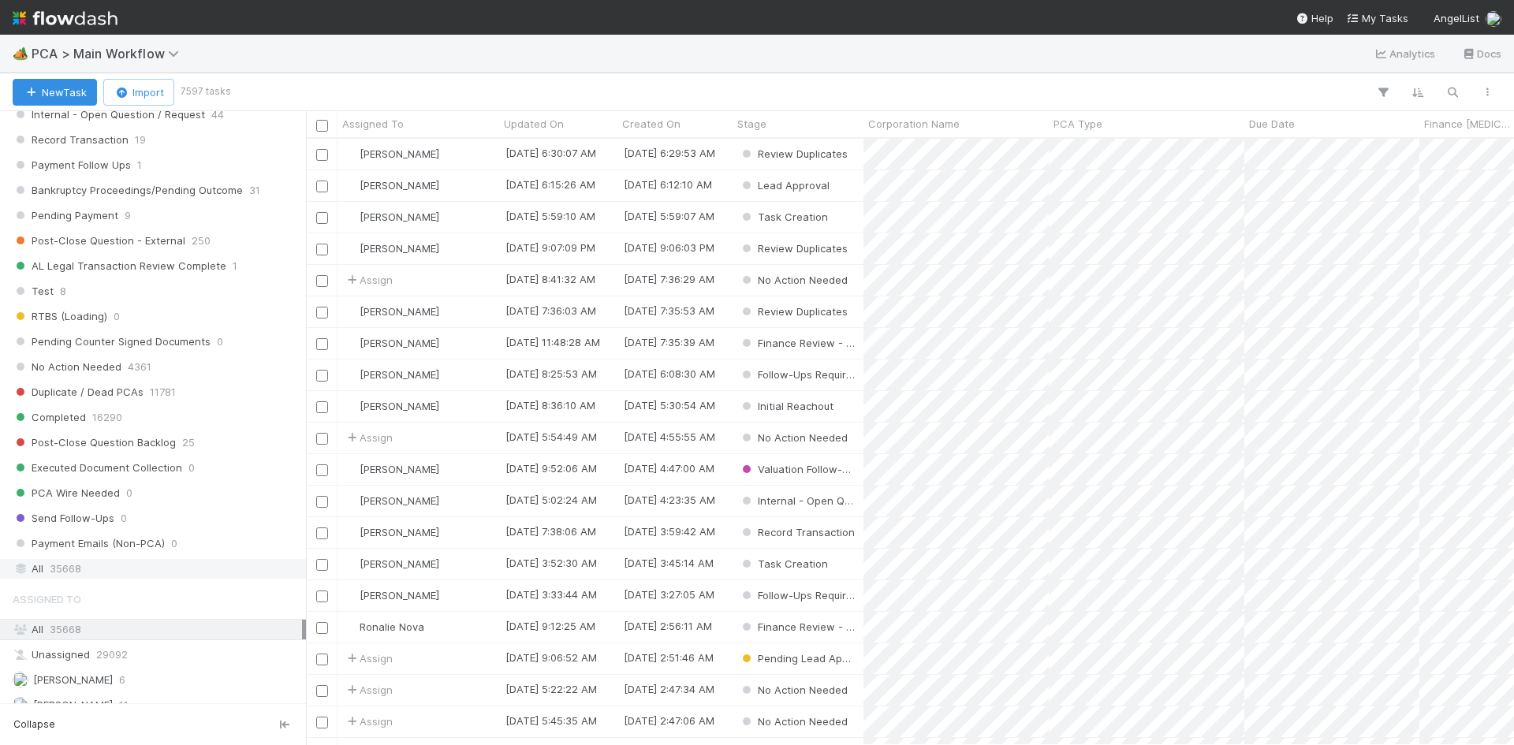
click at [92, 564] on div "All 35668" at bounding box center [157, 569] width 289 height 20
click at [1454, 91] on icon "button" at bounding box center [1452, 92] width 16 height 14
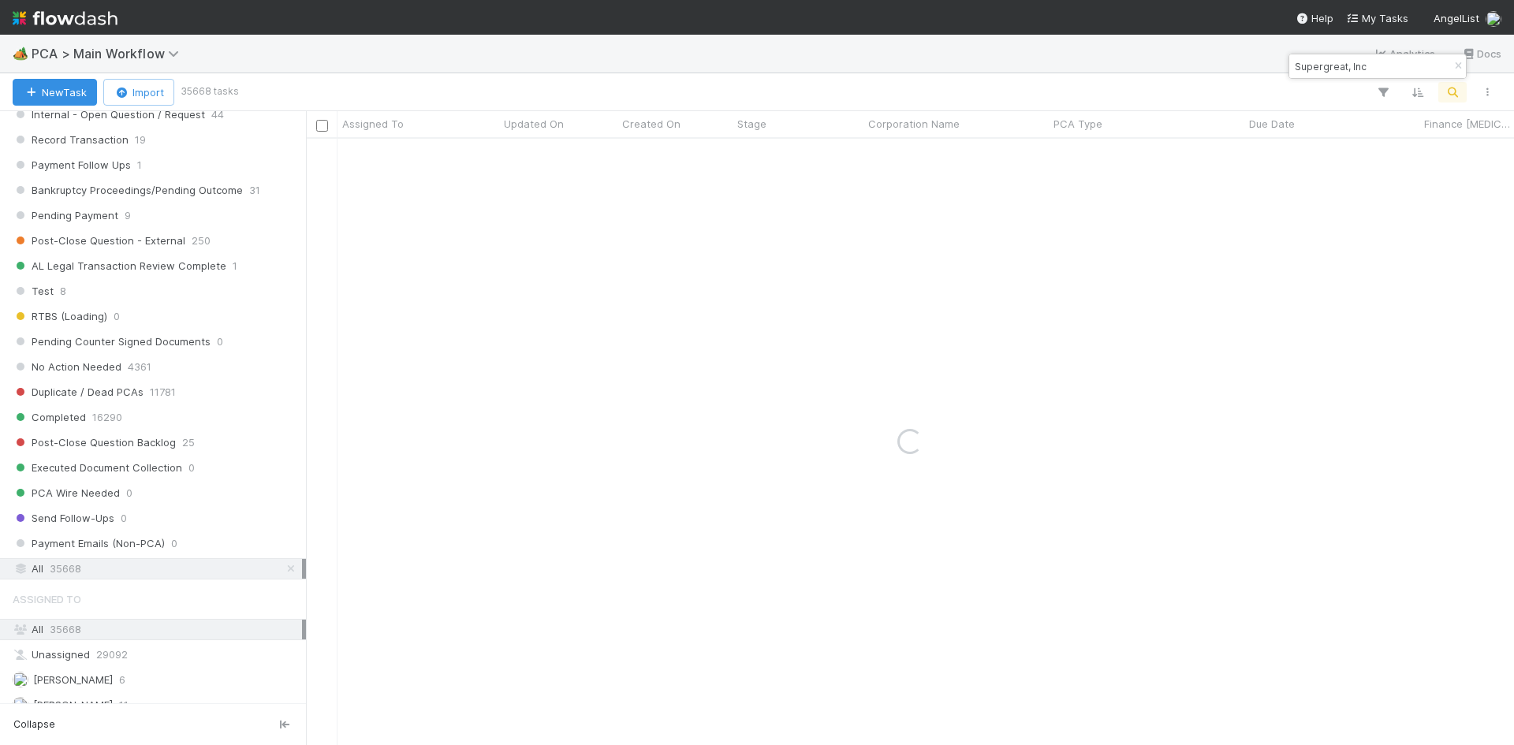
type input "Supergreat, Inc"
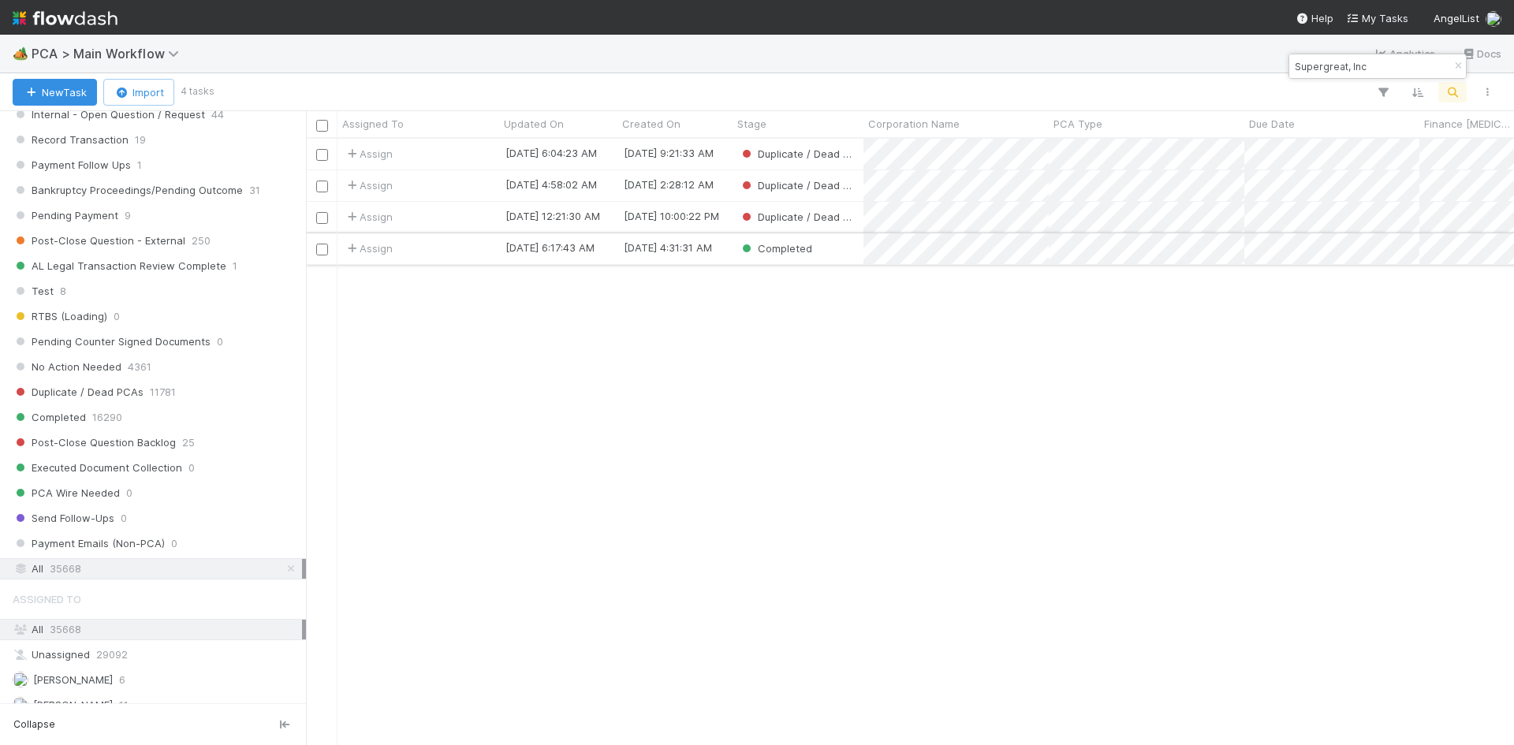
click at [445, 247] on div "Assign" at bounding box center [418, 248] width 162 height 31
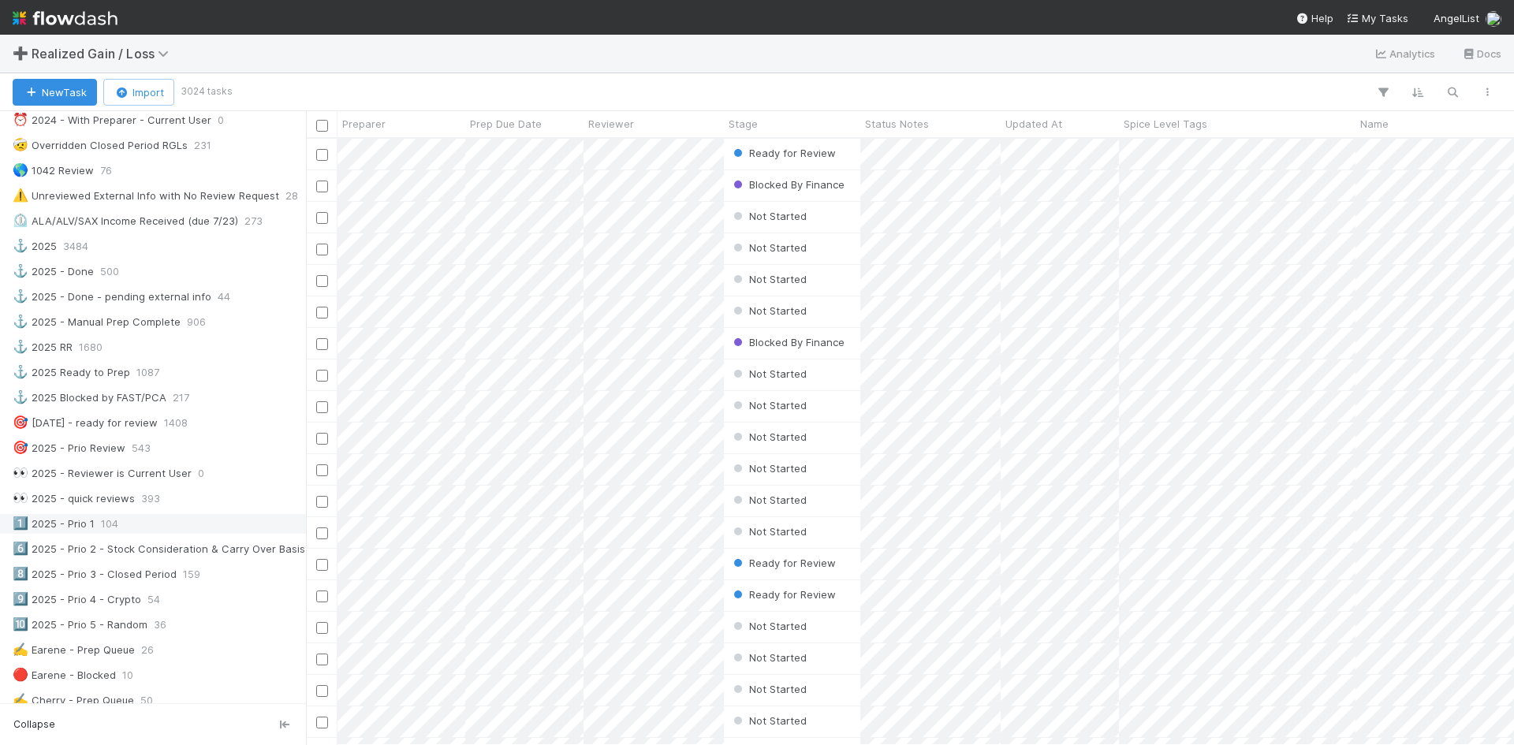
scroll to position [473, 0]
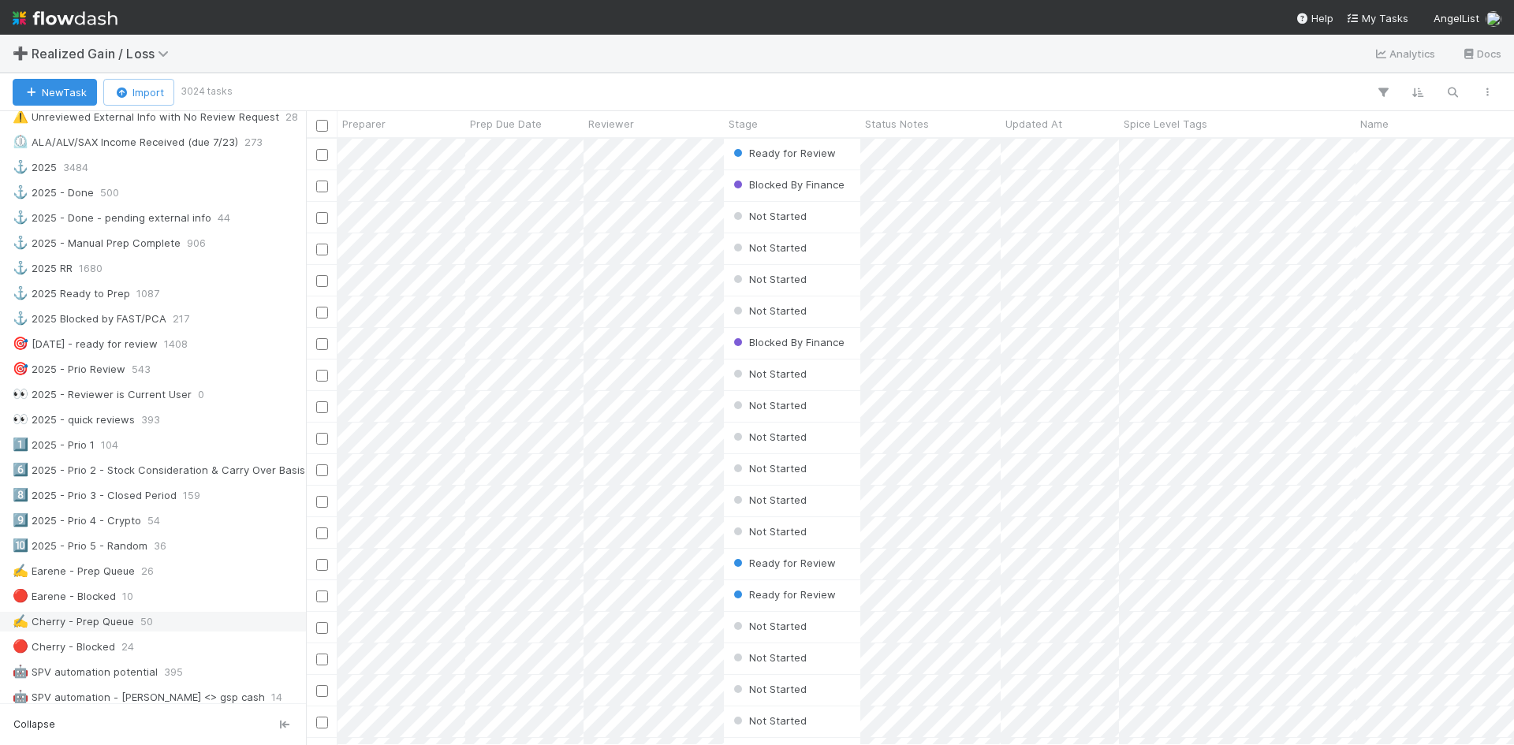
click at [102, 621] on div "✍️ Cherry - Prep Queue" at bounding box center [73, 622] width 121 height 20
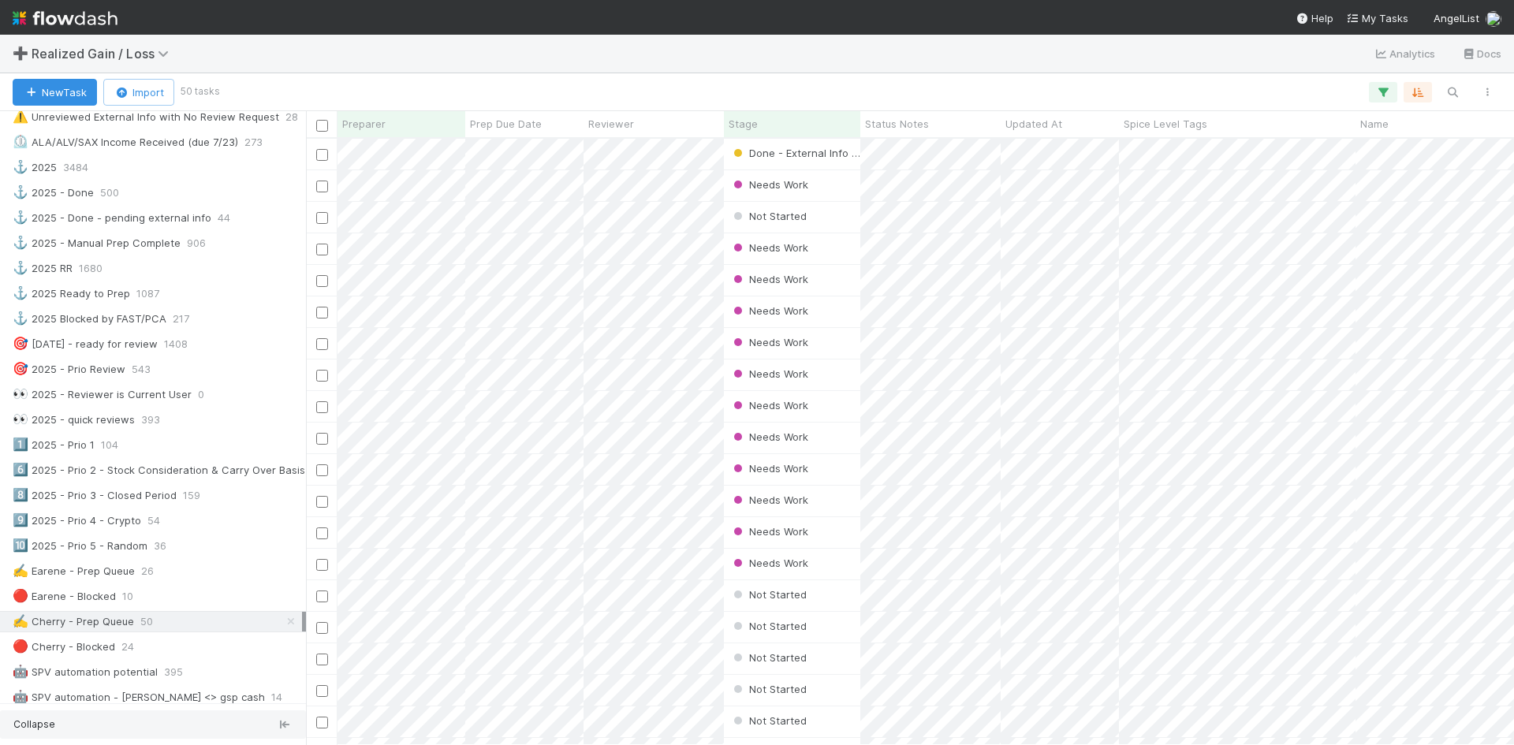
scroll to position [594, 1196]
click at [1451, 92] on icon "button" at bounding box center [1452, 92] width 16 height 14
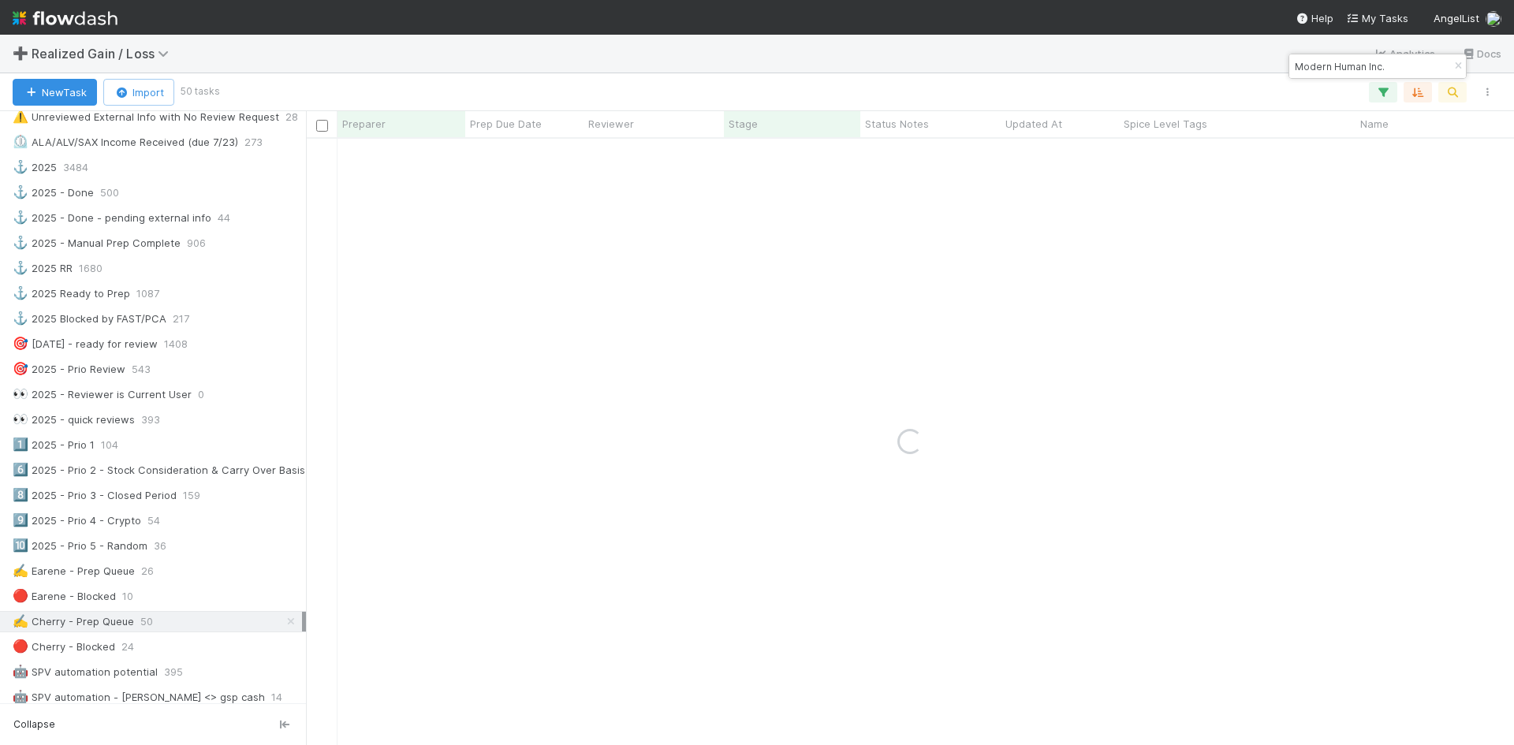
type input "Modern Human Inc."
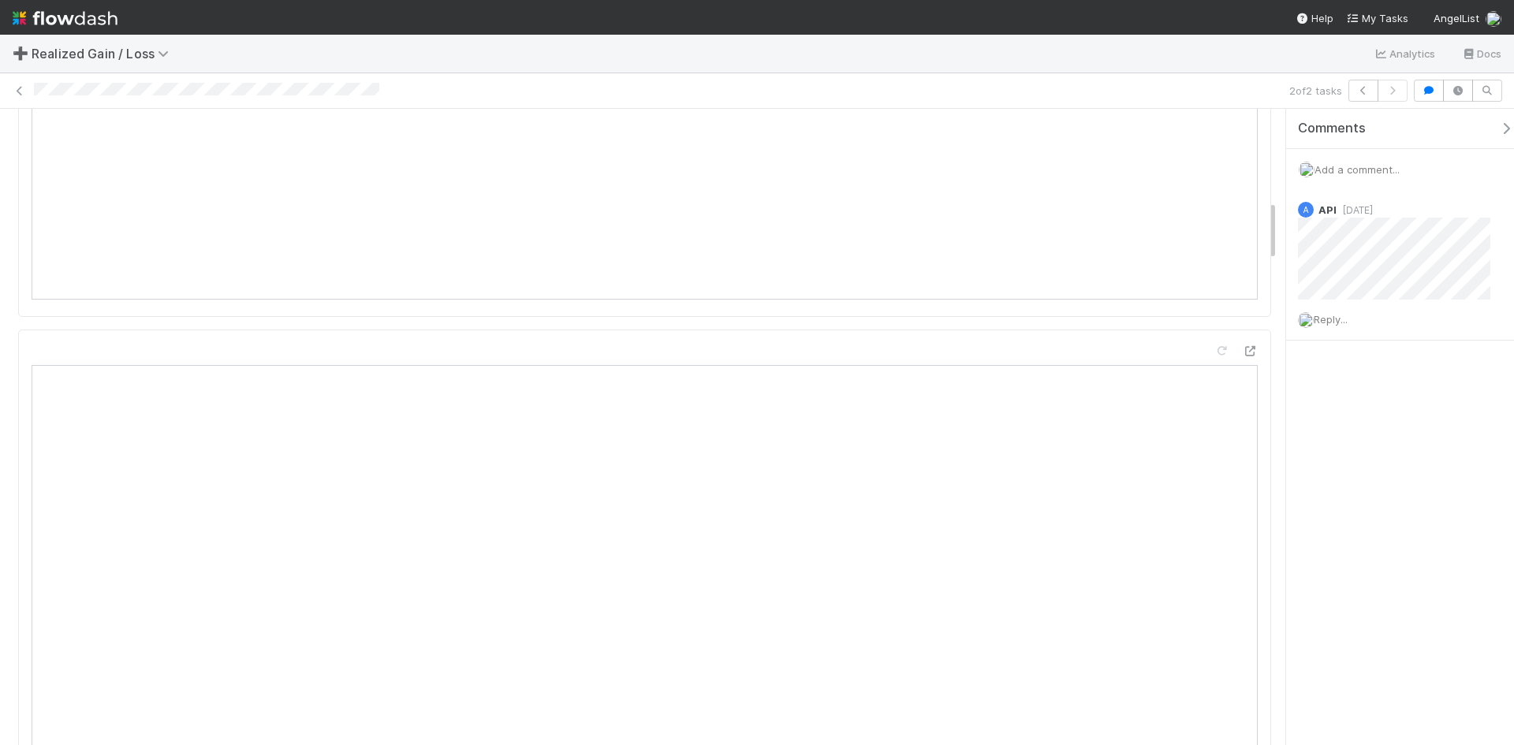
scroll to position [1025, 0]
drag, startPoint x: 1416, startPoint y: 480, endPoint x: 1296, endPoint y: 490, distance: 120.2
click at [1417, 480] on div "Comments Add a comment... A API 1 month ago Reply..." at bounding box center [1400, 427] width 228 height 636
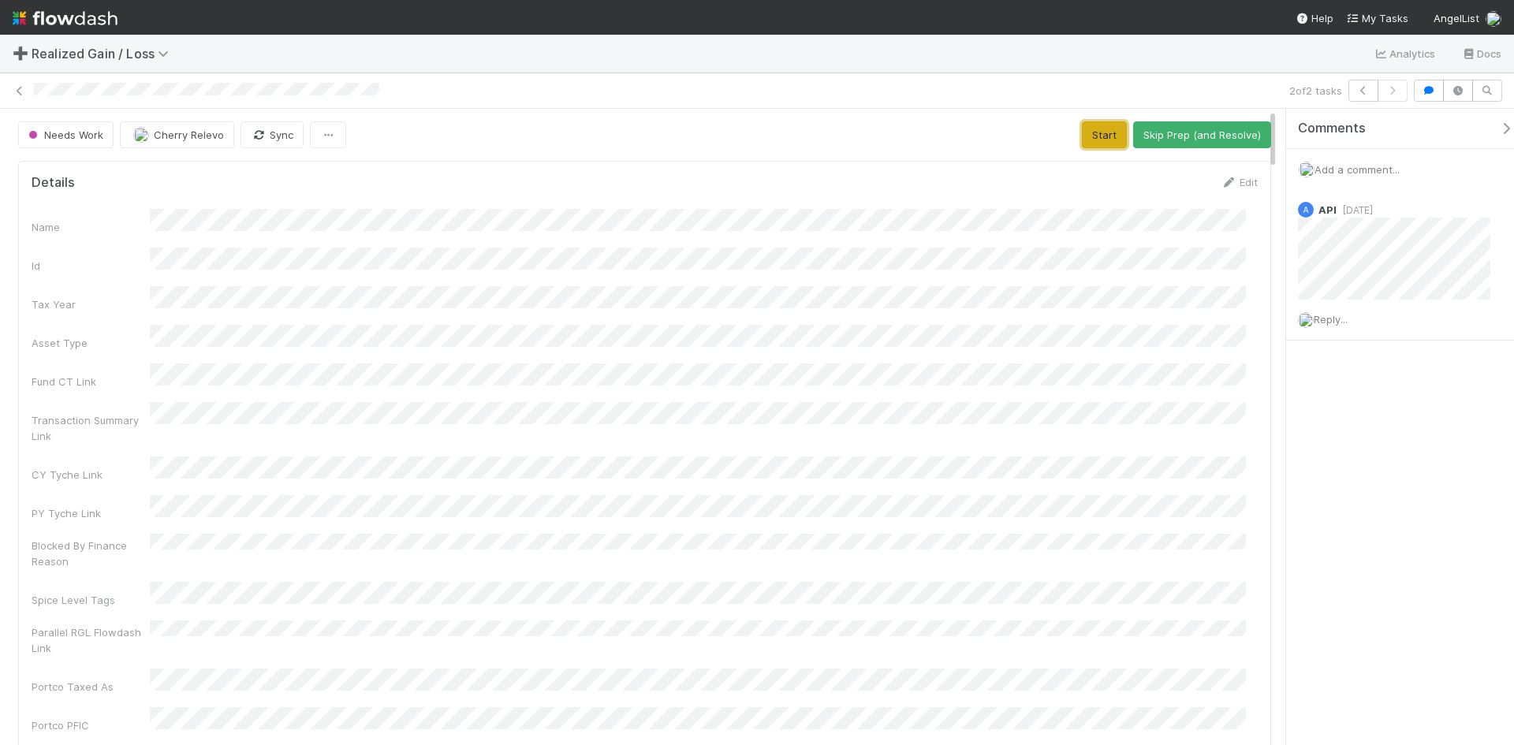
drag, startPoint x: 1084, startPoint y: 129, endPoint x: 1081, endPoint y: 159, distance: 30.1
click at [1083, 129] on button "Start" at bounding box center [1104, 134] width 45 height 27
click at [1197, 134] on button "Request Review (and Resolve)" at bounding box center [1186, 134] width 170 height 27
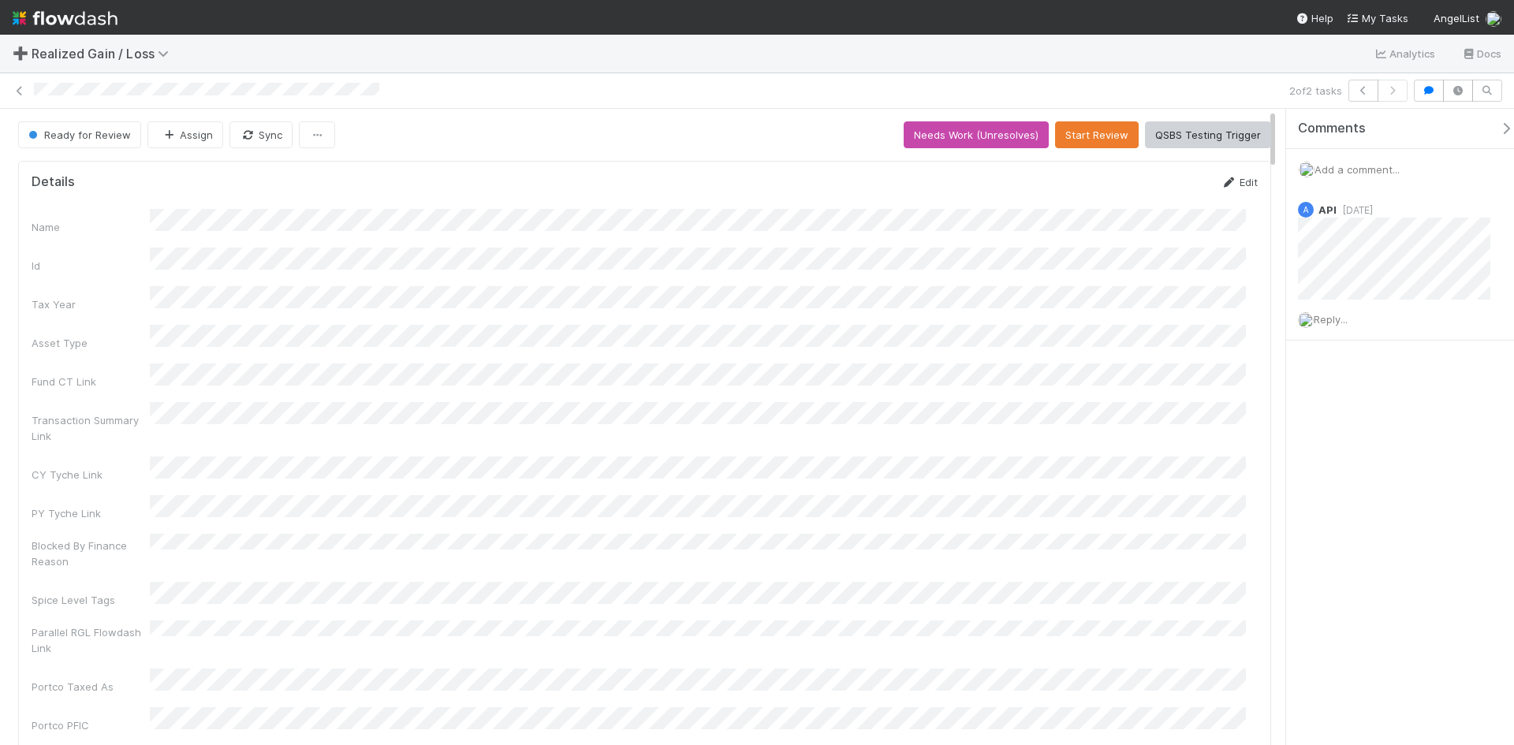
click at [1227, 183] on link "Edit" at bounding box center [1238, 182] width 37 height 13
drag, startPoint x: 1162, startPoint y: 184, endPoint x: 1161, endPoint y: 199, distance: 14.2
click at [1164, 184] on button "Save" at bounding box center [1173, 187] width 45 height 27
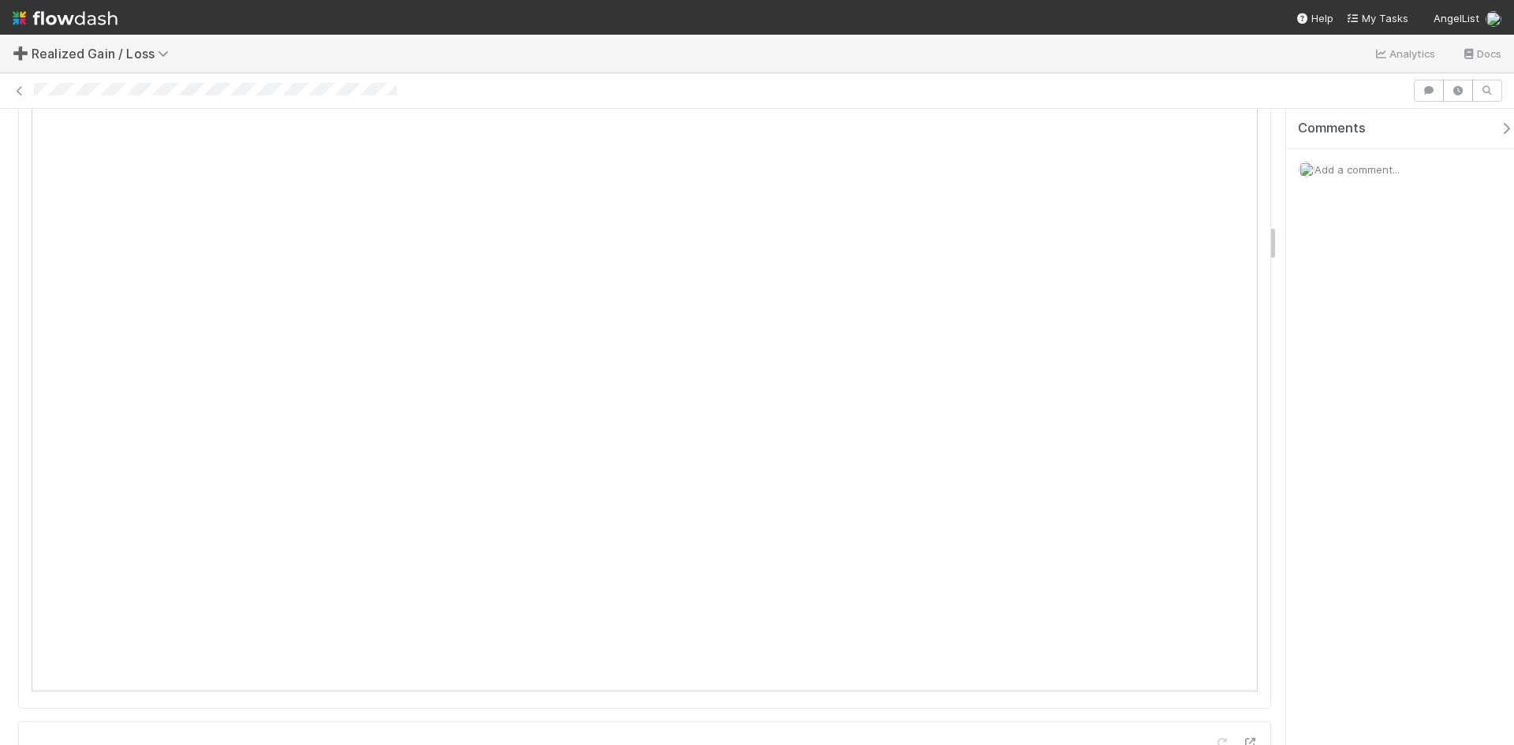
scroll to position [1892, 0]
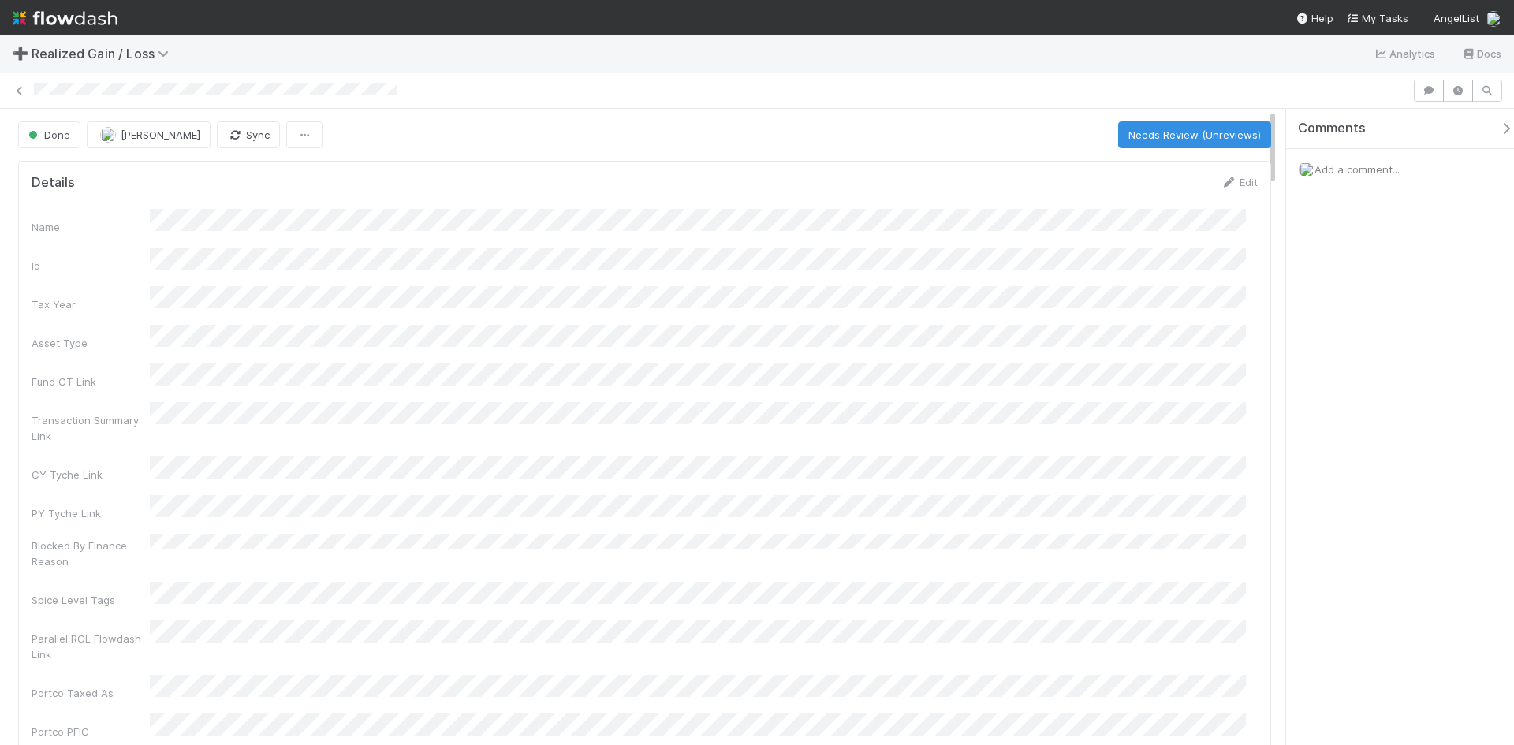
scroll to position [308, 1202]
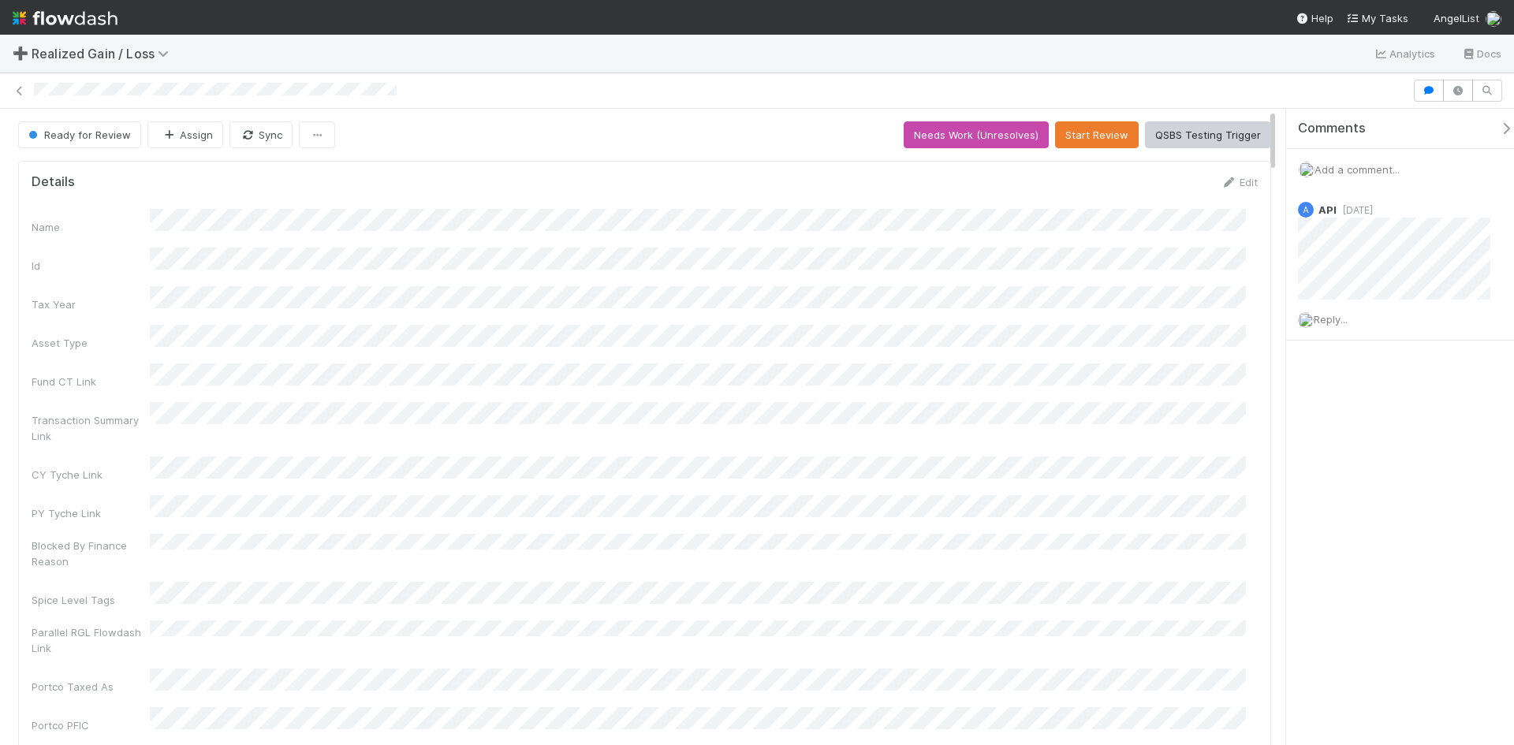
scroll to position [308, 1202]
click at [1238, 183] on link "Edit" at bounding box center [1238, 182] width 37 height 13
click at [1160, 182] on button "Save" at bounding box center [1173, 187] width 45 height 27
click at [351, 68] on div "➕ Realized Gain / Loss Analytics Docs" at bounding box center [757, 54] width 1514 height 38
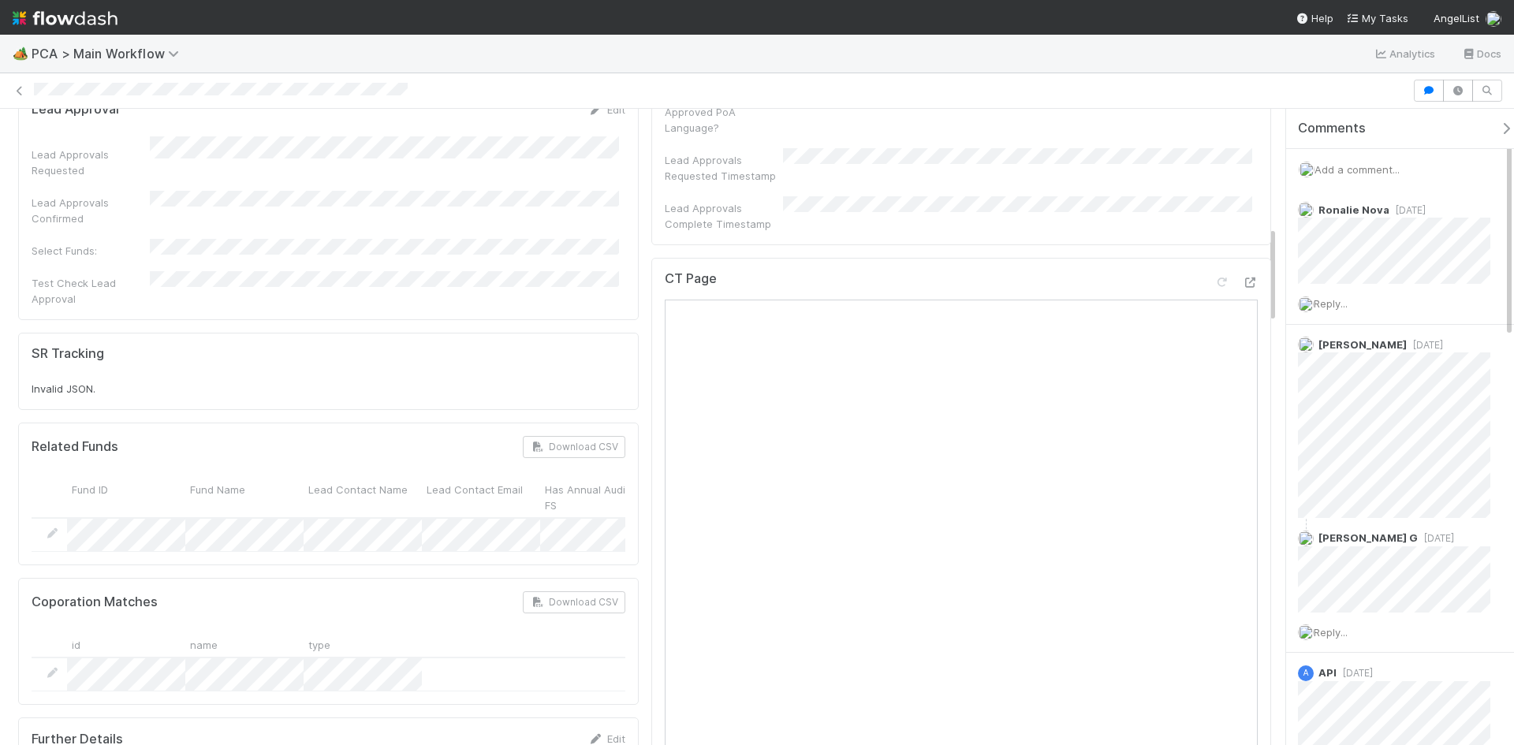
scroll to position [767, 0]
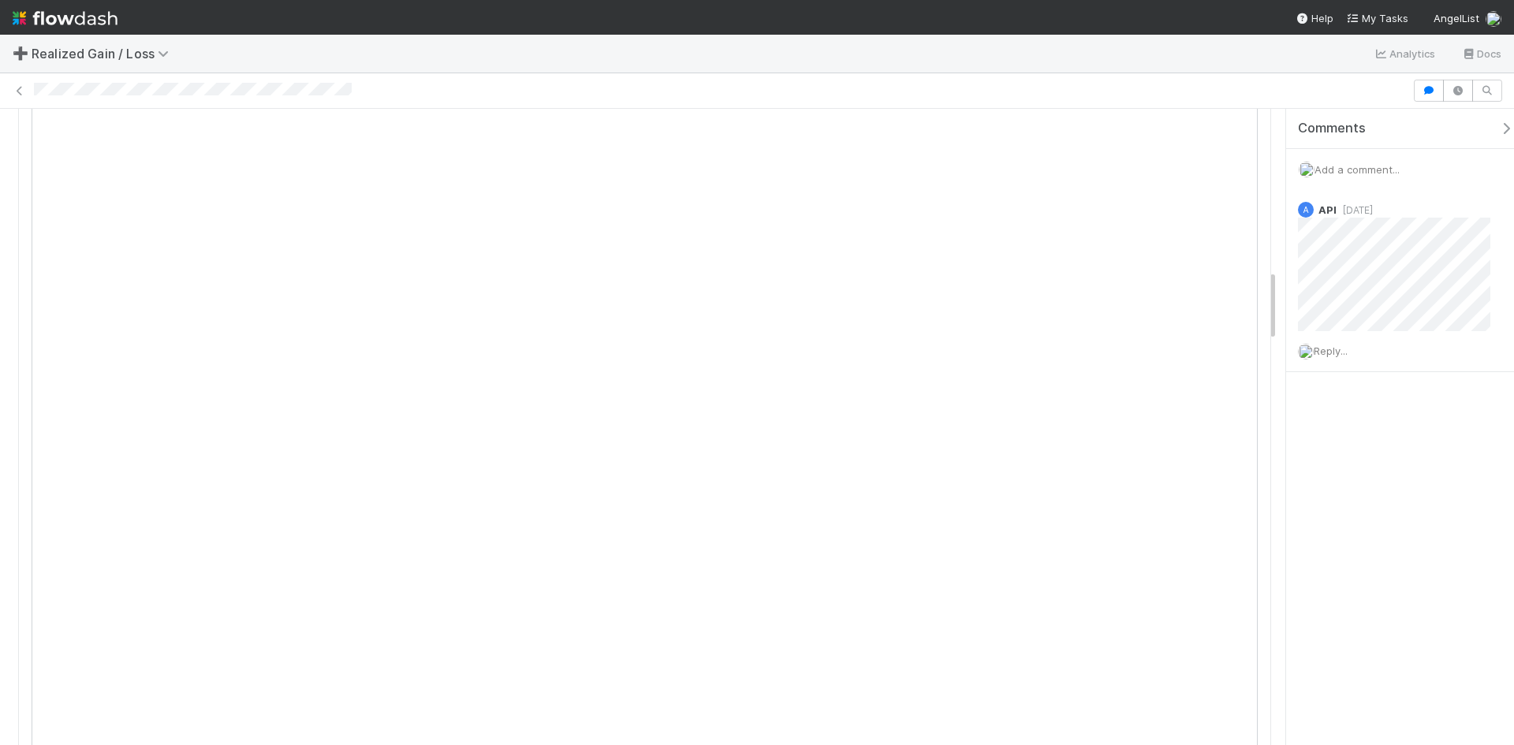
scroll to position [1419, 0]
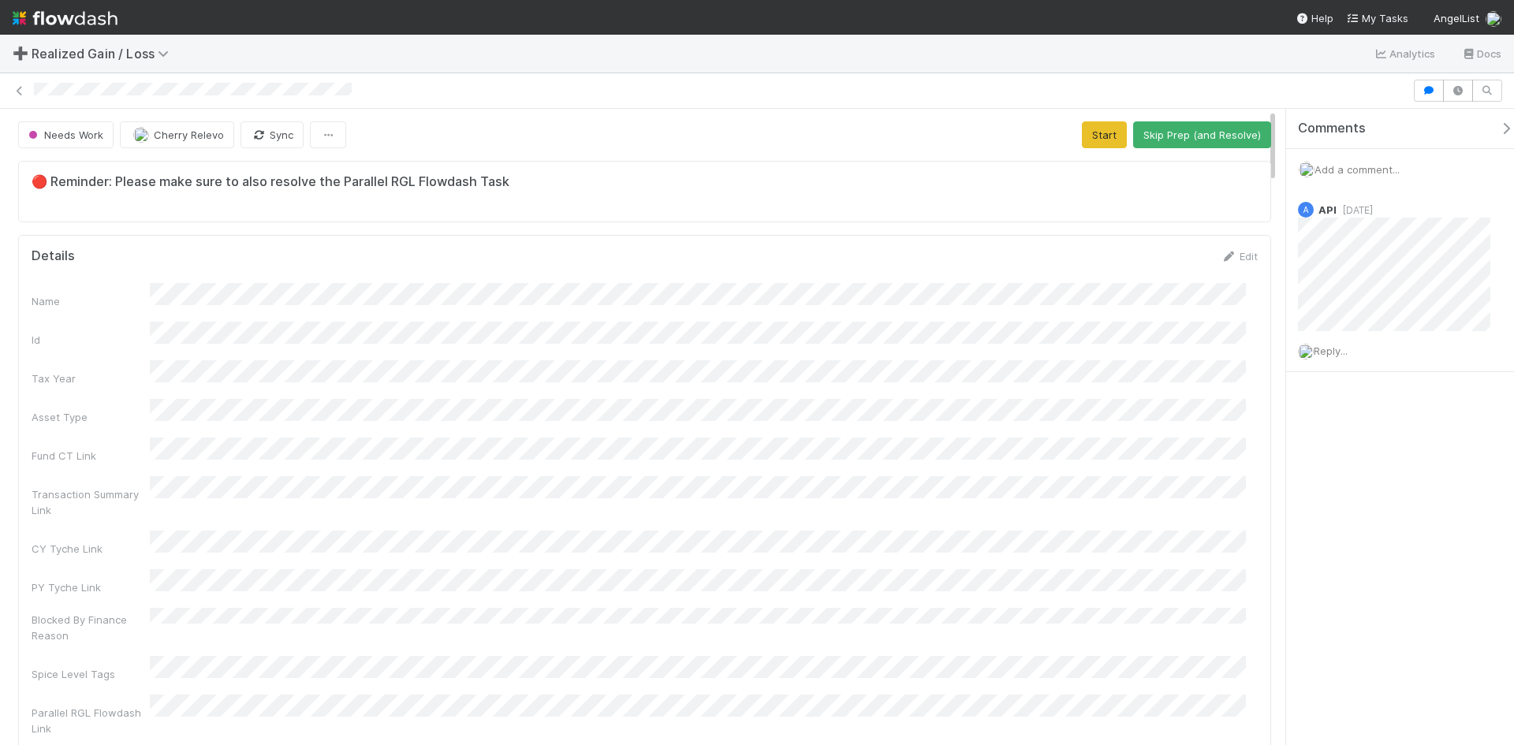
scroll to position [308, 1202]
click at [1346, 164] on span "Add a comment..." at bounding box center [1356, 169] width 85 height 13
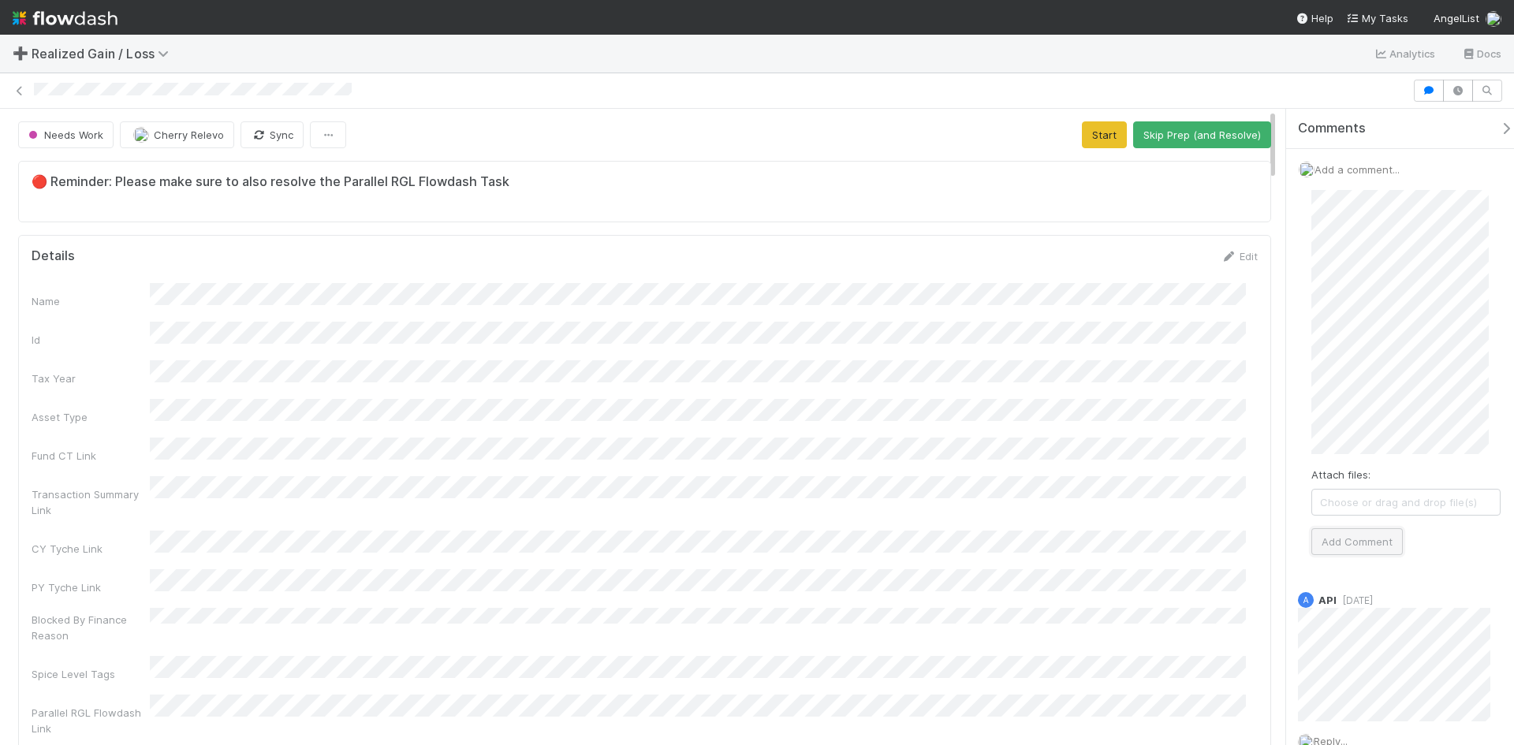
click at [1363, 542] on button "Add Comment" at bounding box center [1356, 541] width 91 height 27
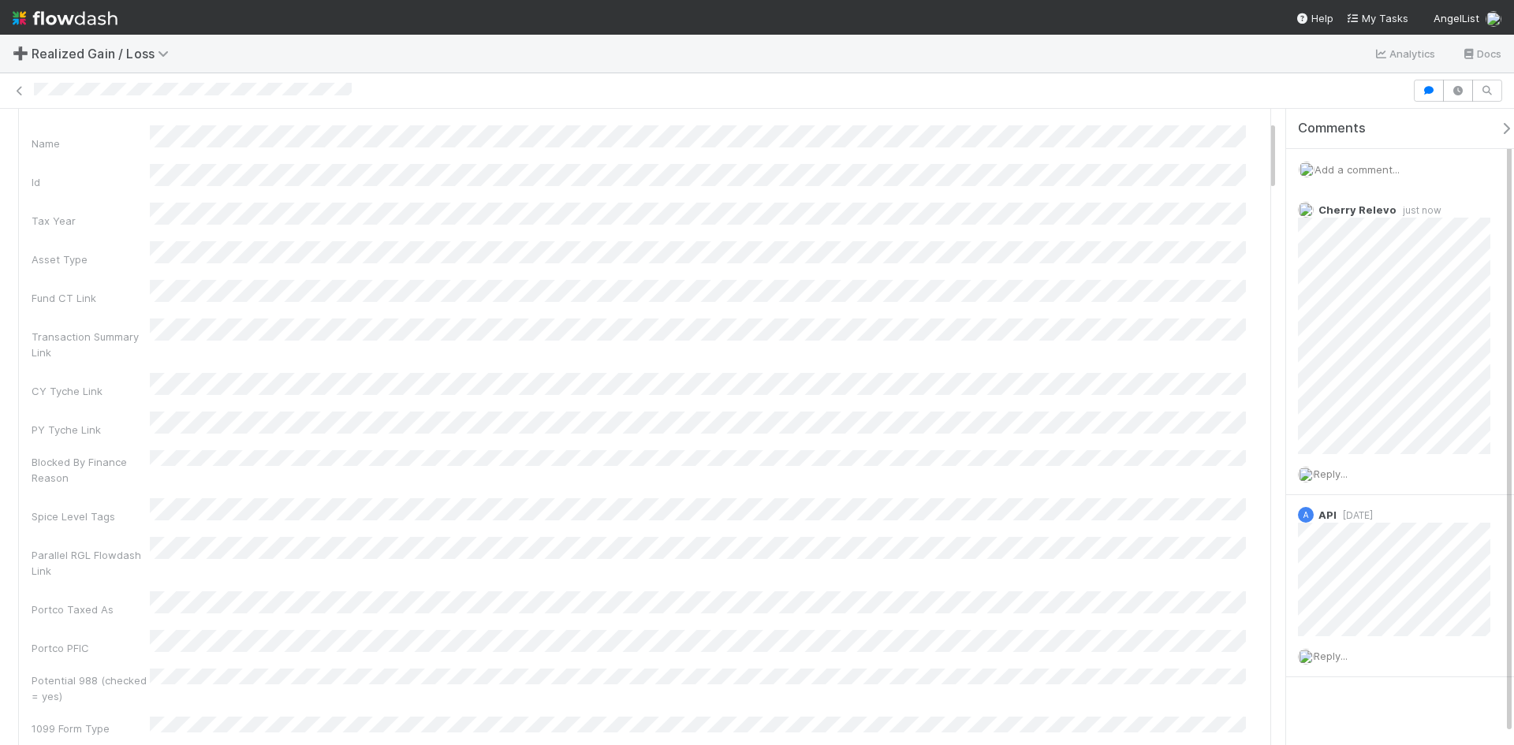
scroll to position [0, 0]
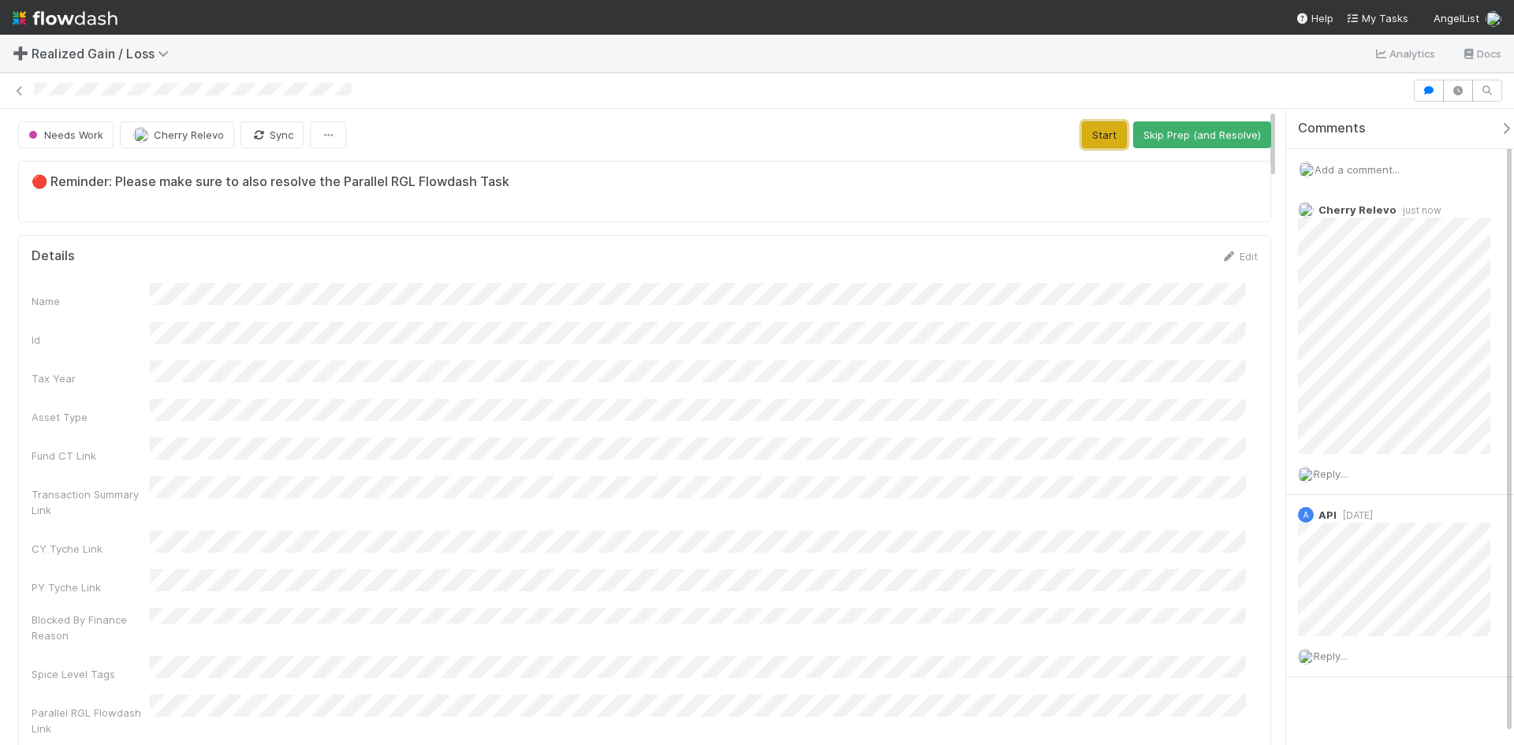
drag, startPoint x: 1091, startPoint y: 129, endPoint x: 833, endPoint y: 212, distance: 271.5
click at [1090, 129] on button "Start" at bounding box center [1104, 134] width 45 height 27
click at [1152, 132] on button "Request Review (and Resolve)" at bounding box center [1186, 134] width 170 height 27
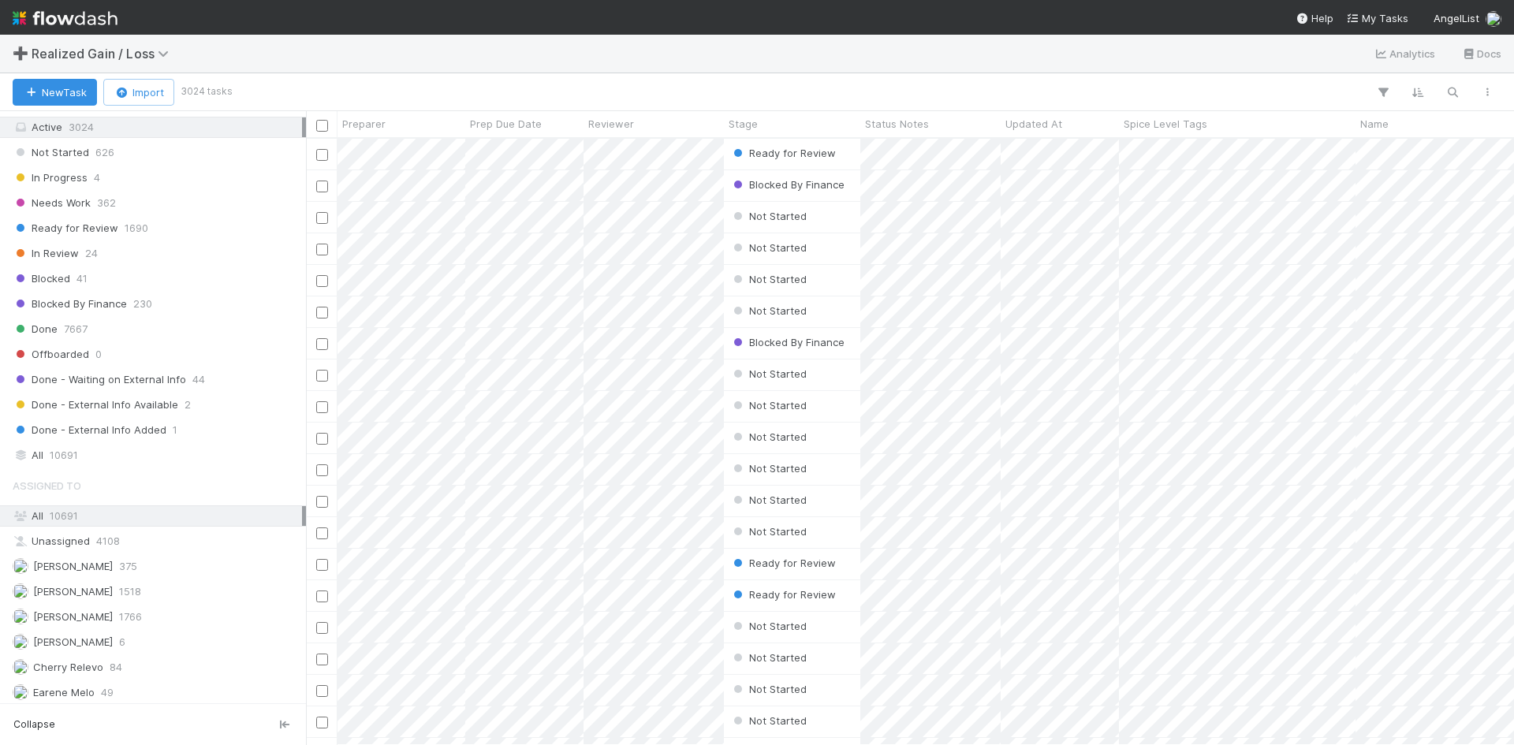
scroll to position [788, 0]
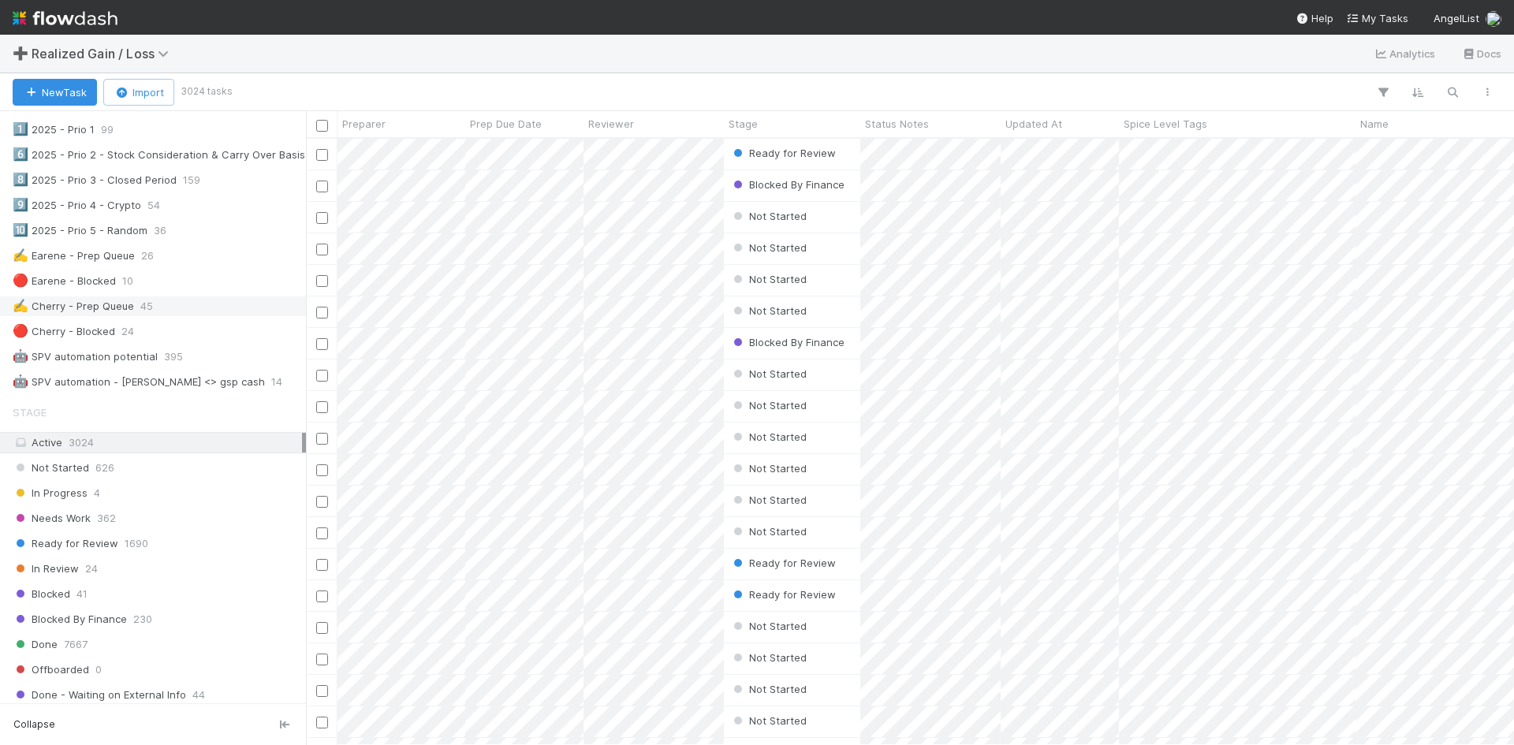
click at [160, 300] on div "✍️ Cherry - Prep Queue 45" at bounding box center [157, 306] width 289 height 20
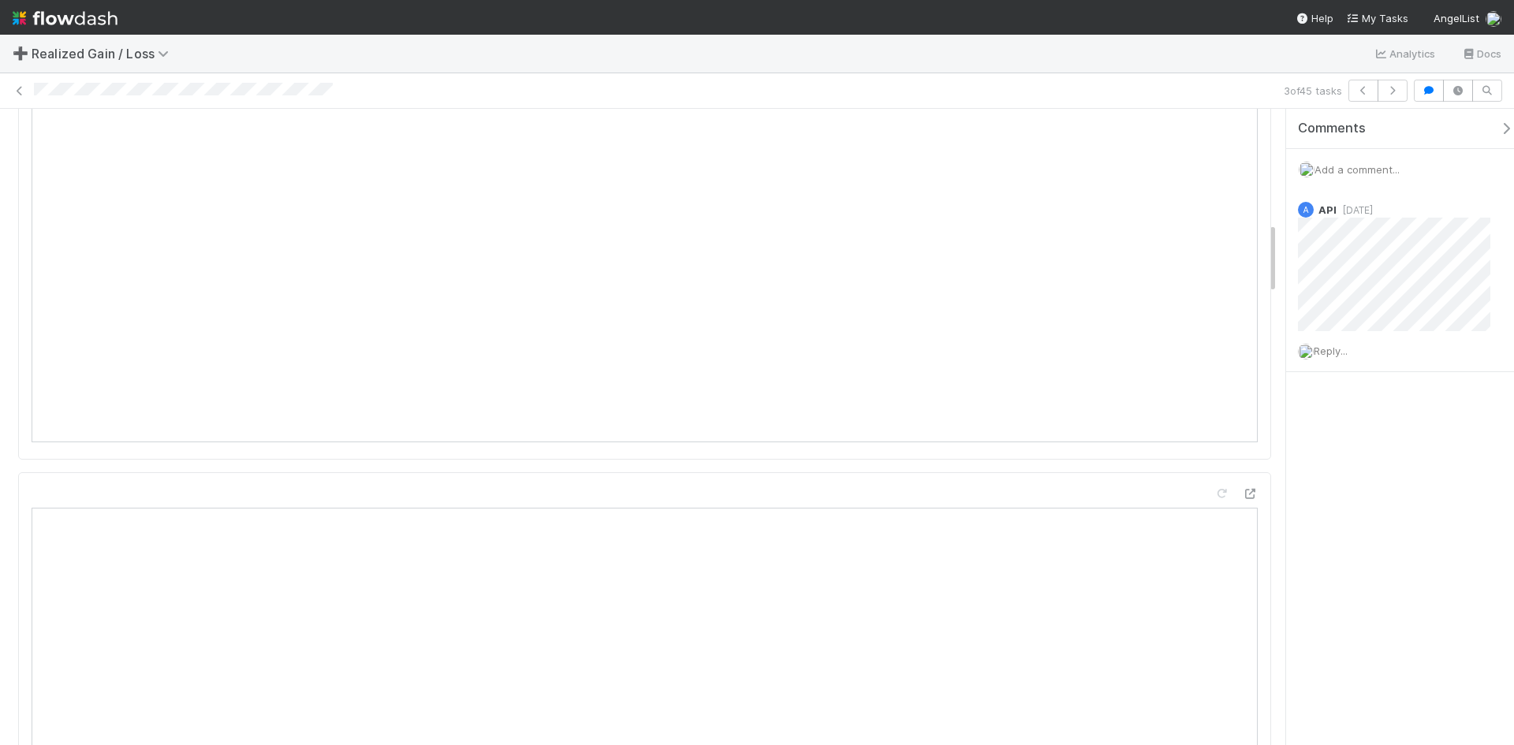
scroll to position [1183, 0]
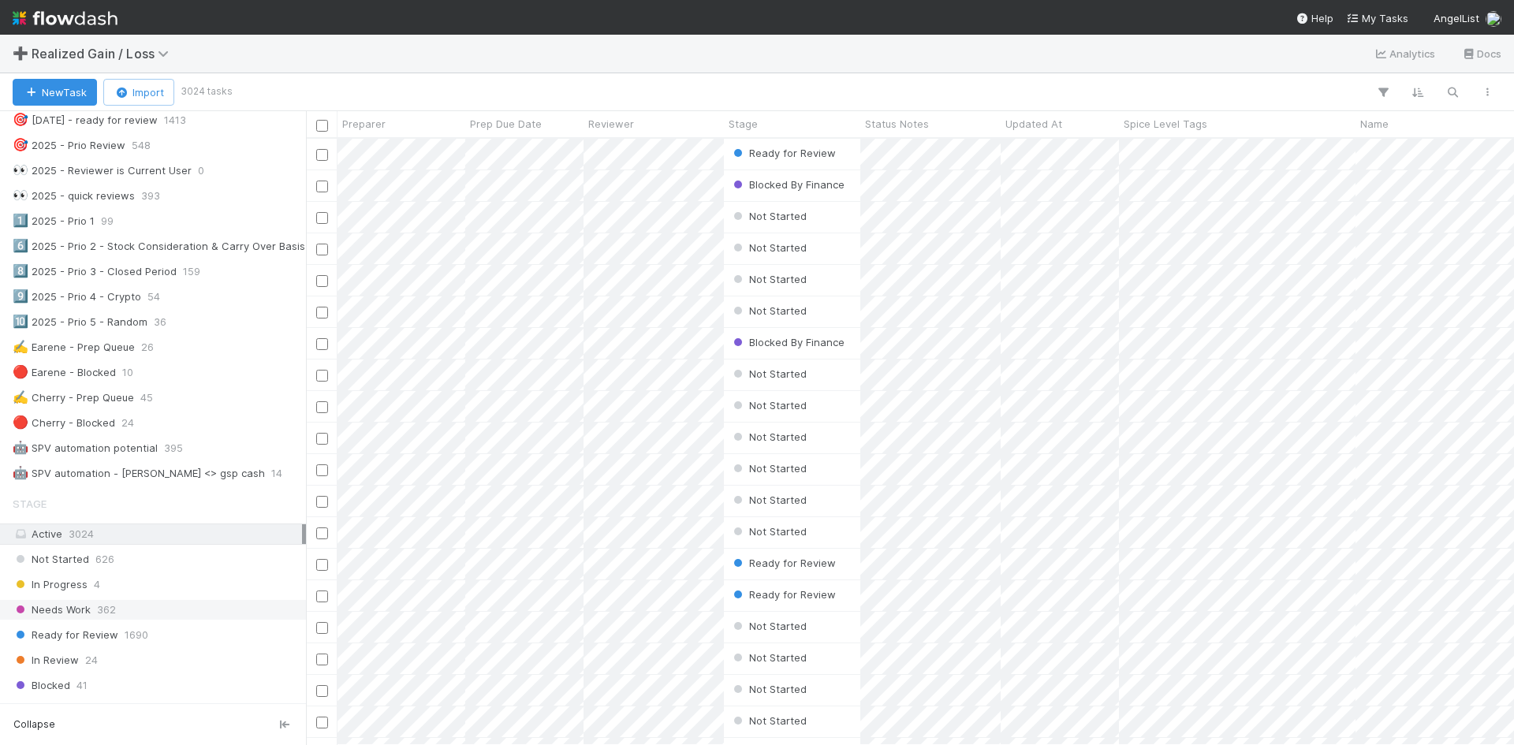
scroll to position [710, 0]
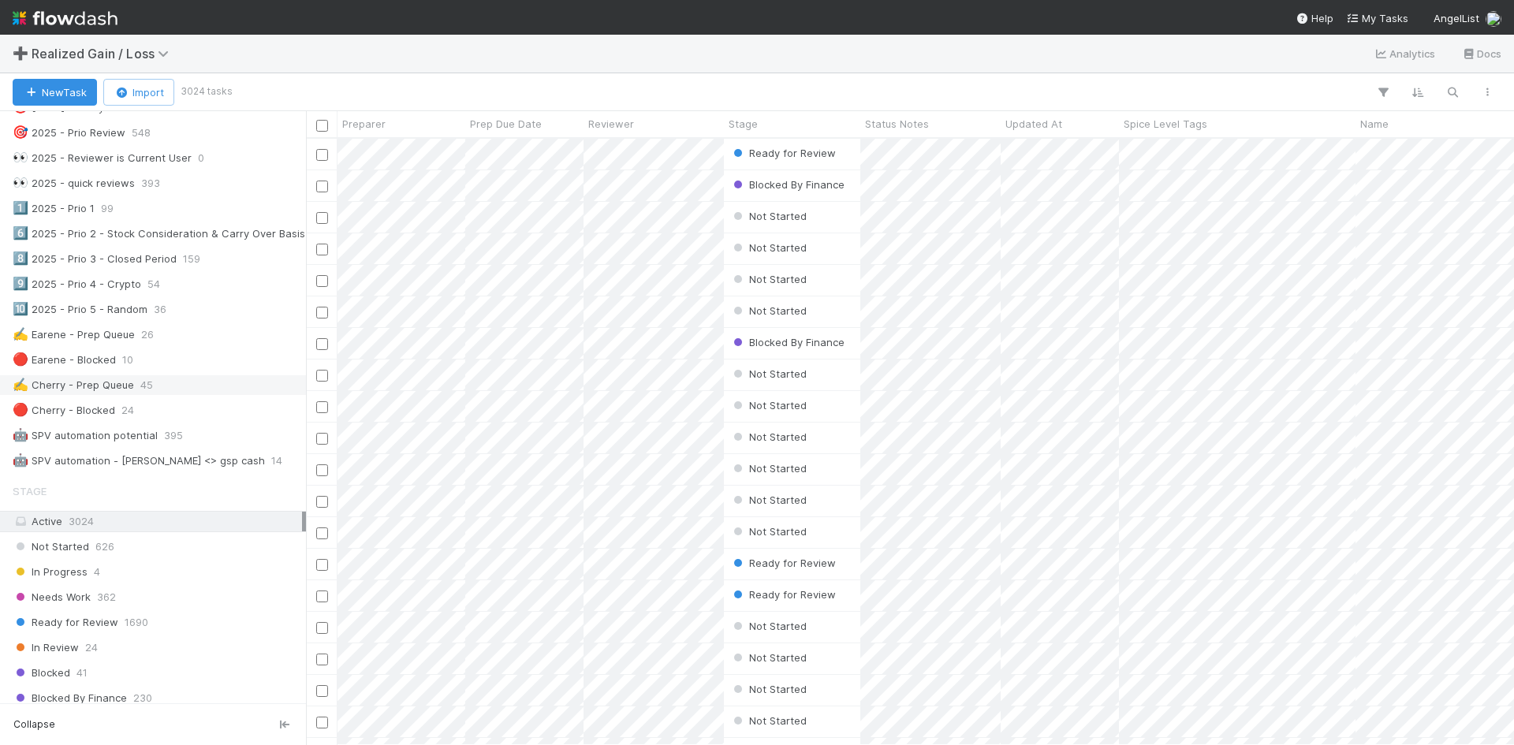
click at [110, 386] on div "✍️ Cherry - Prep Queue" at bounding box center [73, 385] width 121 height 20
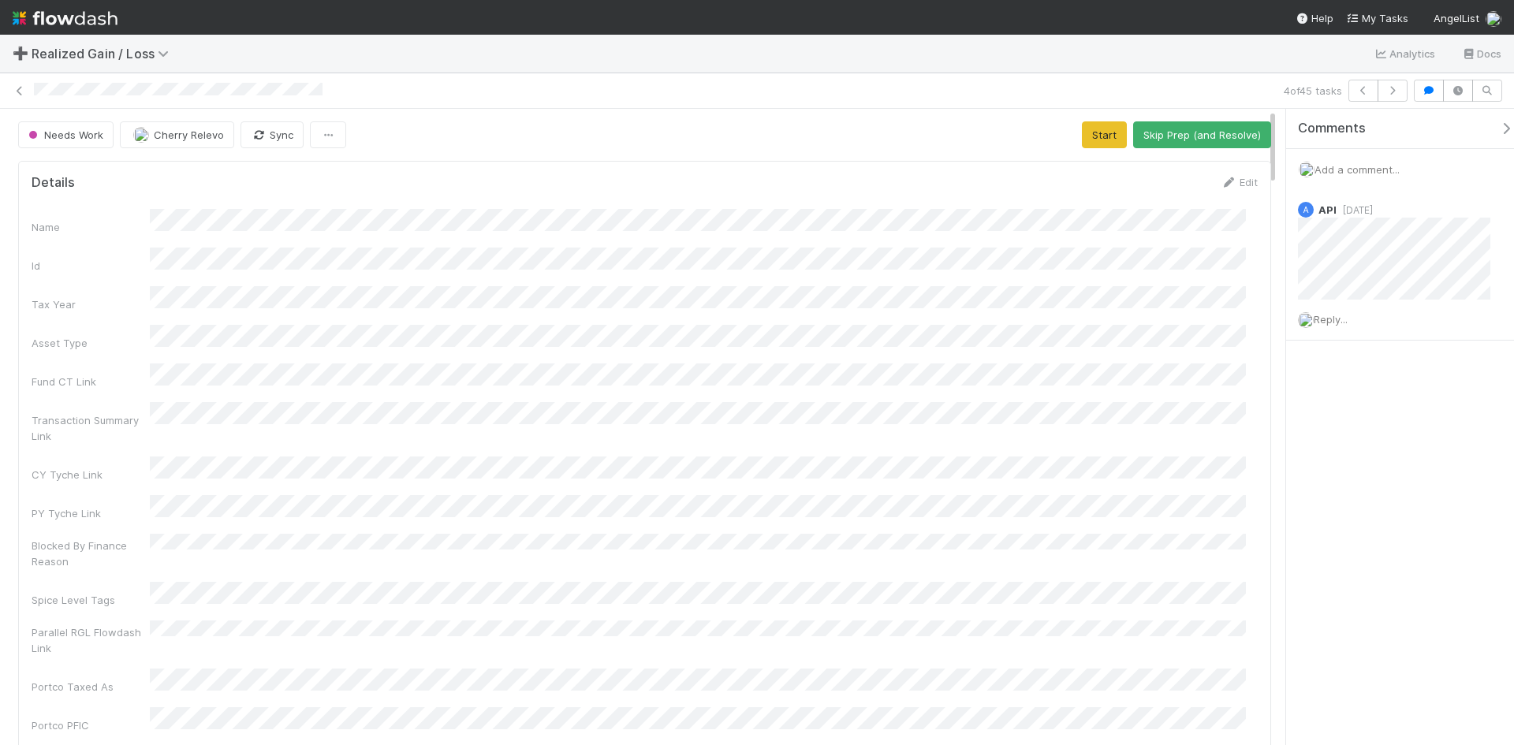
click at [786, 306] on div "Name Id Tax Year Asset Type Fund CT Link Transaction Summary Link CY Tyche Link…" at bounding box center [645, 530] width 1226 height 643
click at [1368, 483] on div "Comments Add a comment... A API [DATE] Reply..." at bounding box center [1400, 427] width 228 height 636
click at [1228, 183] on link "Edit" at bounding box center [1238, 182] width 37 height 13
click at [1159, 179] on button "Save" at bounding box center [1173, 187] width 45 height 27
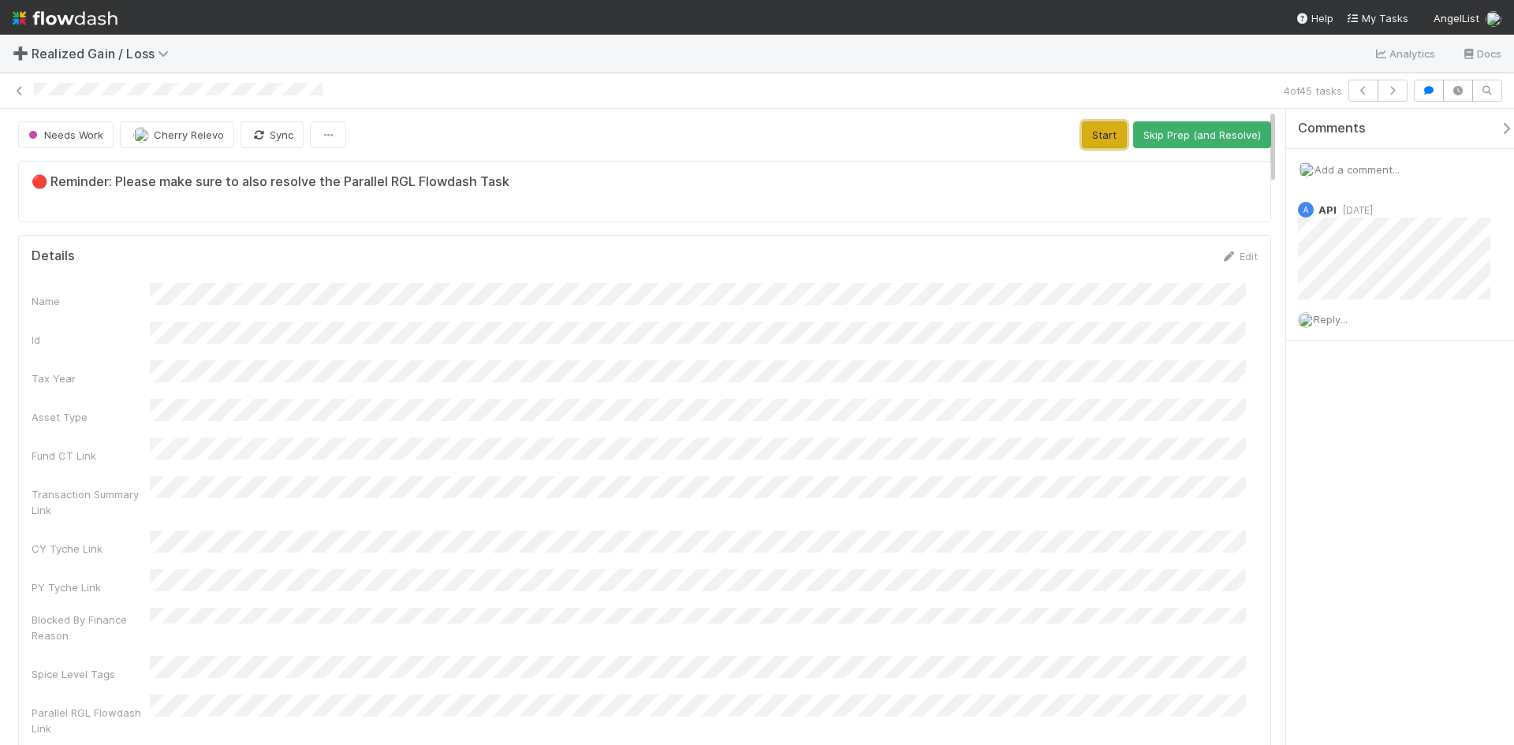
click at [1101, 131] on button "Start" at bounding box center [1104, 134] width 45 height 27
click at [1157, 132] on button "Request Review (and Resolve)" at bounding box center [1186, 134] width 170 height 27
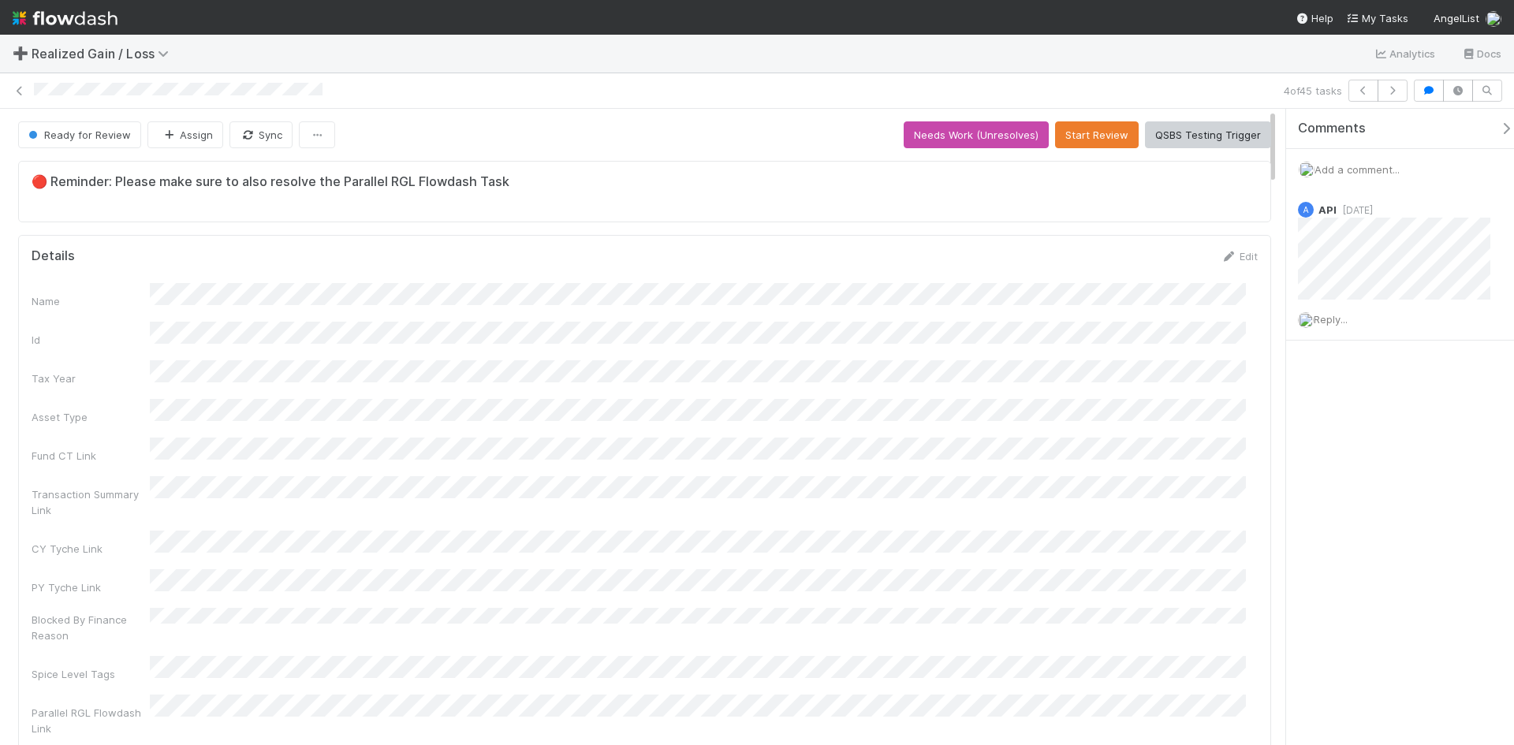
drag, startPoint x: 1425, startPoint y: 520, endPoint x: 1415, endPoint y: 522, distance: 9.6
click at [1422, 520] on div "Comments Add a comment... A API [DATE] Reply..." at bounding box center [1400, 427] width 228 height 636
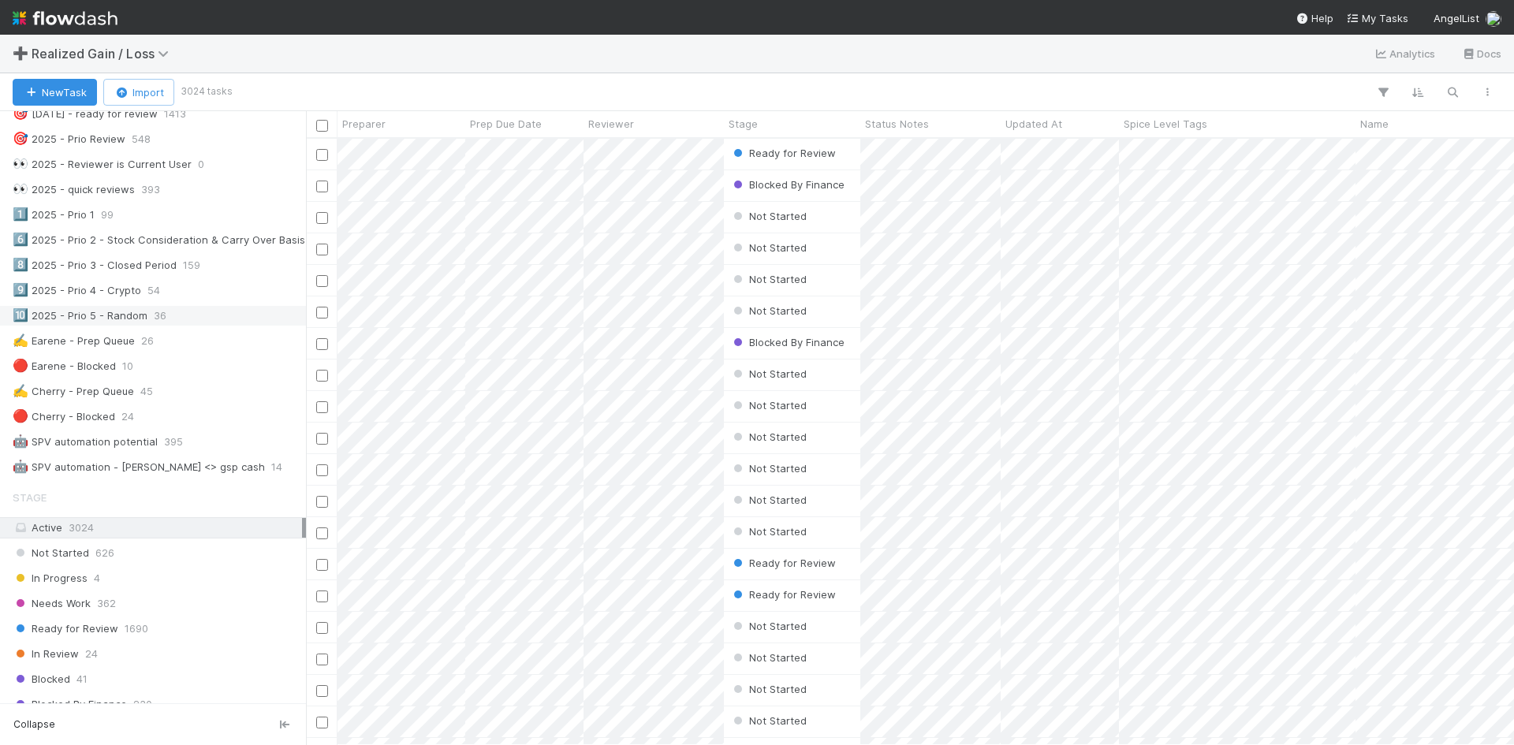
scroll to position [788, 0]
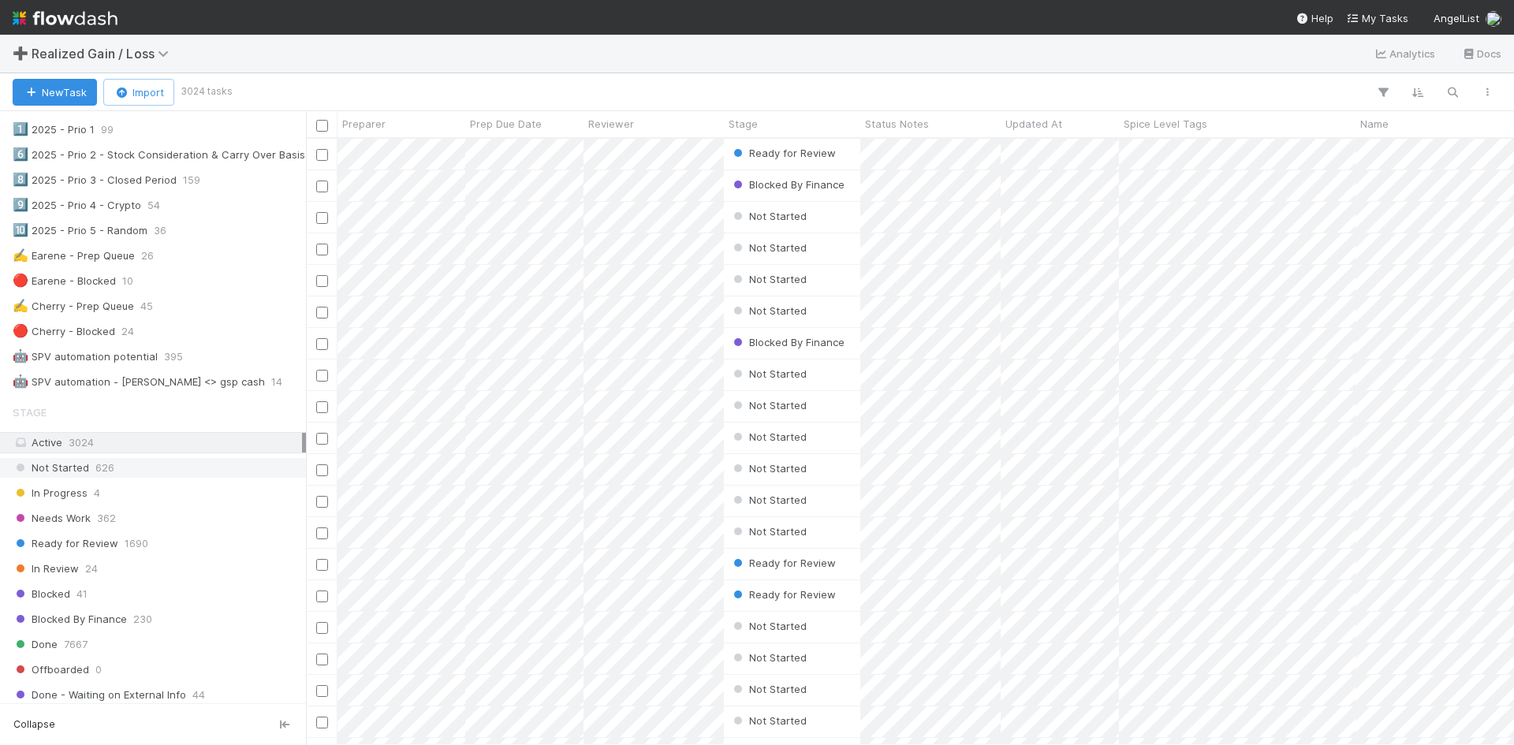
drag, startPoint x: 130, startPoint y: 307, endPoint x: 265, endPoint y: 476, distance: 216.6
click at [130, 306] on div "✍️ Cherry - Prep Queue" at bounding box center [73, 306] width 121 height 20
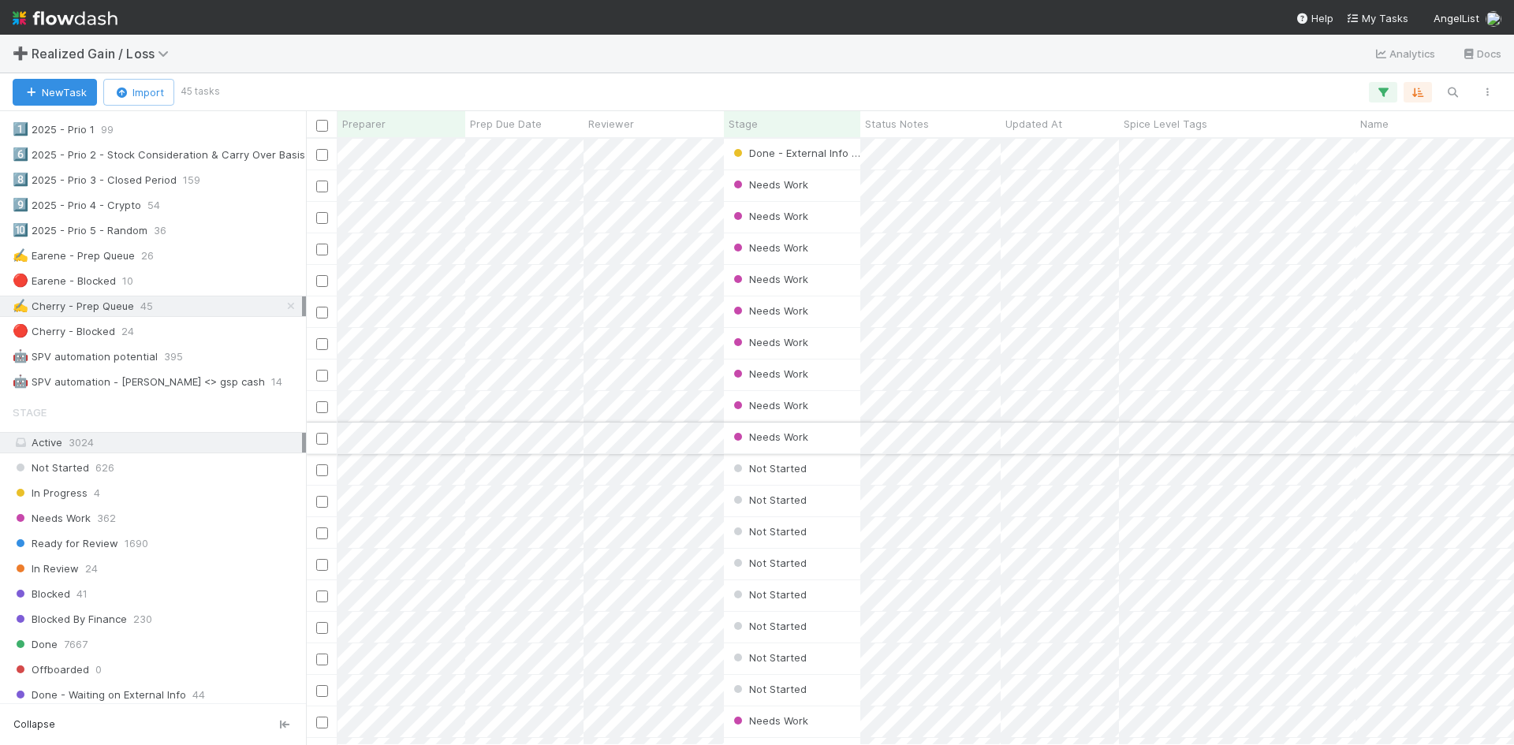
scroll to position [594, 1196]
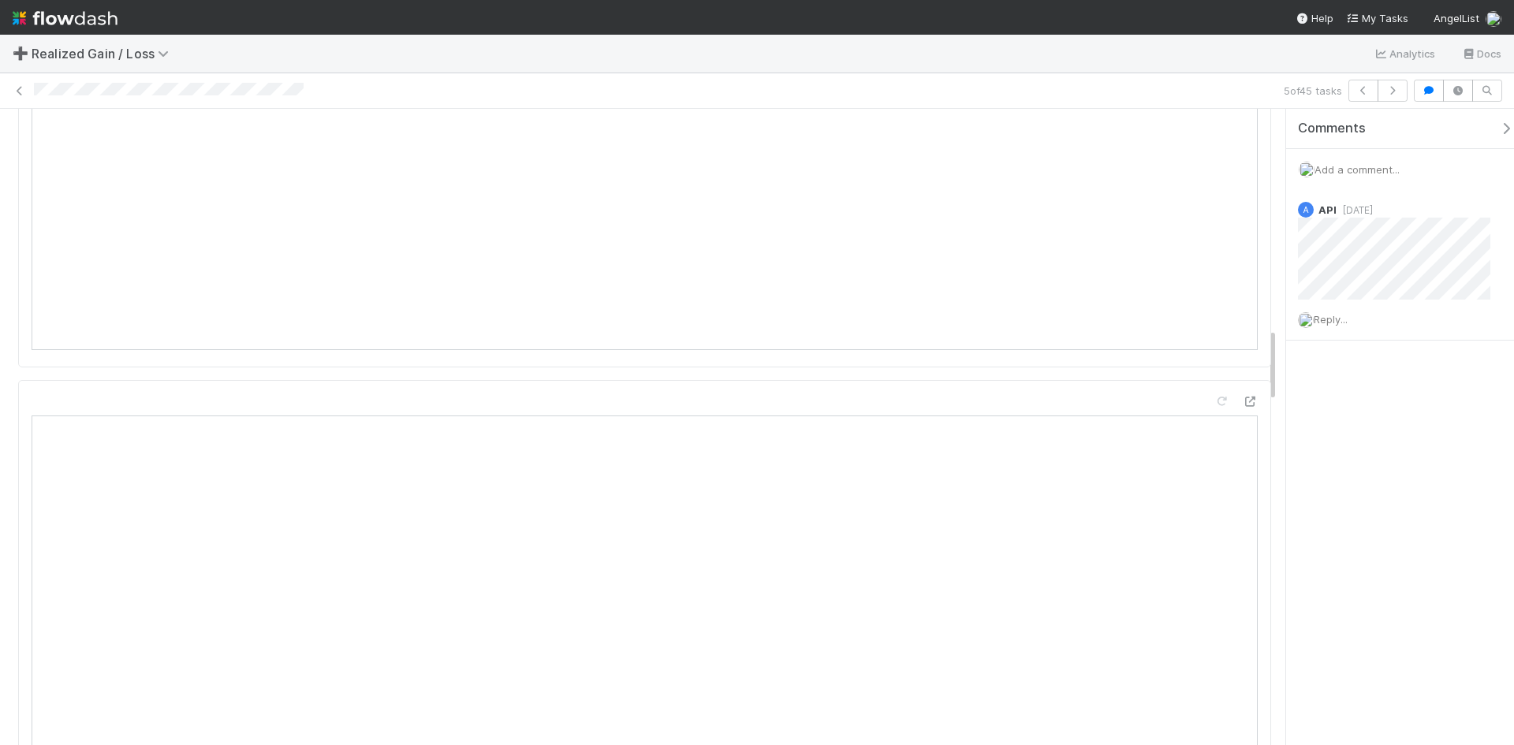
scroll to position [1577, 0]
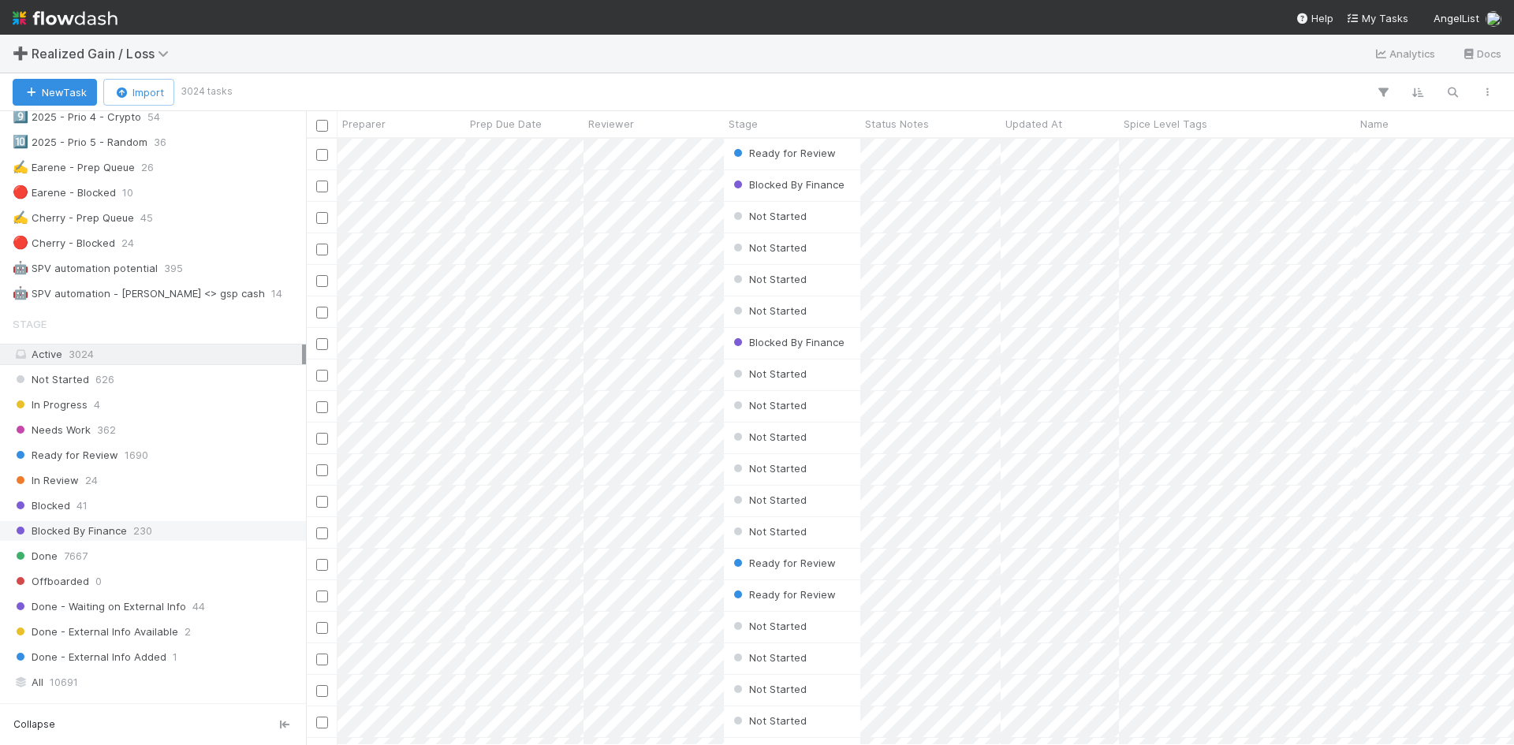
scroll to position [788, 0]
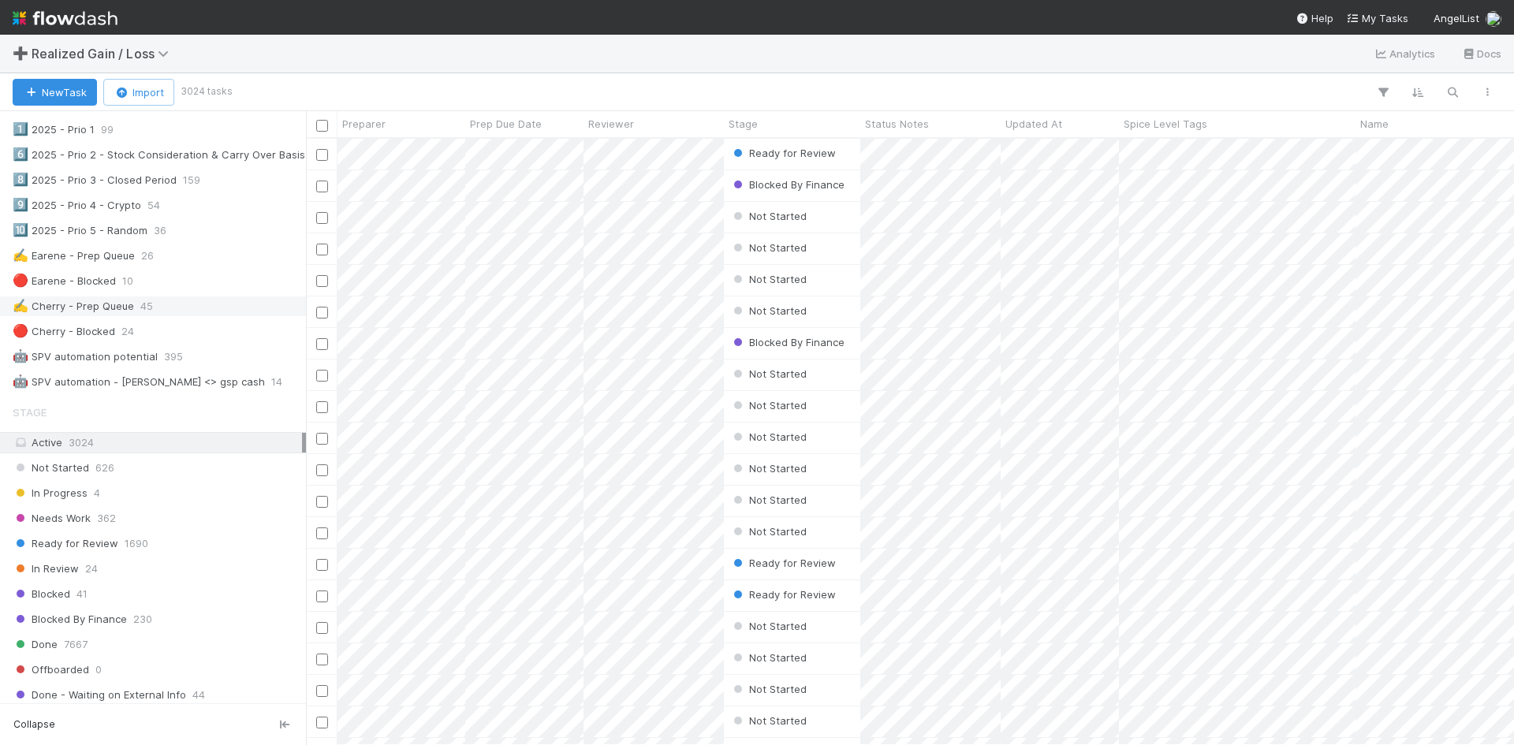
click at [78, 308] on div "✍️ Cherry - Prep Queue" at bounding box center [73, 306] width 121 height 20
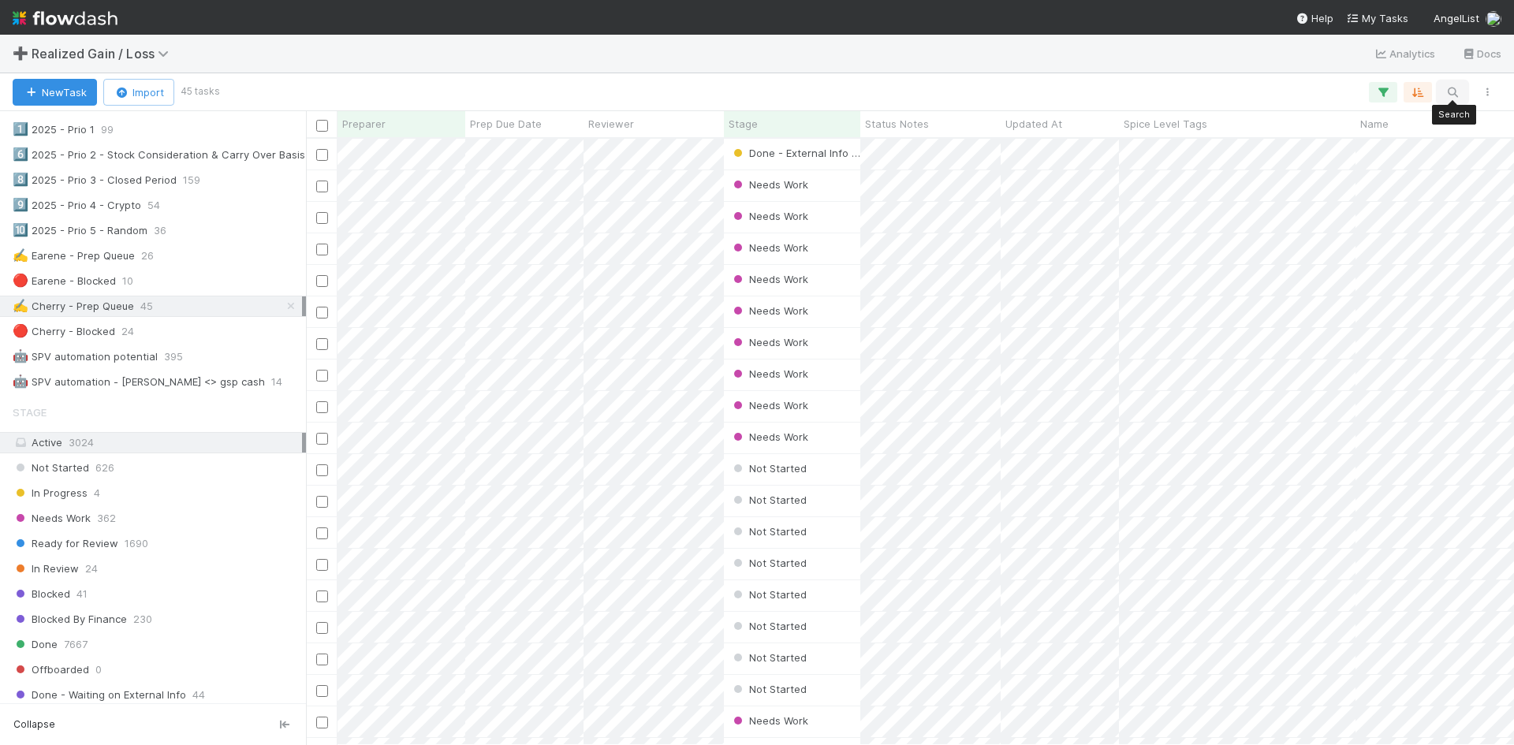
click at [1452, 93] on icon "button" at bounding box center [1452, 92] width 16 height 14
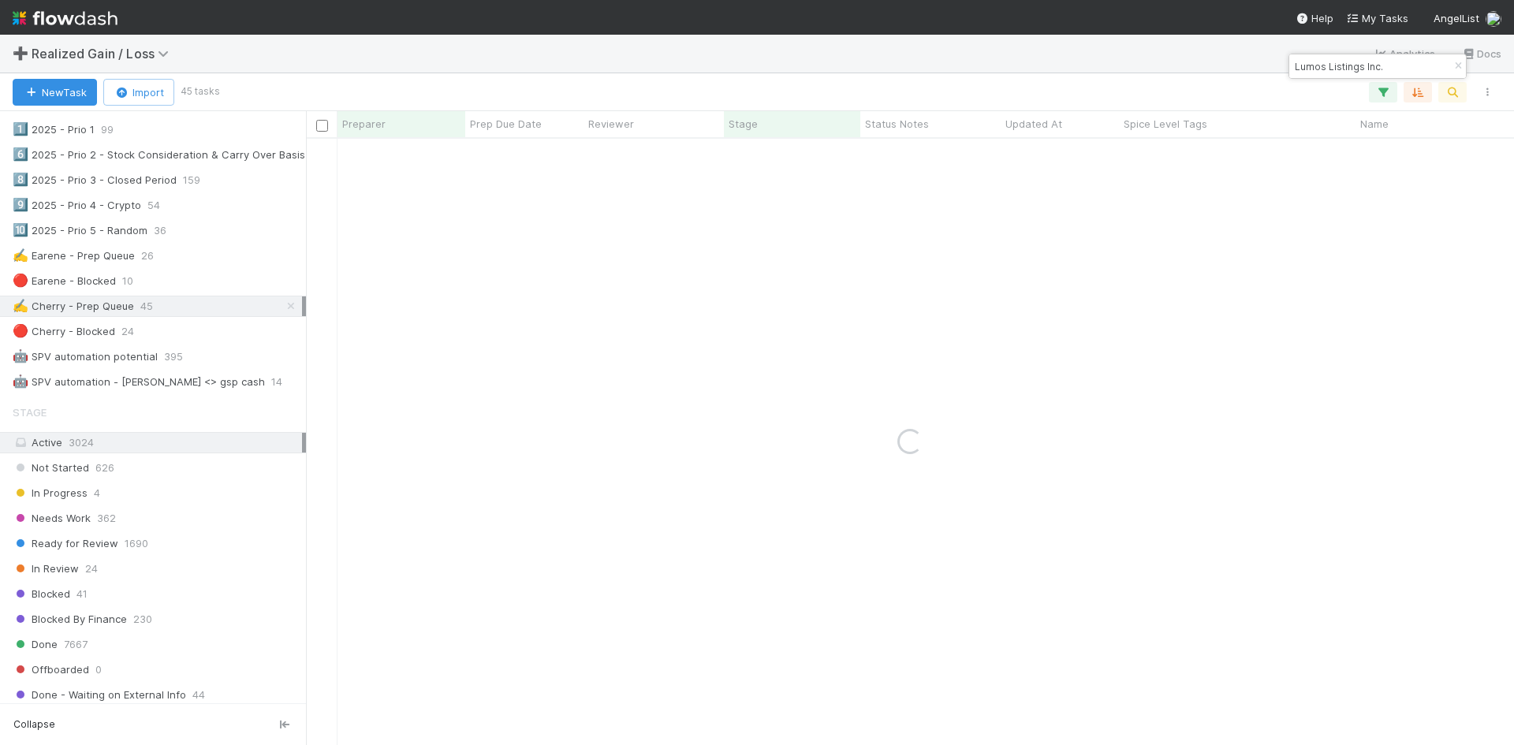
type input "Lumos Listings Inc."
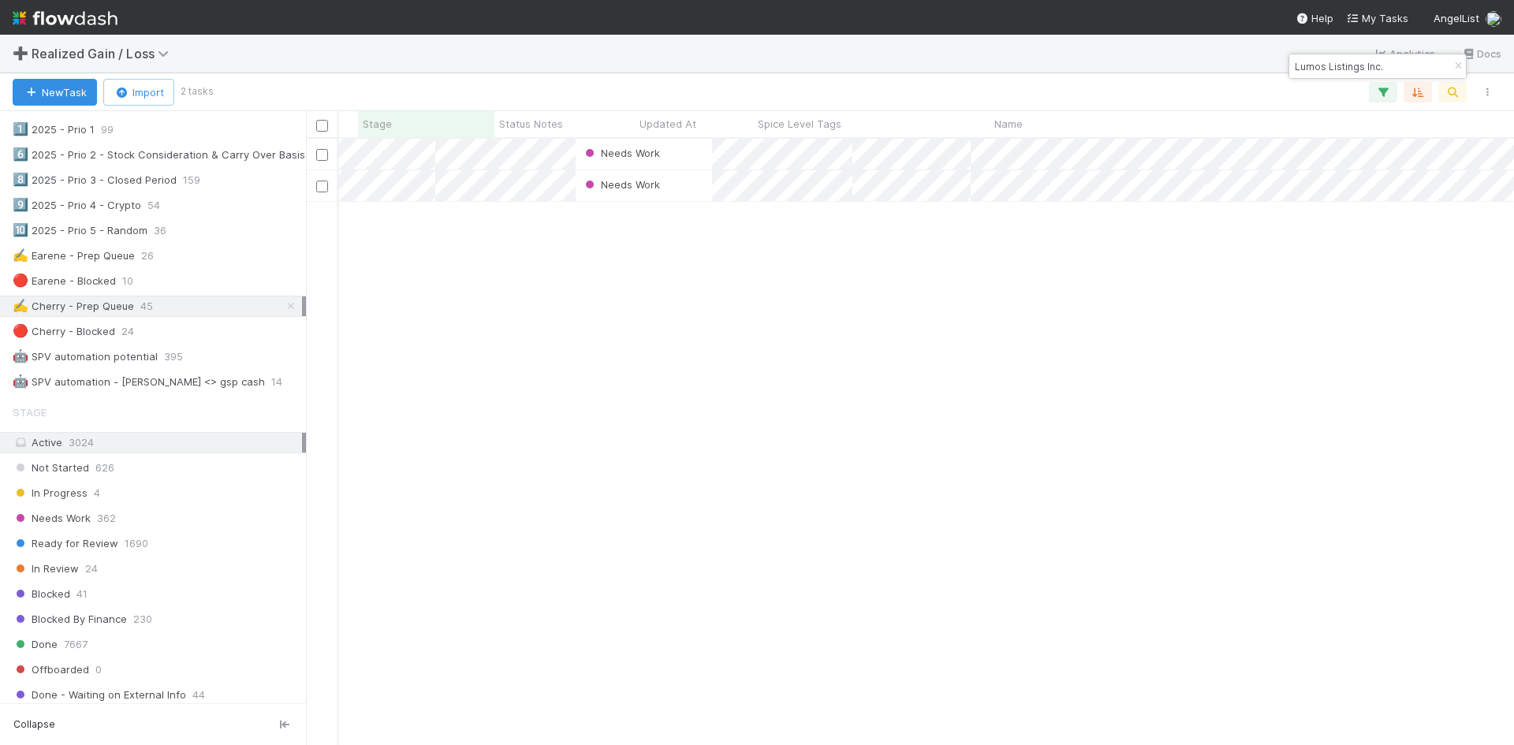
scroll to position [0, 0]
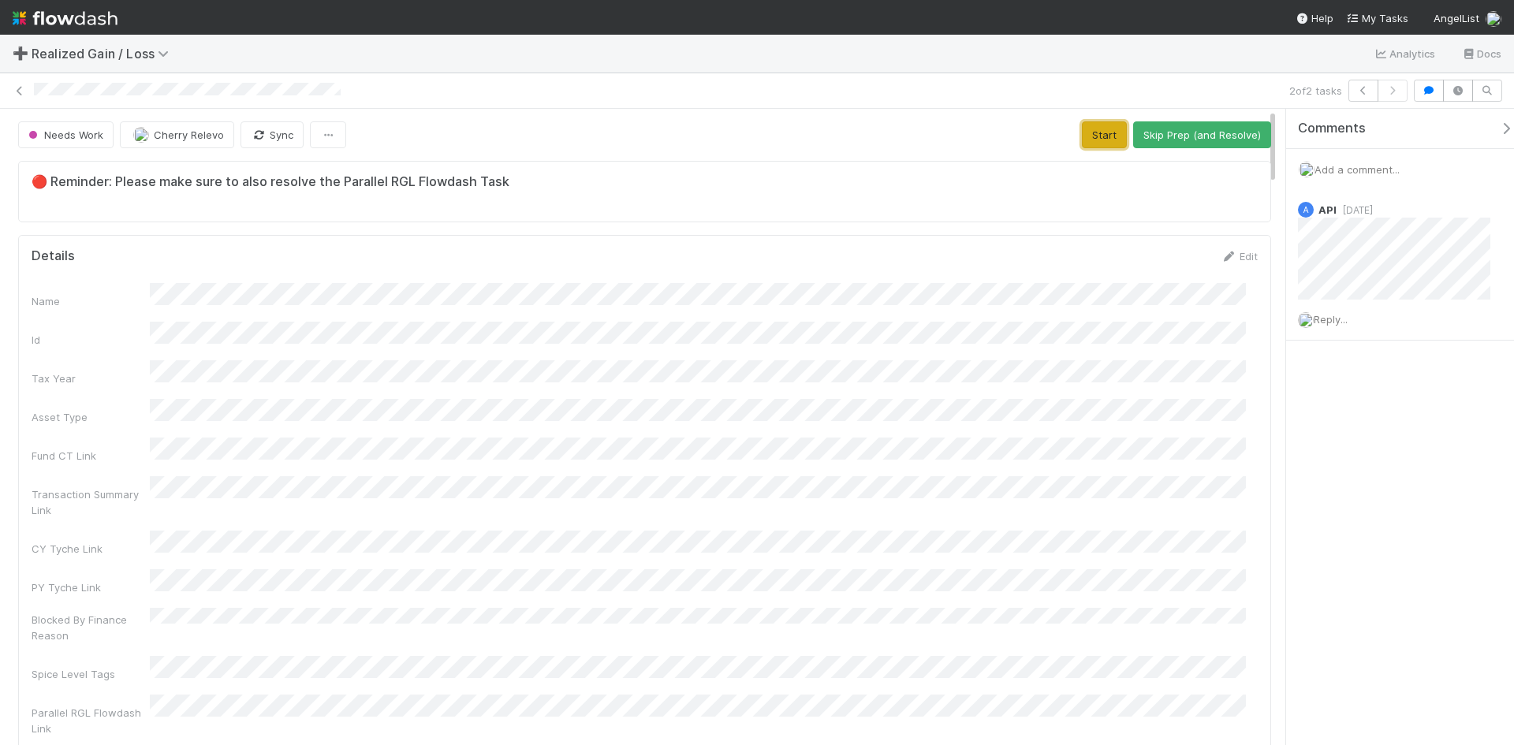
drag, startPoint x: 1086, startPoint y: 134, endPoint x: 1086, endPoint y: 176, distance: 41.8
click at [1086, 134] on button "Start" at bounding box center [1104, 134] width 45 height 27
click at [1150, 127] on button "Request Review (and Resolve)" at bounding box center [1186, 134] width 170 height 27
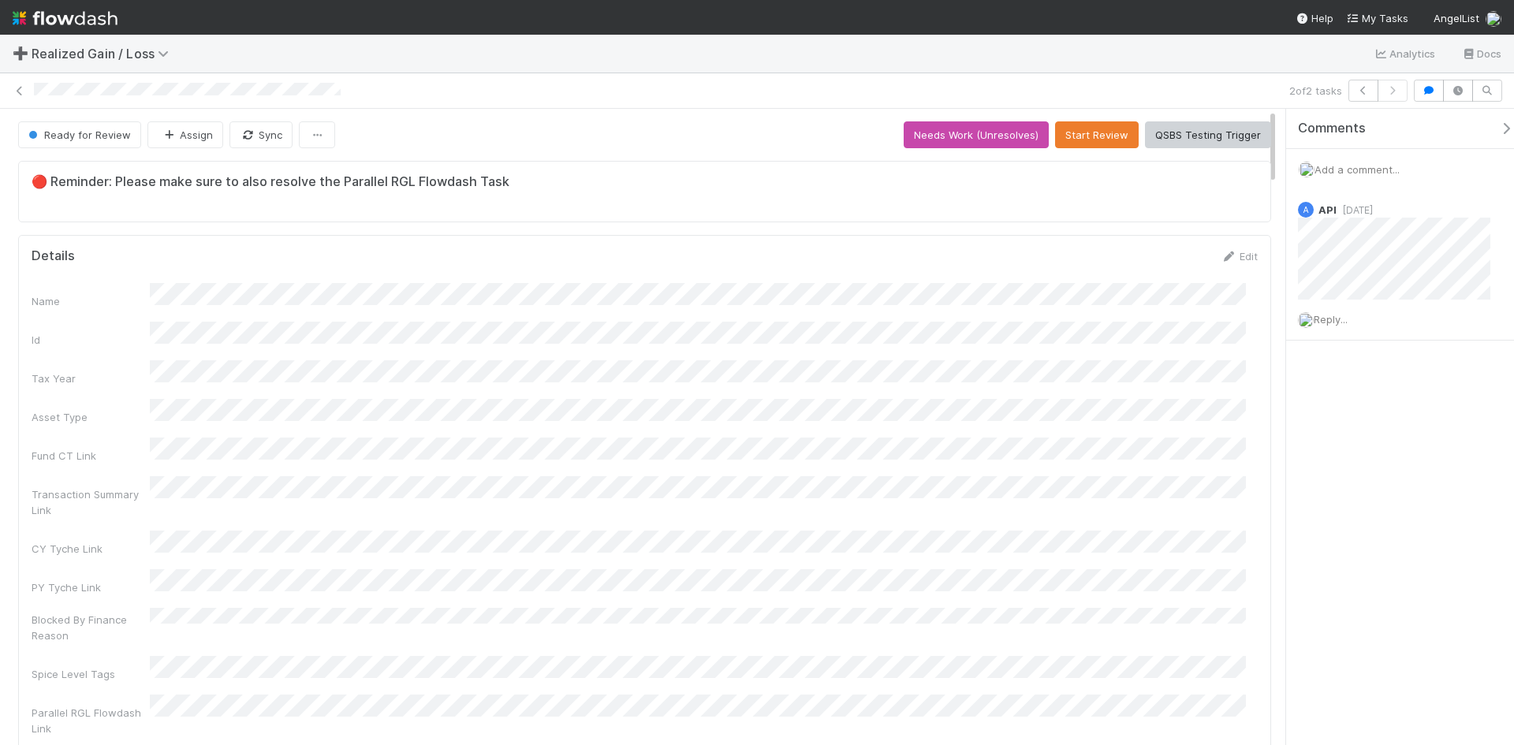
drag, startPoint x: 1407, startPoint y: 570, endPoint x: 1395, endPoint y: 561, distance: 15.3
click at [1404, 570] on div "Comments Add a comment... A API 1 month ago Reply..." at bounding box center [1400, 427] width 228 height 636
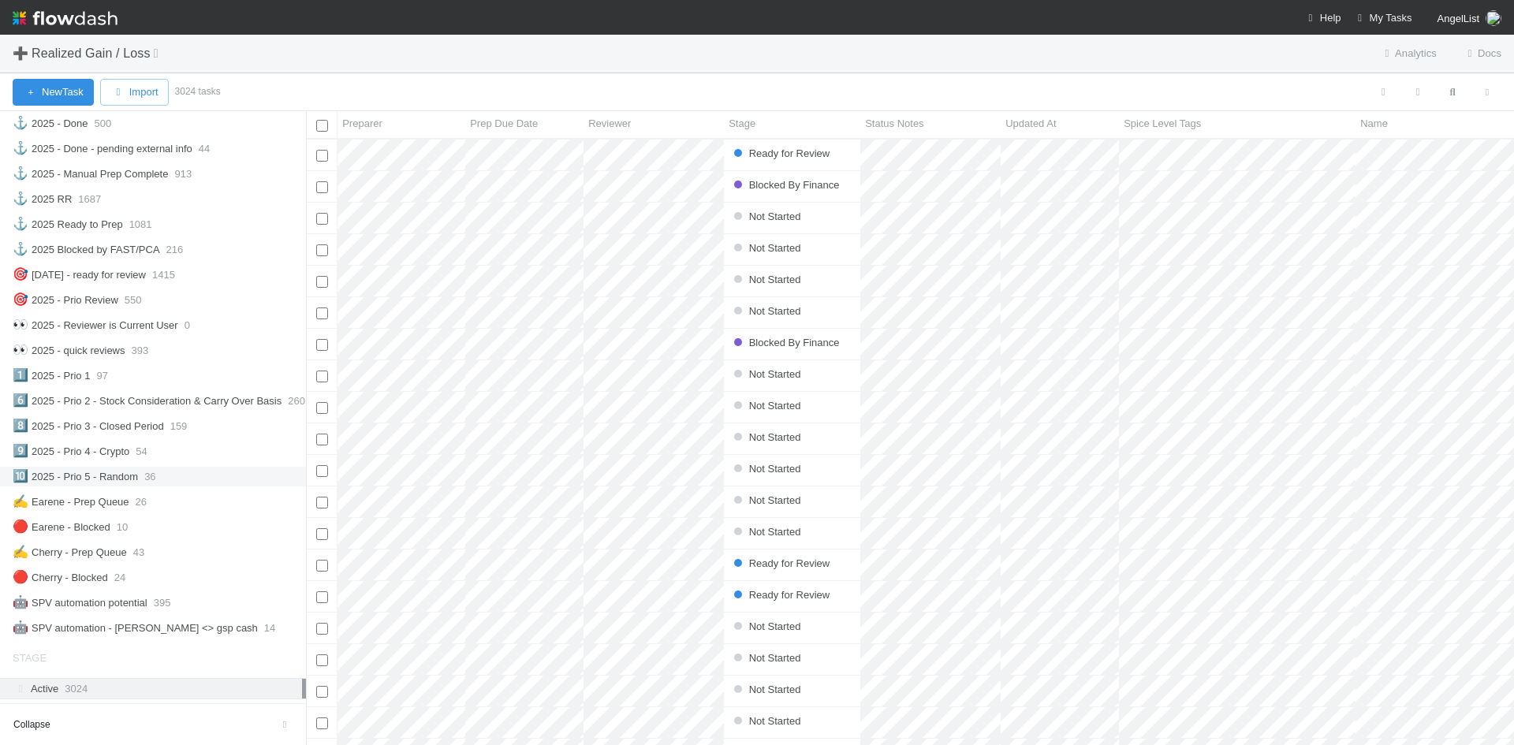
scroll to position [631, 0]
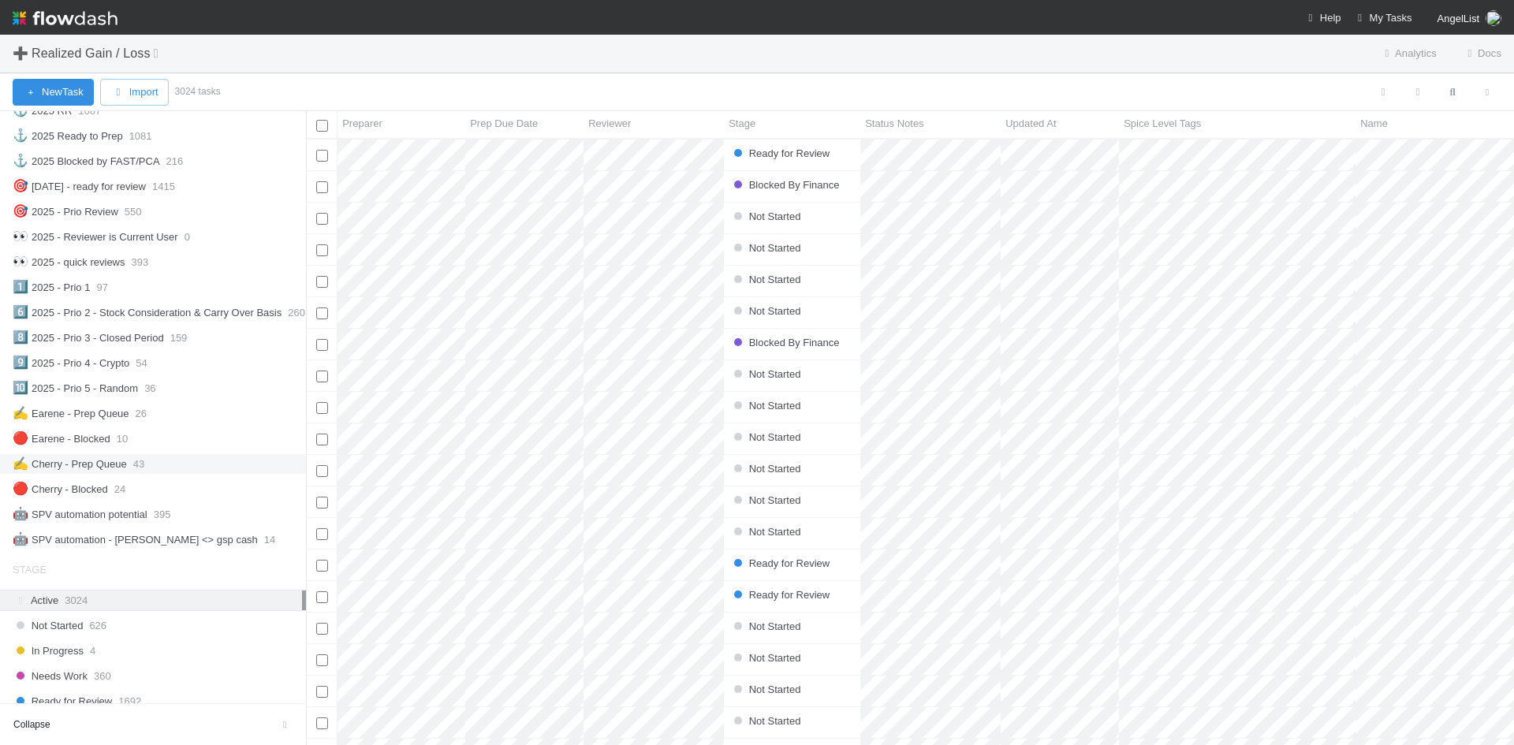
click at [84, 456] on div "✍️ Cherry - Prep Queue" at bounding box center [70, 464] width 114 height 20
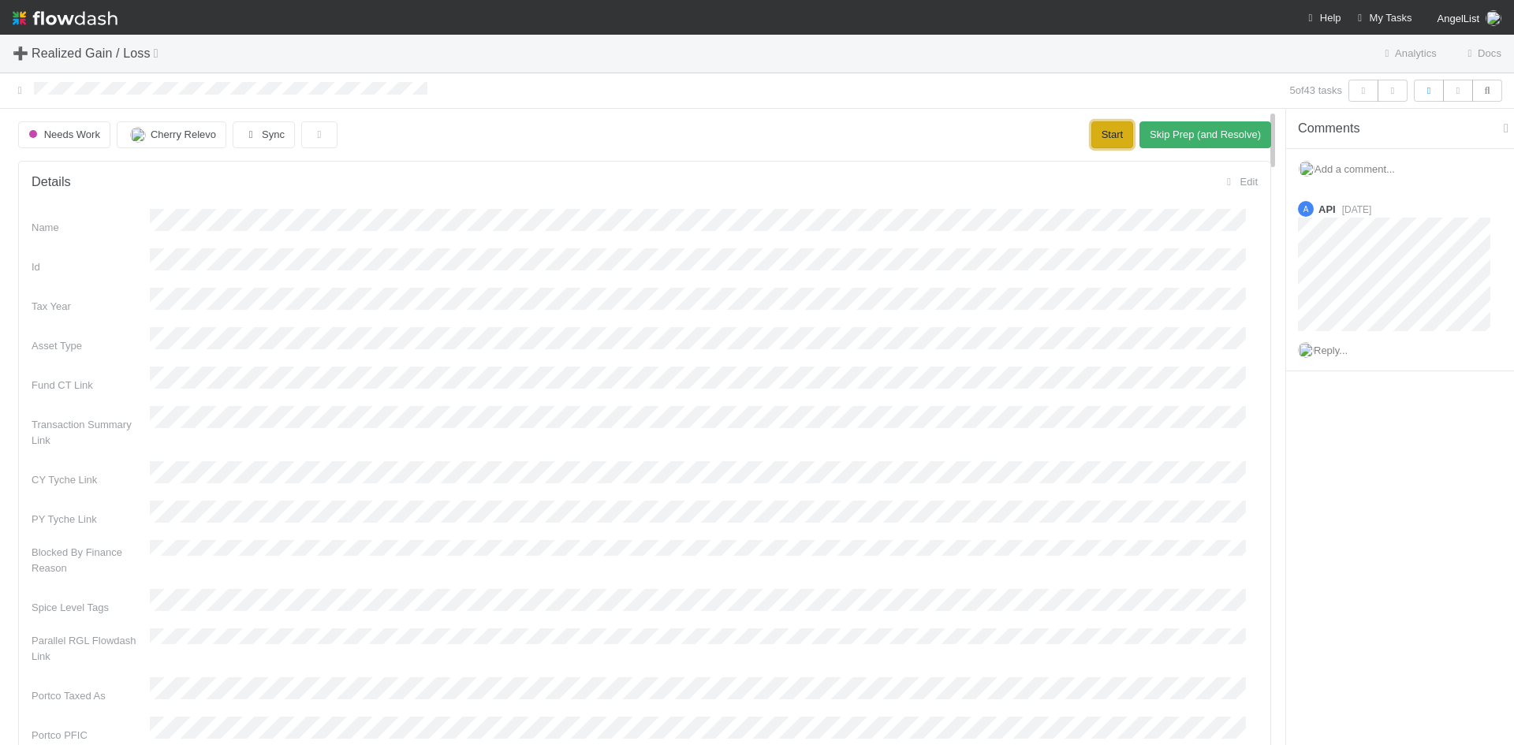
click at [1091, 136] on button "Start" at bounding box center [1112, 134] width 42 height 27
click at [1149, 129] on button "Request Review (and Resolve)" at bounding box center [1190, 134] width 162 height 27
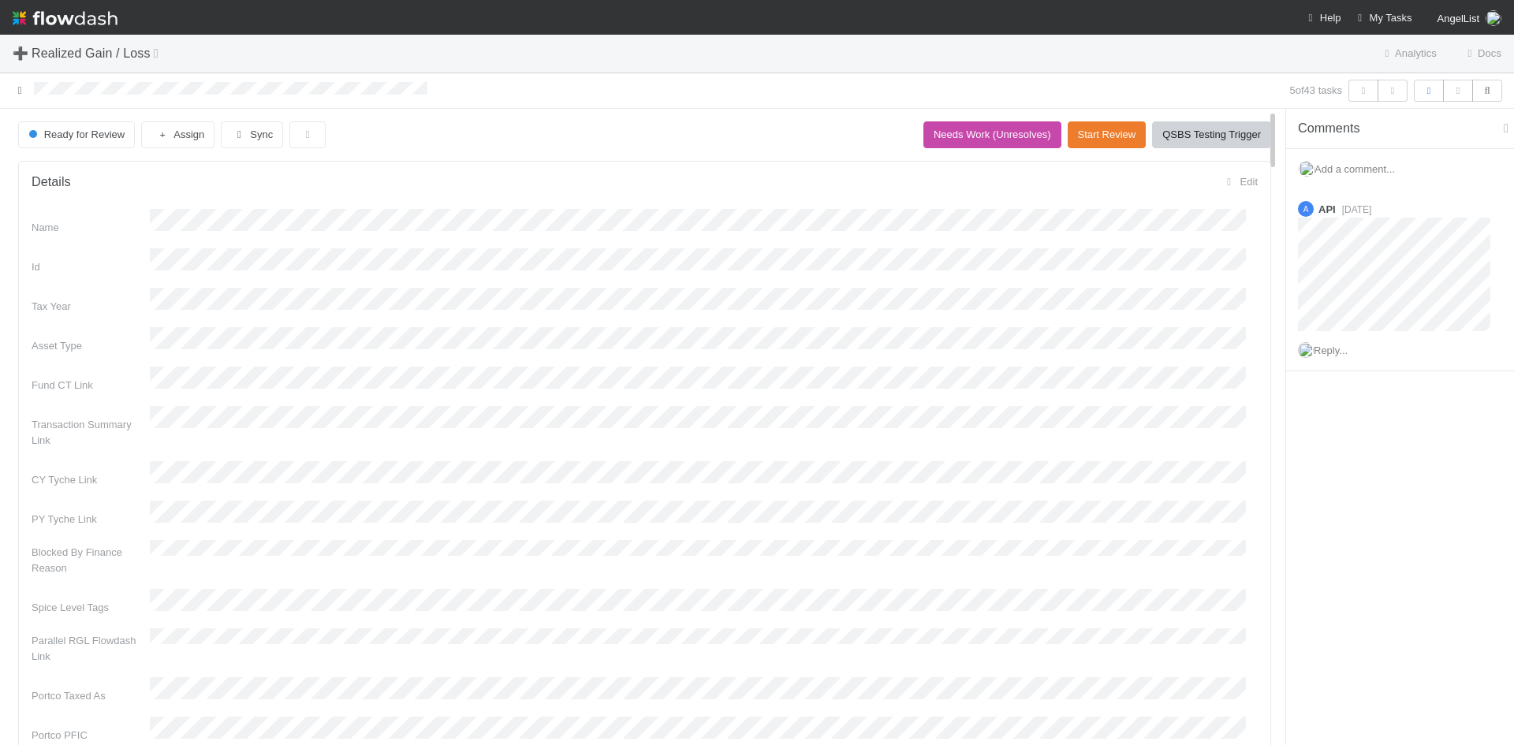
click at [18, 91] on icon at bounding box center [20, 90] width 16 height 10
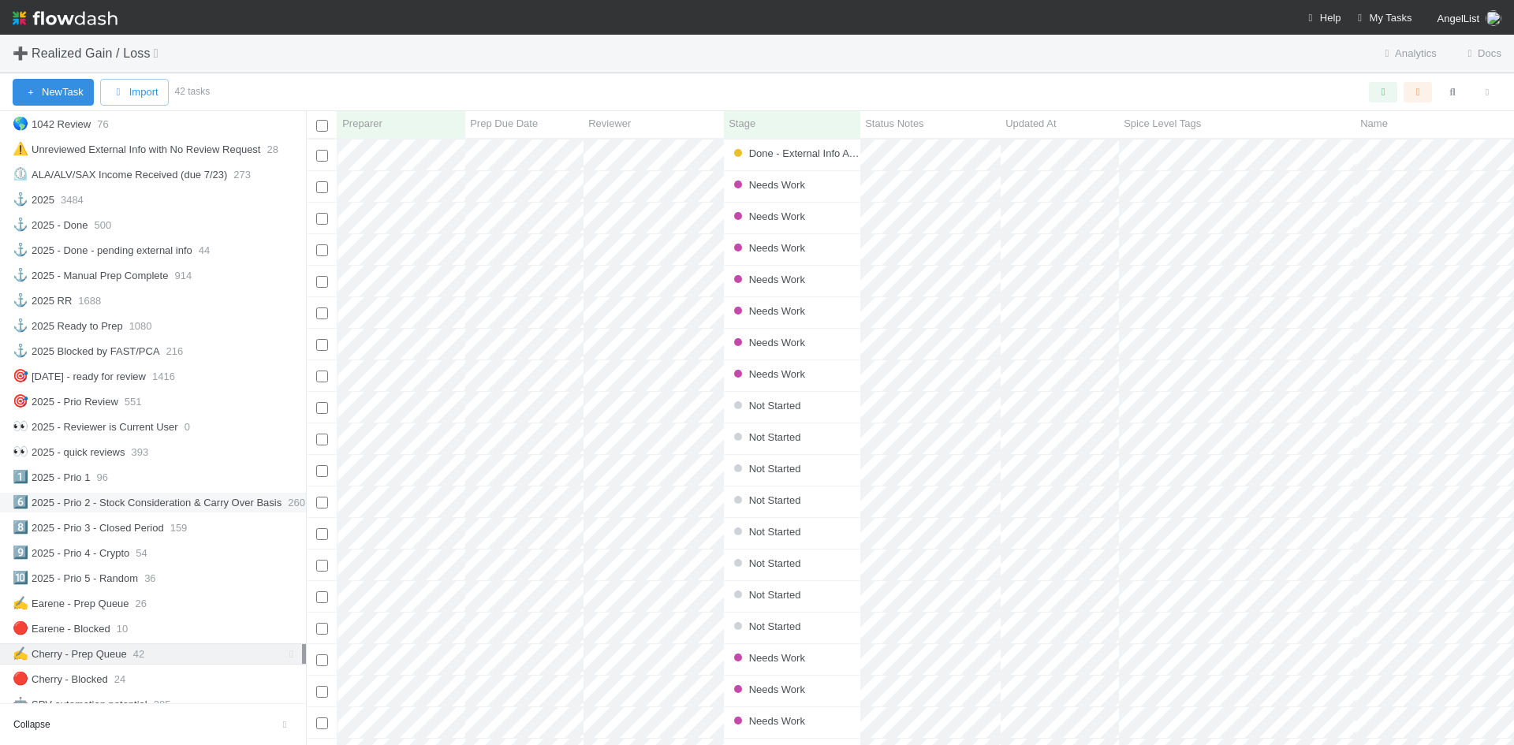
scroll to position [631, 0]
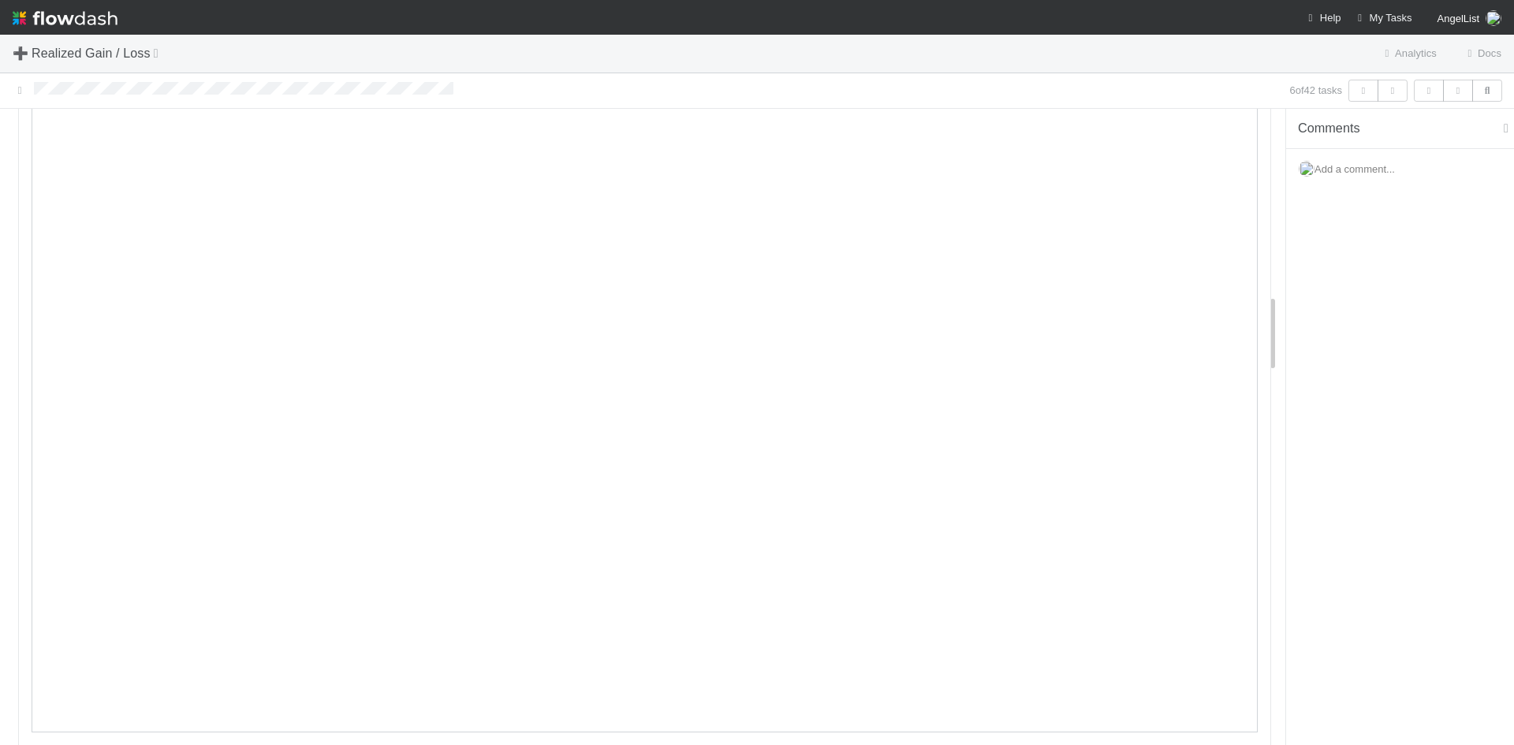
scroll to position [1498, 0]
click at [1369, 171] on span "Add a comment..." at bounding box center [1354, 169] width 80 height 12
click at [1368, 439] on button "Add Comment" at bounding box center [1354, 434] width 86 height 27
click at [1402, 624] on div "Comments Add a comment... Cherry Relevo just now Reply..." at bounding box center [1400, 427] width 228 height 636
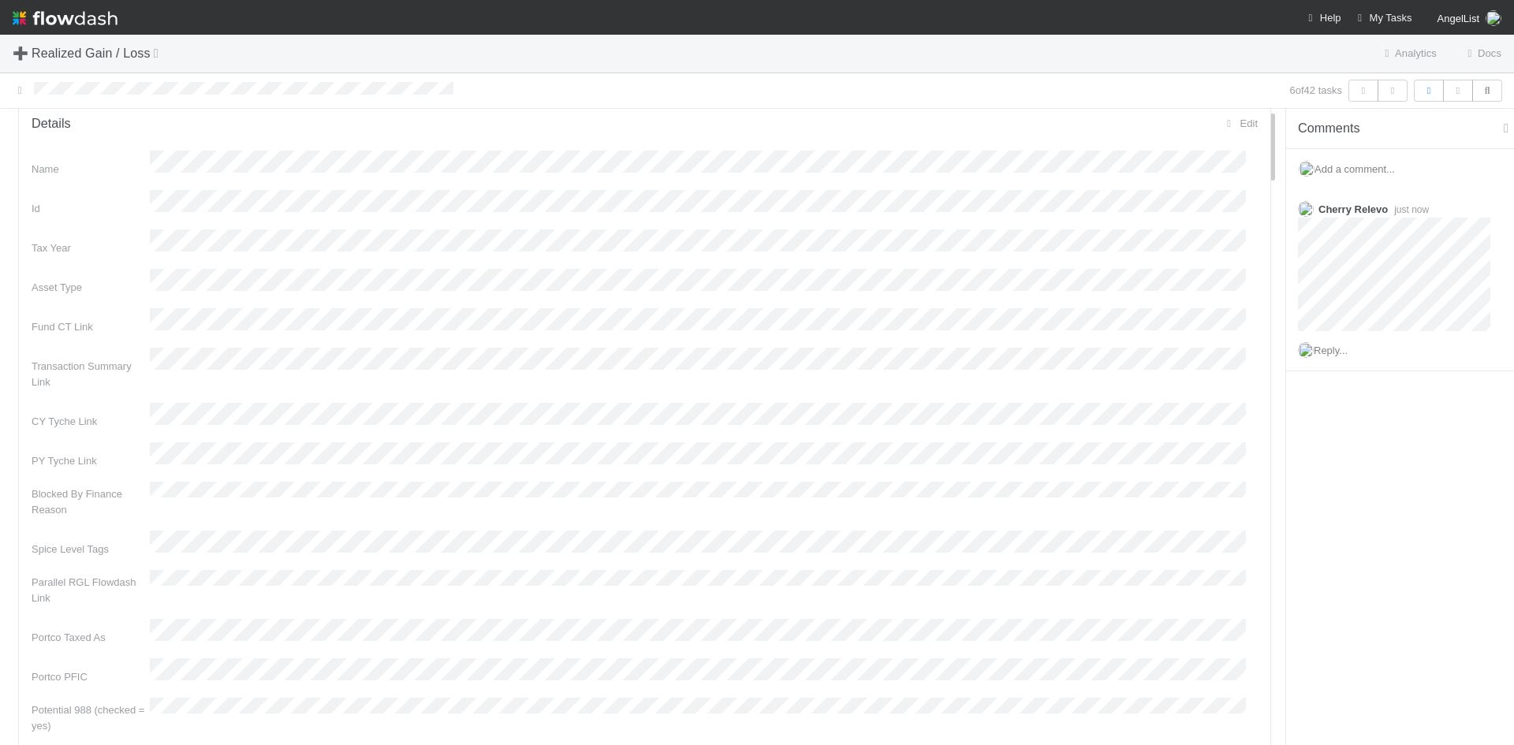
scroll to position [0, 0]
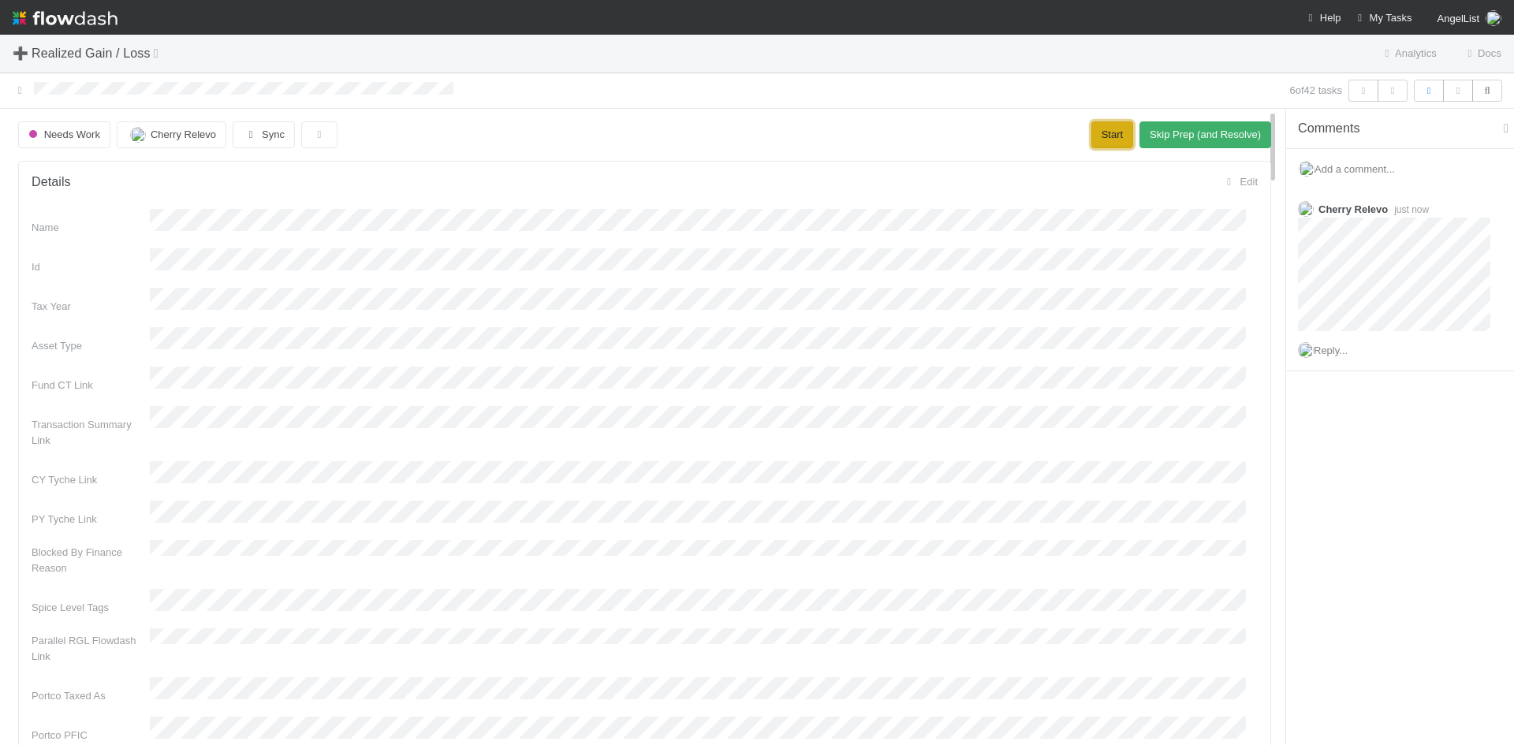
click at [1100, 142] on button "Start" at bounding box center [1112, 134] width 42 height 27
click at [1164, 136] on button "Request Review (and Resolve)" at bounding box center [1190, 134] width 162 height 27
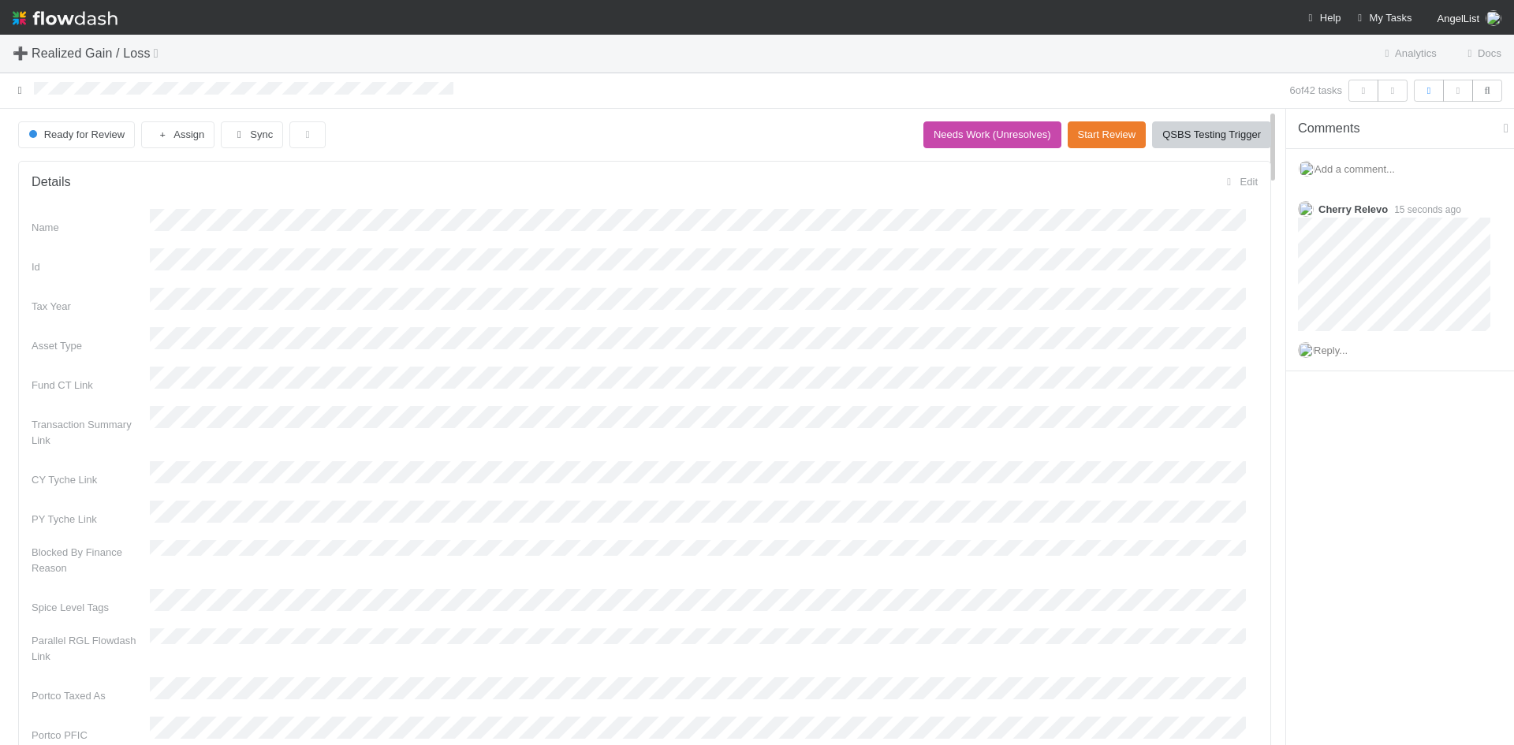
click at [20, 87] on icon at bounding box center [20, 90] width 16 height 10
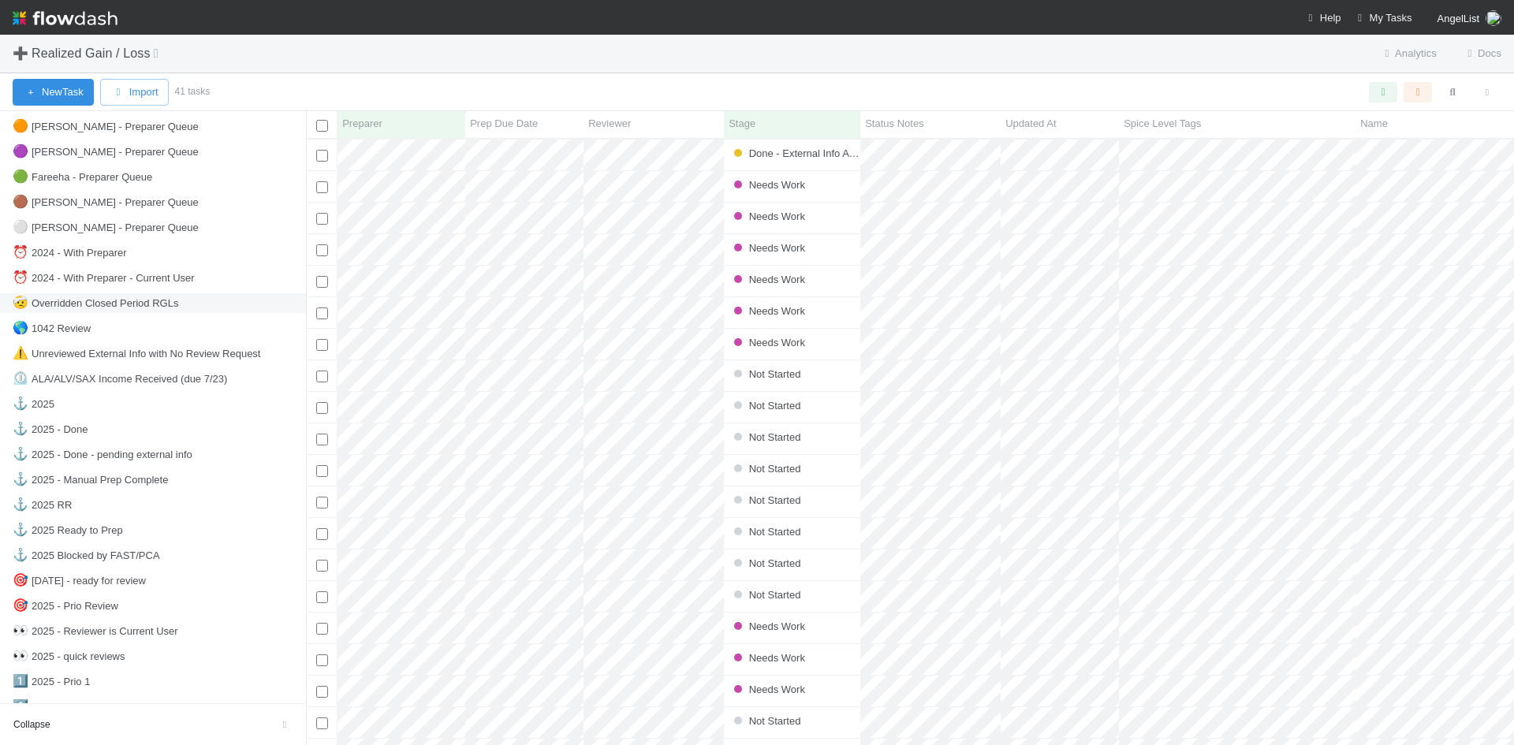
scroll to position [552, 0]
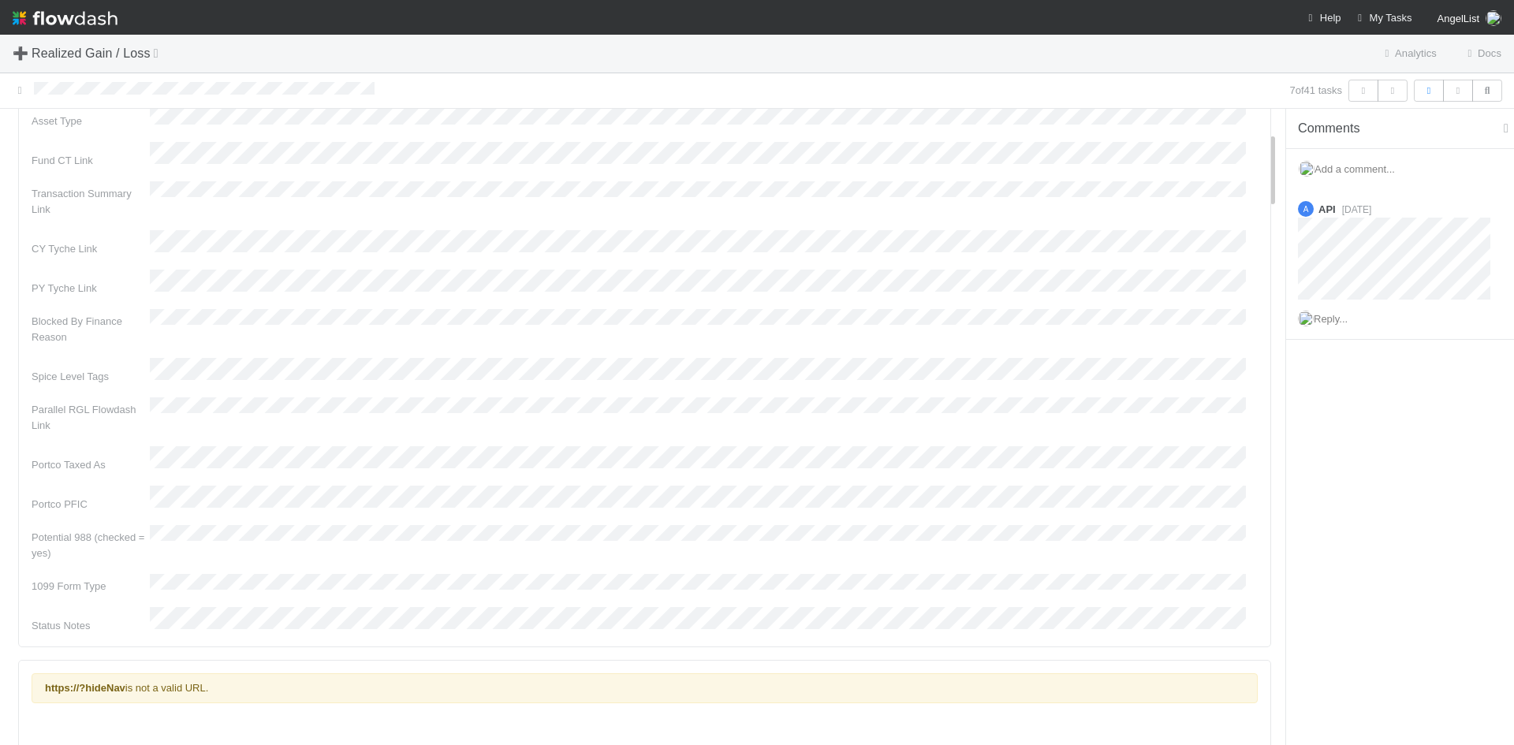
scroll to position [315, 0]
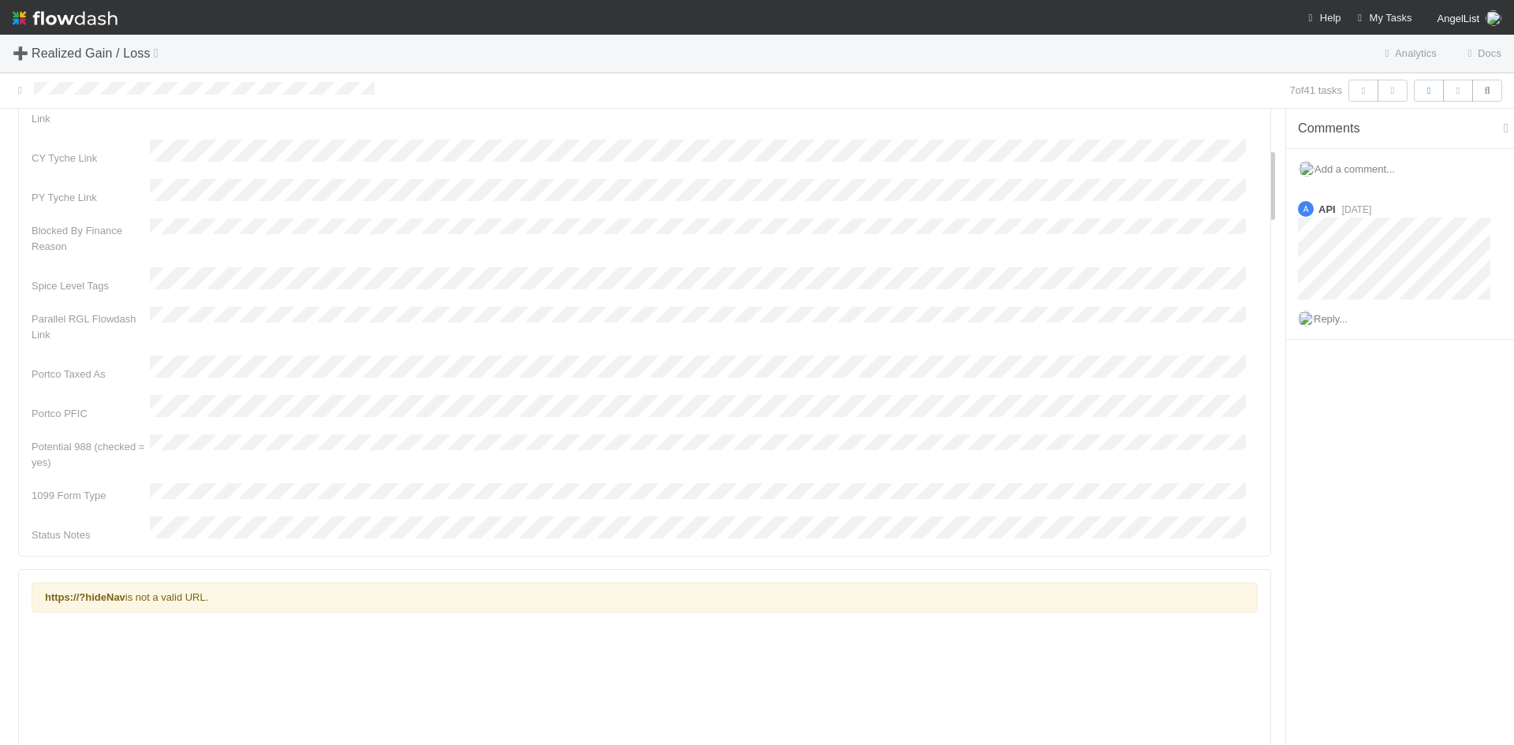
drag, startPoint x: 1404, startPoint y: 476, endPoint x: 1403, endPoint y: 486, distance: 9.5
click at [1404, 479] on div "Comments Add a comment... A API 1 month ago Reply..." at bounding box center [1400, 427] width 228 height 636
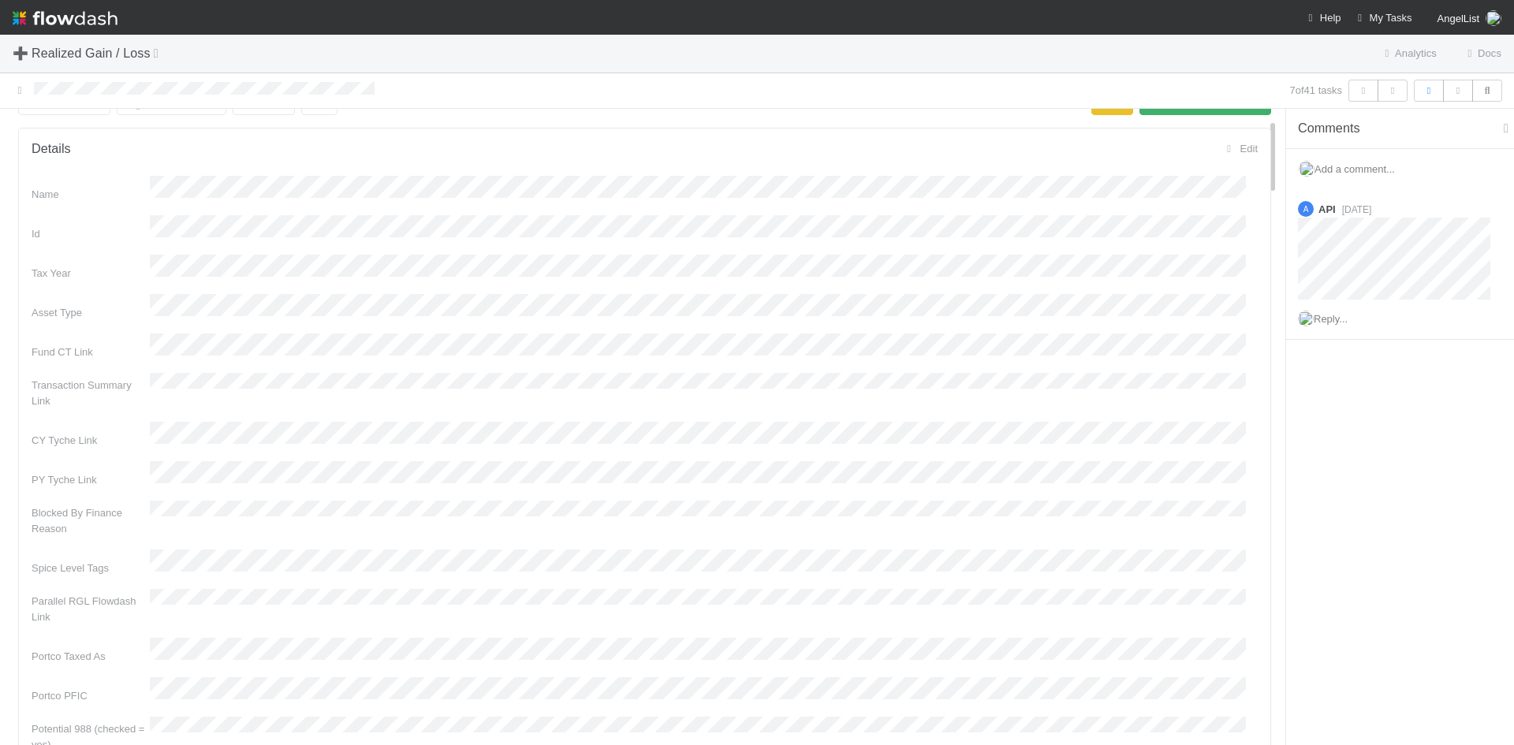
scroll to position [0, 0]
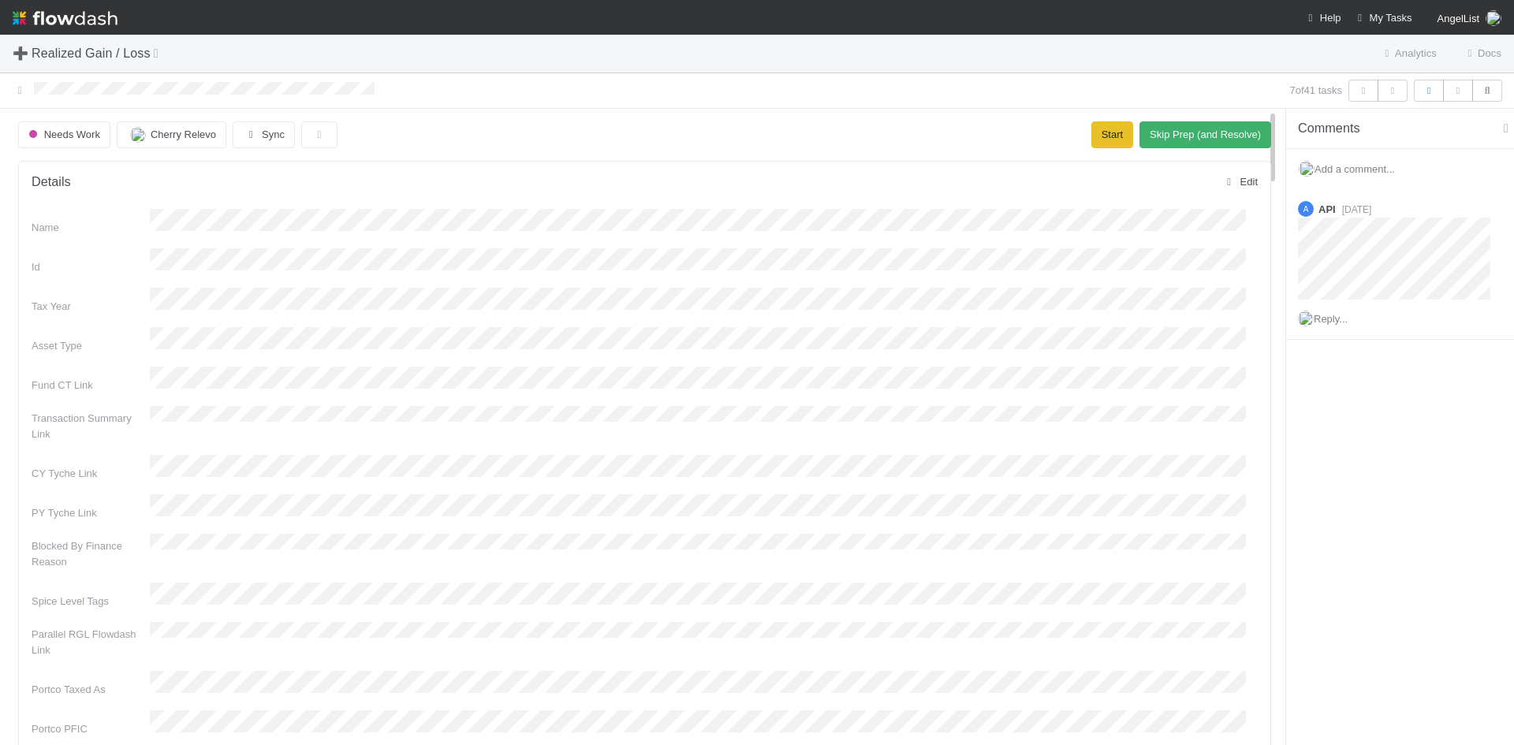
click at [1233, 182] on link "Edit" at bounding box center [1239, 182] width 36 height 12
click at [1157, 184] on button "Save" at bounding box center [1177, 187] width 44 height 27
click at [1095, 132] on button "Start" at bounding box center [1112, 134] width 42 height 27
click at [1138, 134] on button "Request Review (and Resolve)" at bounding box center [1190, 134] width 162 height 27
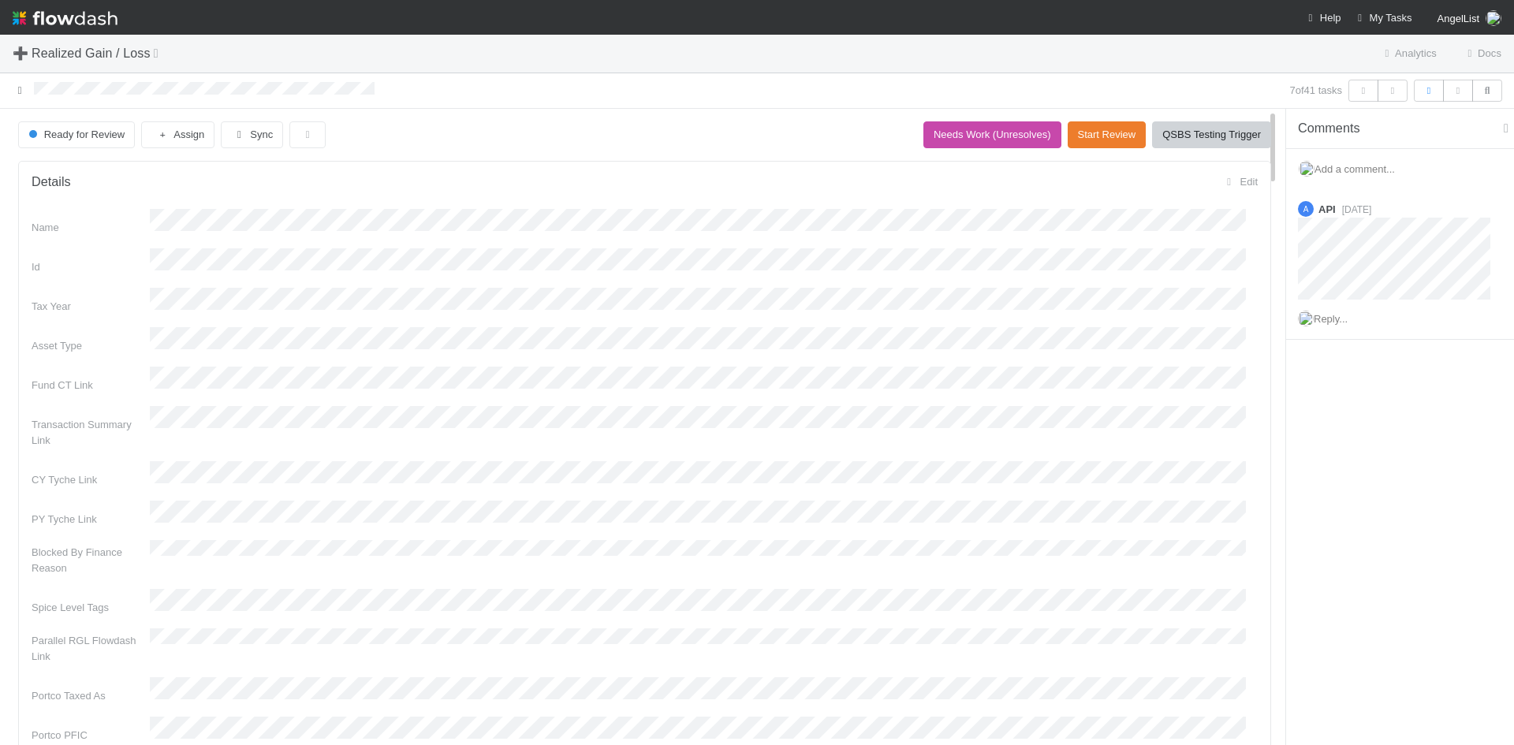
click at [15, 91] on icon at bounding box center [20, 90] width 16 height 10
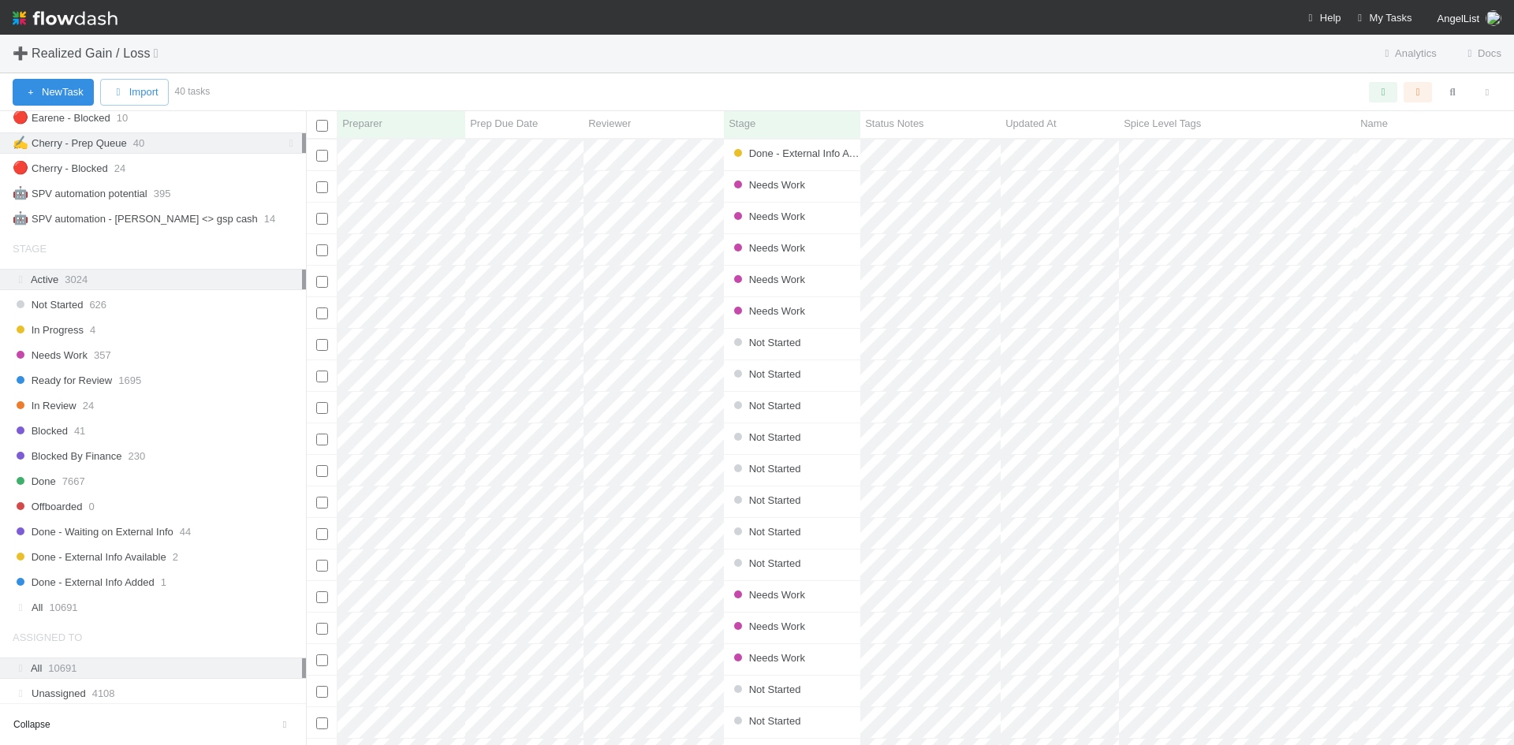
scroll to position [862, 0]
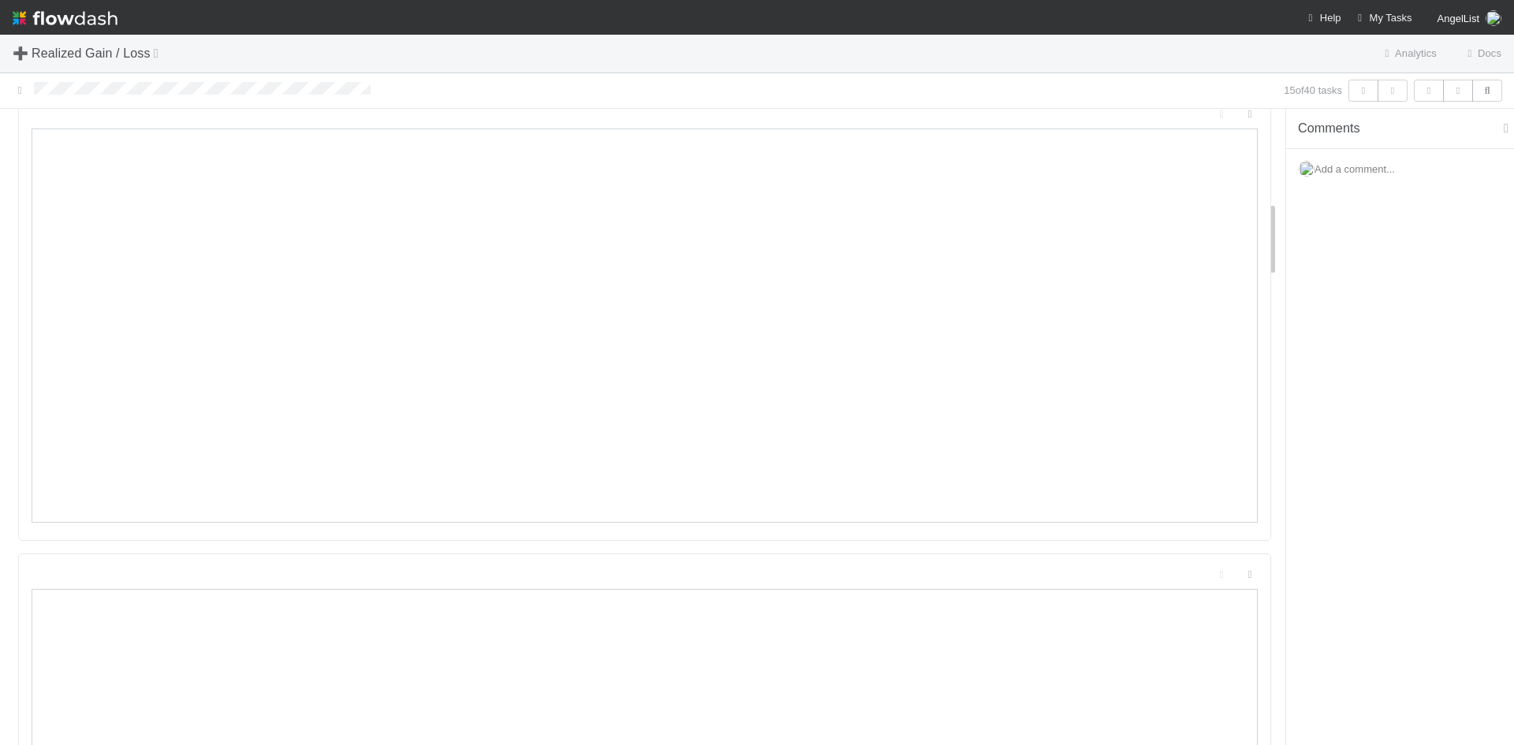
scroll to position [946, 0]
click at [333, 78] on div "15 of 40 tasks" at bounding box center [757, 90] width 1514 height 35
drag, startPoint x: 1364, startPoint y: 501, endPoint x: 1353, endPoint y: 530, distance: 30.5
click at [1366, 502] on div "Comments Add a comment..." at bounding box center [1400, 427] width 228 height 636
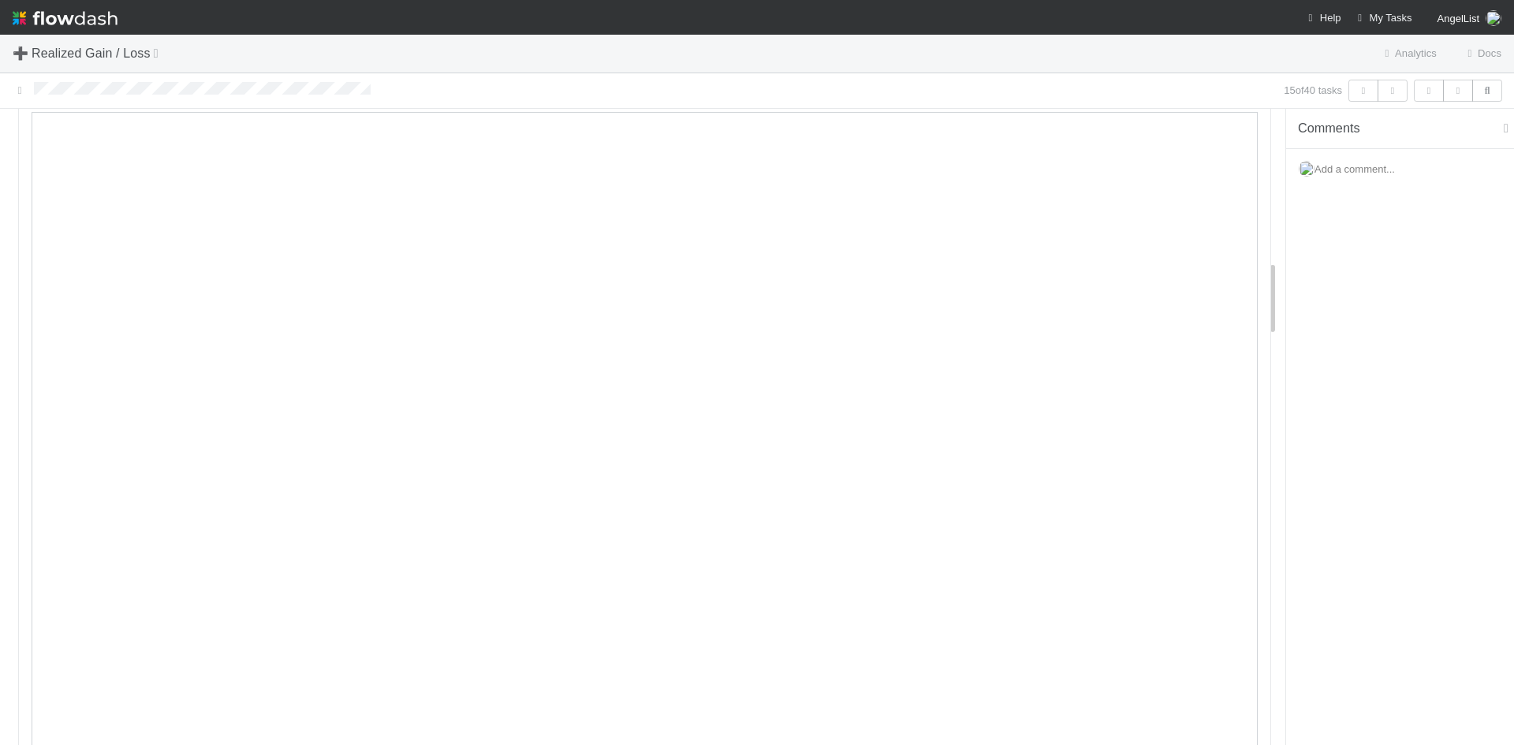
scroll to position [1261, 0]
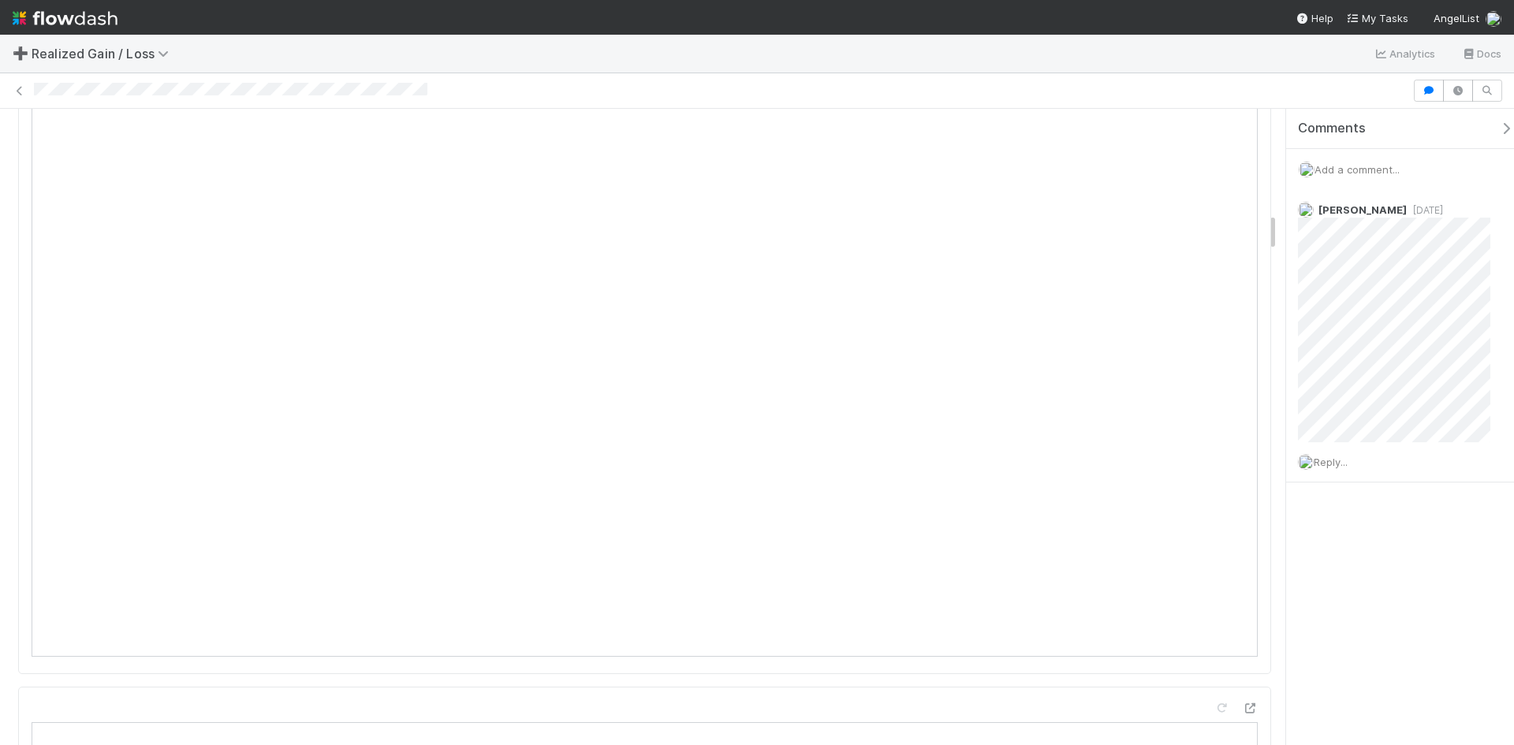
scroll to position [1577, 0]
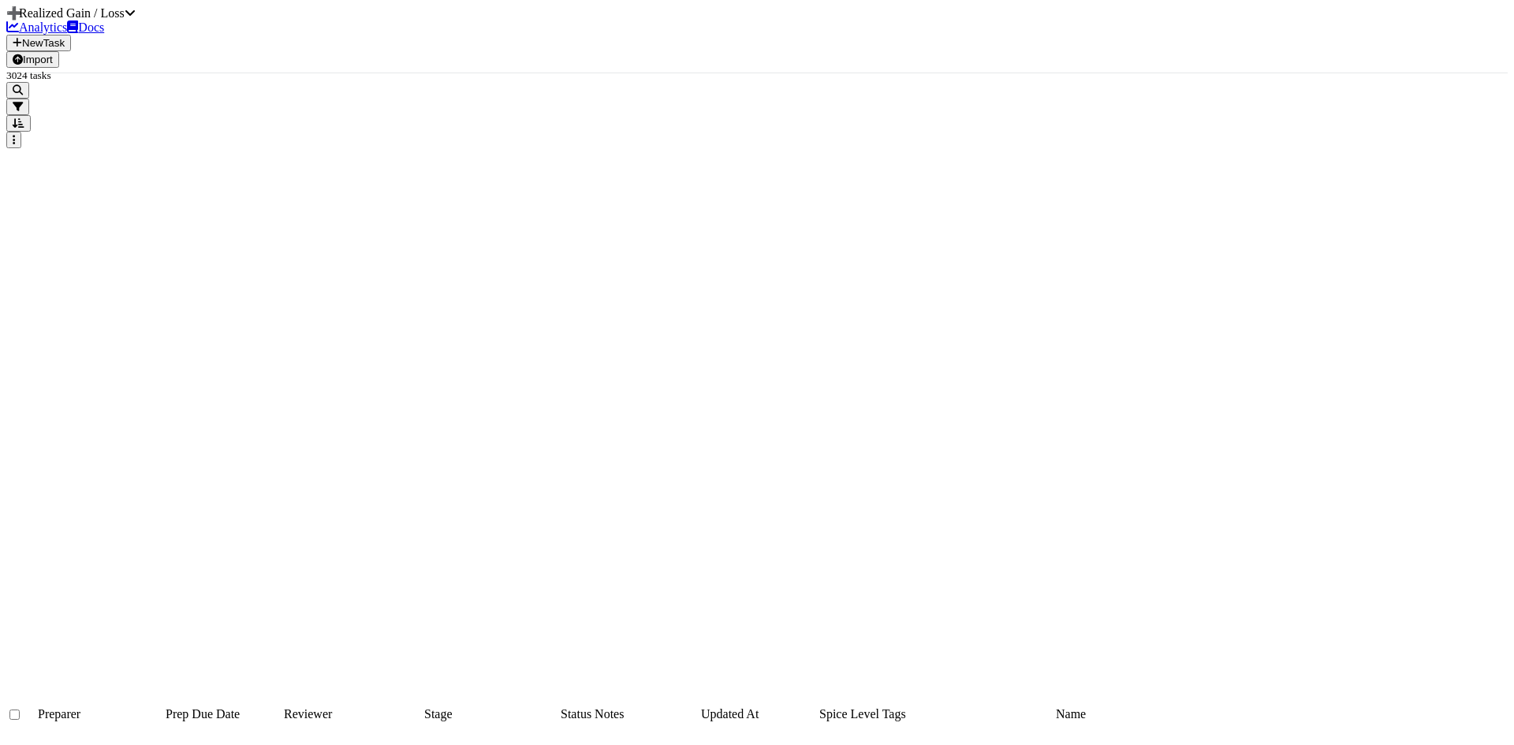
scroll to position [788, 0]
drag, startPoint x: 67, startPoint y: 303, endPoint x: 86, endPoint y: 371, distance: 70.4
click at [29, 99] on button "button" at bounding box center [17, 90] width 23 height 17
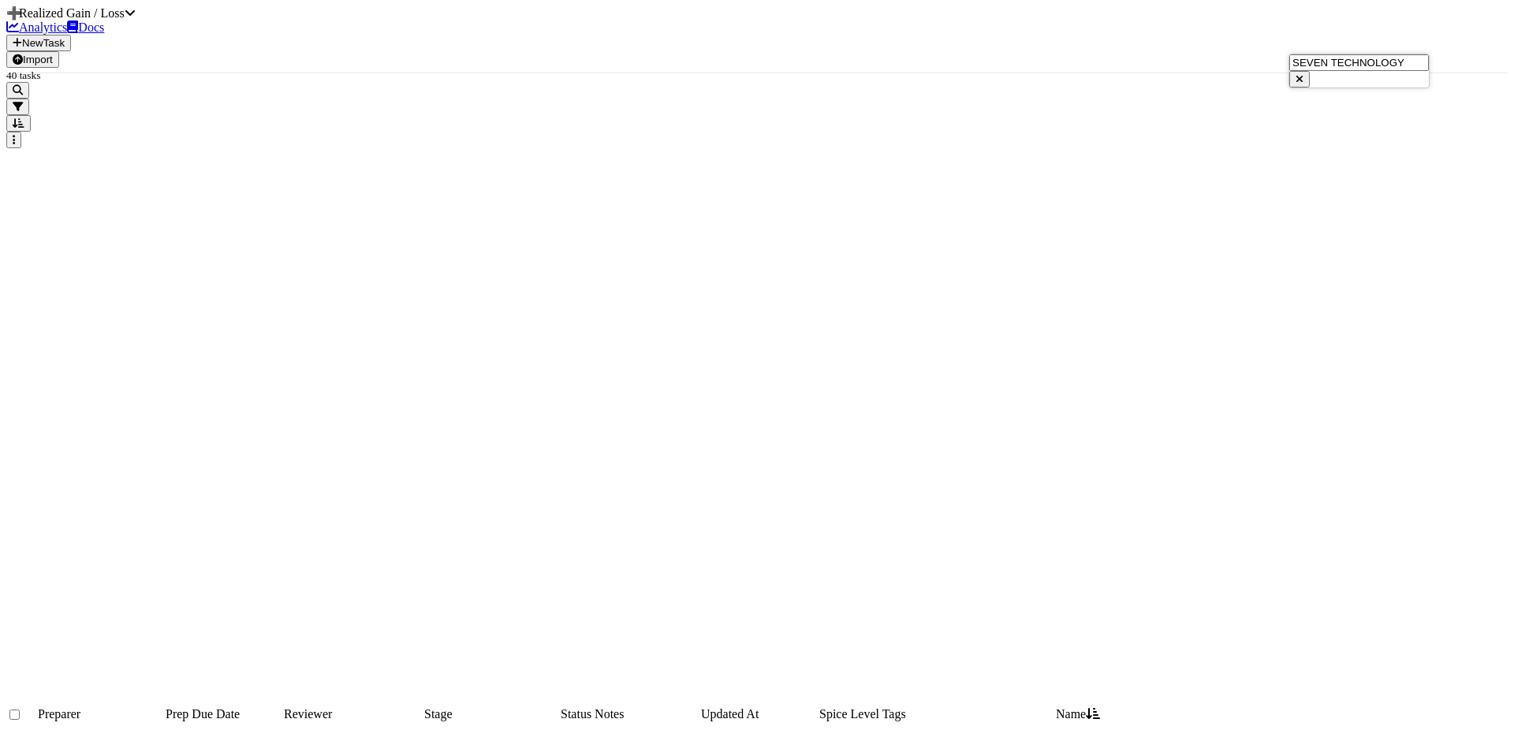
type input "SEVEN TECHNOLOGY"
click at [1303, 74] on icon "button" at bounding box center [1299, 79] width 8 height 10
click at [1295, 744] on div "Loading..." at bounding box center [756, 750] width 1501 height 0
